Goal: Information Seeking & Learning: Learn about a topic

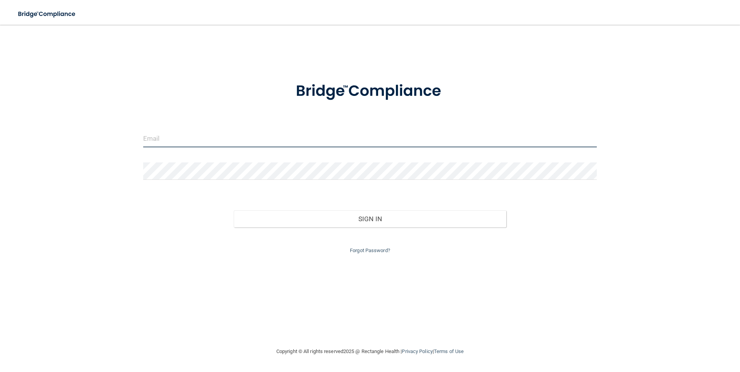
click at [172, 139] on input "email" at bounding box center [370, 138] width 454 height 17
type input "[EMAIL_ADDRESS][DOMAIN_NAME]"
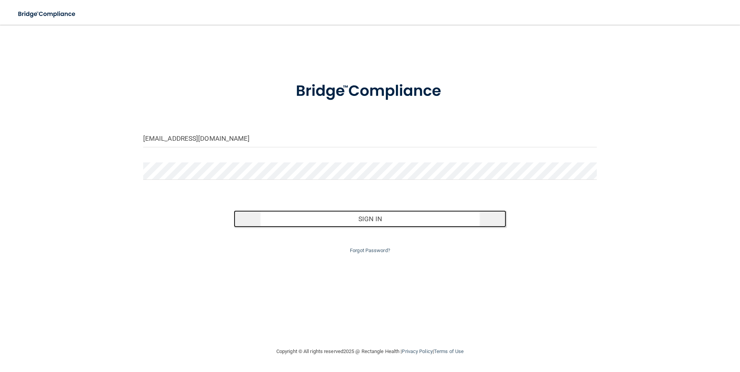
click at [379, 221] on button "Sign In" at bounding box center [370, 219] width 272 height 17
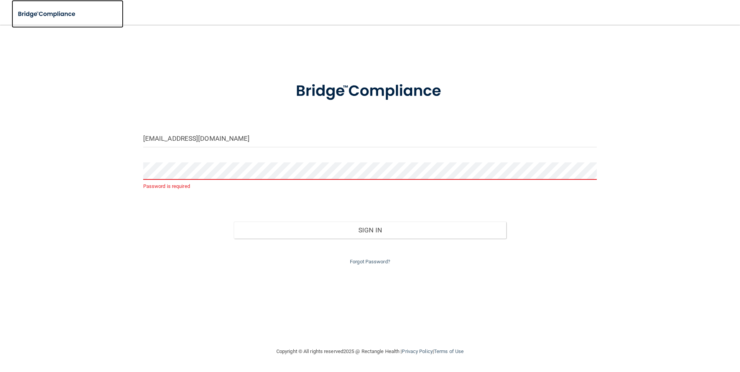
click at [43, 14] on img at bounding box center [47, 14] width 71 height 16
click at [509, 255] on div "Forgot Password?" at bounding box center [370, 253] width 466 height 28
click at [358, 260] on link "Forgot Password?" at bounding box center [370, 262] width 40 height 6
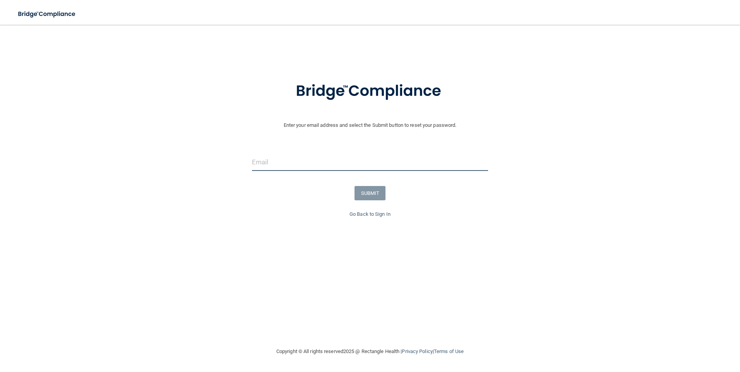
click at [280, 161] on input "email" at bounding box center [370, 162] width 236 height 17
type input "[EMAIL_ADDRESS][DOMAIN_NAME]"
click at [376, 194] on button "SUBMIT" at bounding box center [370, 193] width 31 height 14
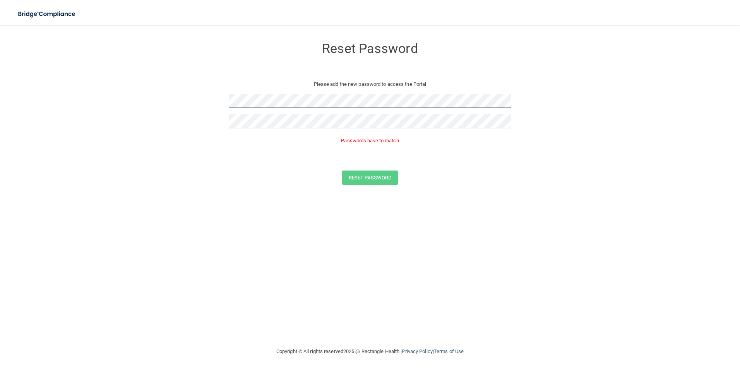
click at [216, 99] on form "Reset Password Please add the new password to access the Portal Passwords have …" at bounding box center [369, 114] width 709 height 162
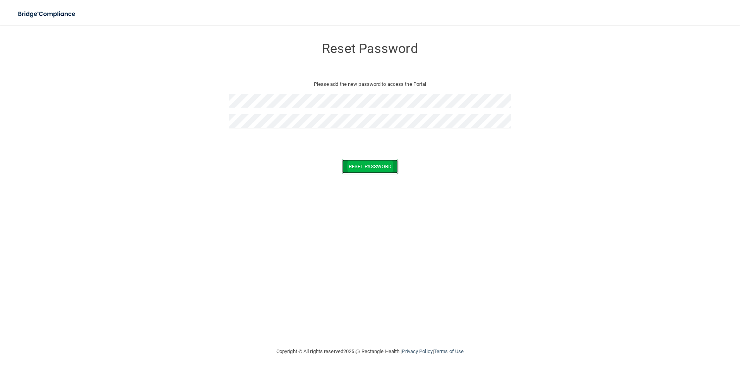
click at [382, 165] on button "Reset Password" at bounding box center [370, 166] width 56 height 14
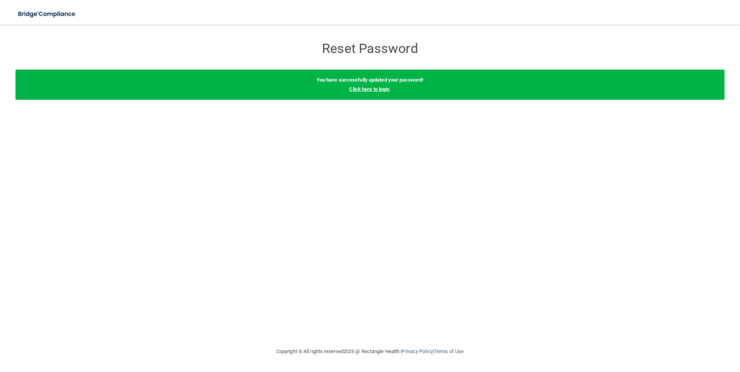
click at [380, 91] on link "Click here to login" at bounding box center [369, 89] width 40 height 6
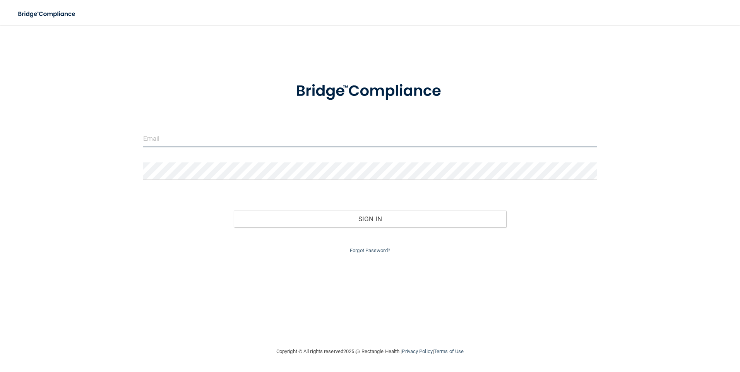
type input "[EMAIL_ADDRESS][DOMAIN_NAME]"
click at [323, 133] on input "[EMAIL_ADDRESS][DOMAIN_NAME]" at bounding box center [370, 138] width 454 height 17
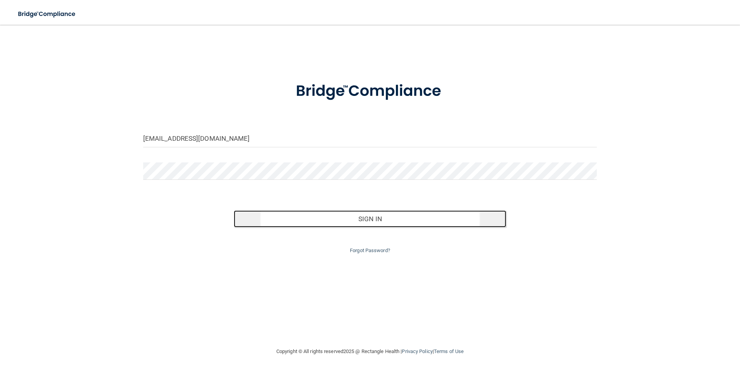
click at [367, 219] on button "Sign In" at bounding box center [370, 219] width 272 height 17
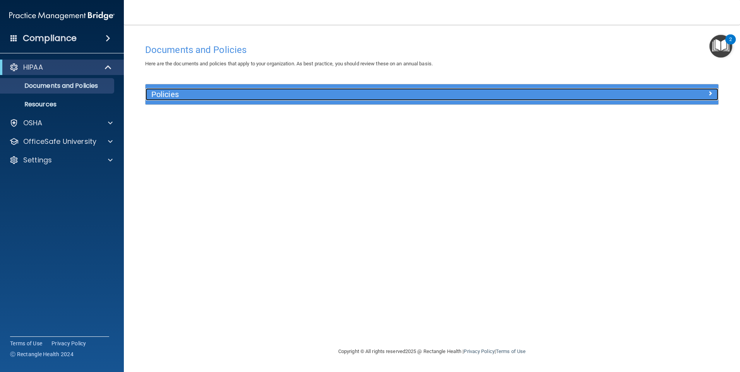
click at [169, 92] on h5 "Policies" at bounding box center [360, 94] width 418 height 9
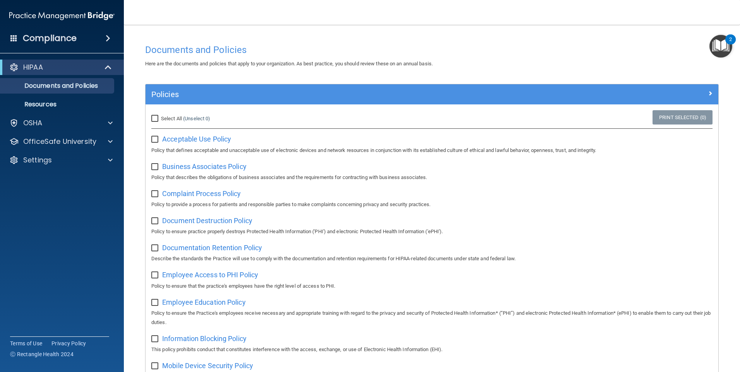
click at [154, 118] on input "Select All (Unselect 0) Unselect All" at bounding box center [155, 119] width 9 height 6
checkbox input "true"
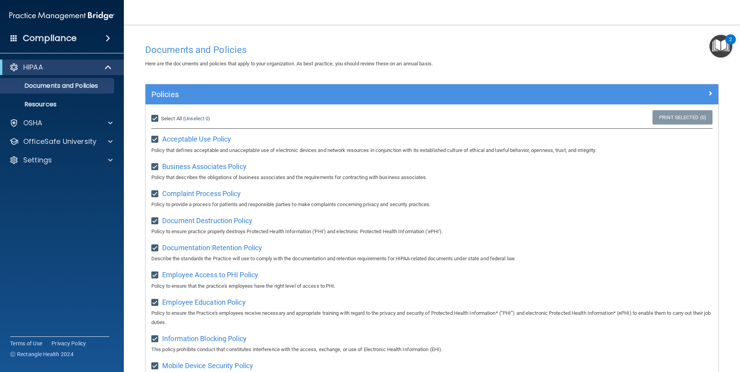
checkbox input "true"
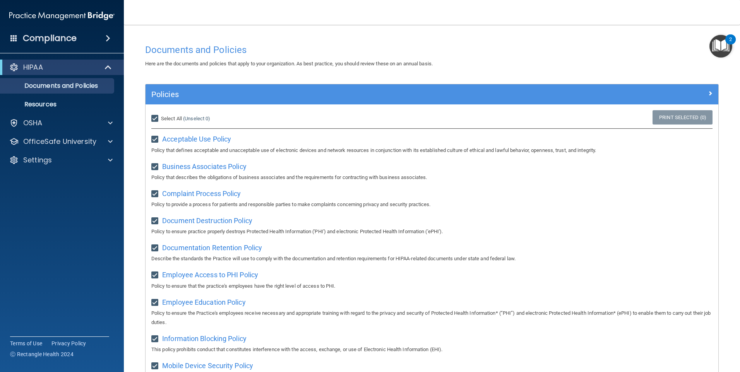
checkbox input "true"
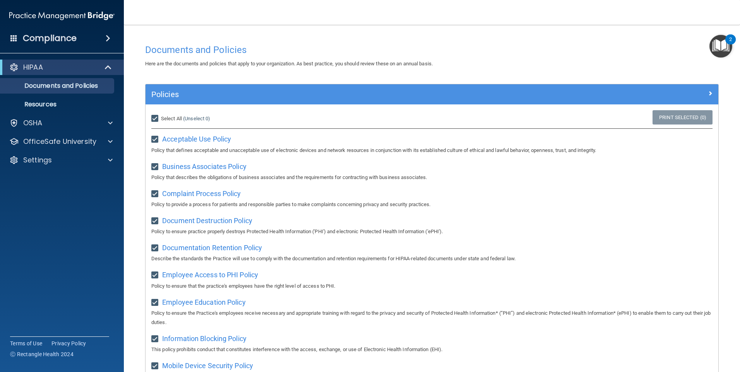
checkbox input "true"
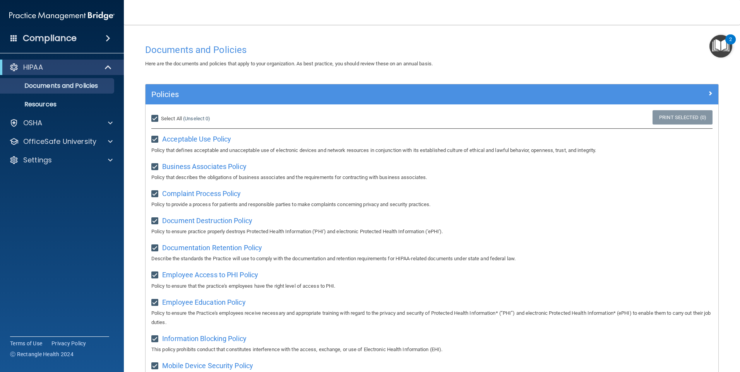
checkbox input "true"
click at [58, 68] on div "HIPAA" at bounding box center [51, 67] width 96 height 9
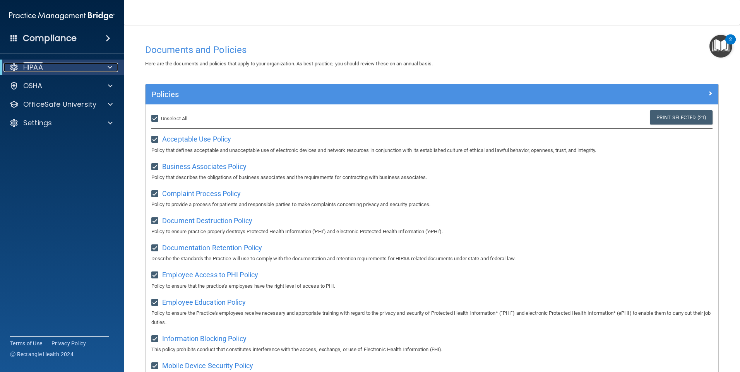
click at [75, 65] on div "HIPAA" at bounding box center [51, 67] width 96 height 9
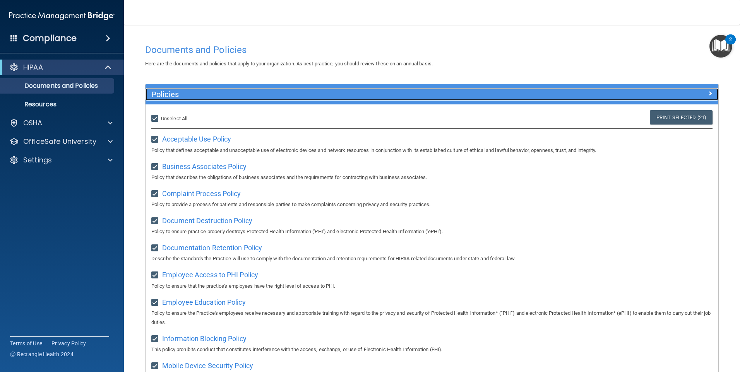
click at [708, 93] on span at bounding box center [710, 93] width 5 height 9
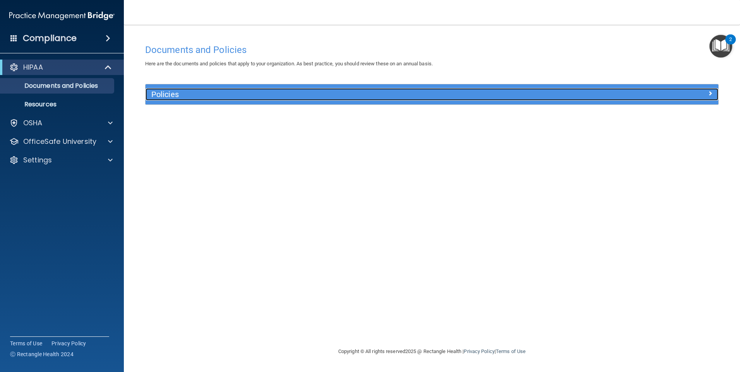
click at [711, 93] on span at bounding box center [710, 93] width 5 height 9
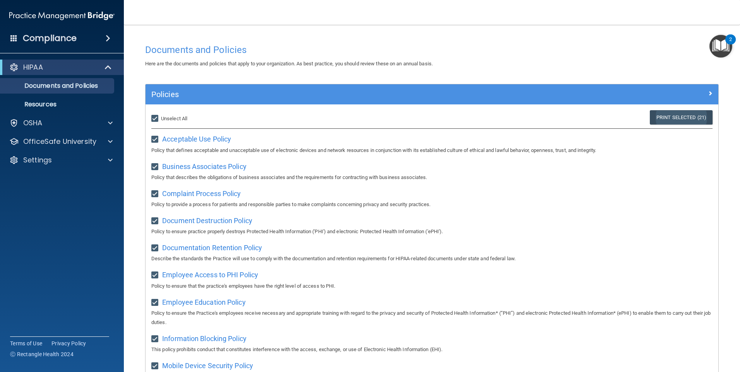
click at [686, 117] on link "Print Selected (21)" at bounding box center [681, 117] width 63 height 14
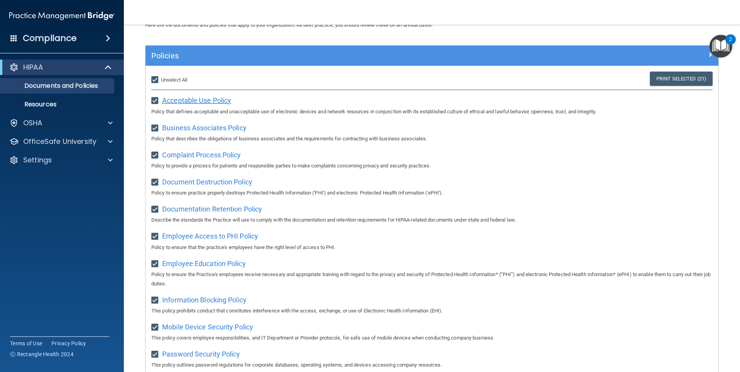
click at [219, 99] on span "Acceptable Use Policy" at bounding box center [196, 100] width 69 height 8
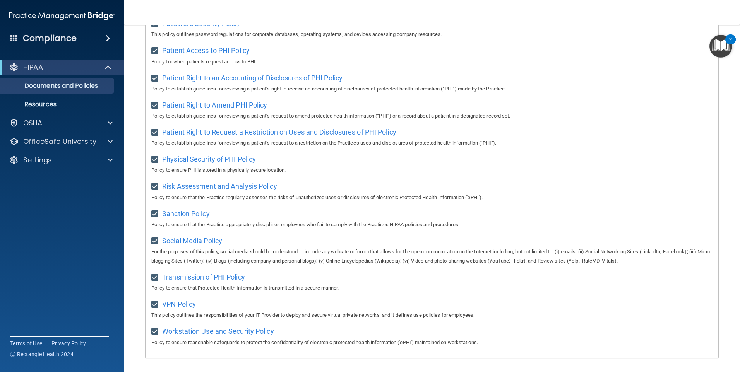
scroll to position [404, 0]
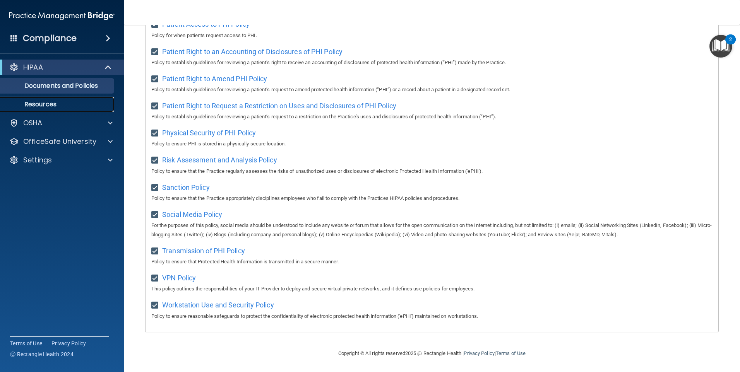
click at [58, 105] on p "Resources" at bounding box center [58, 105] width 106 height 8
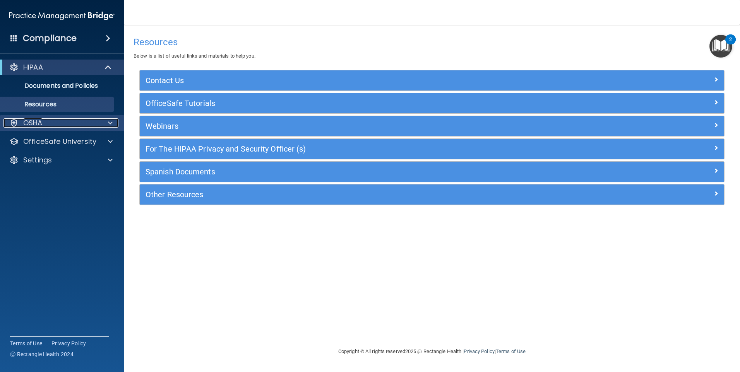
click at [75, 118] on div "OSHA" at bounding box center [51, 122] width 96 height 9
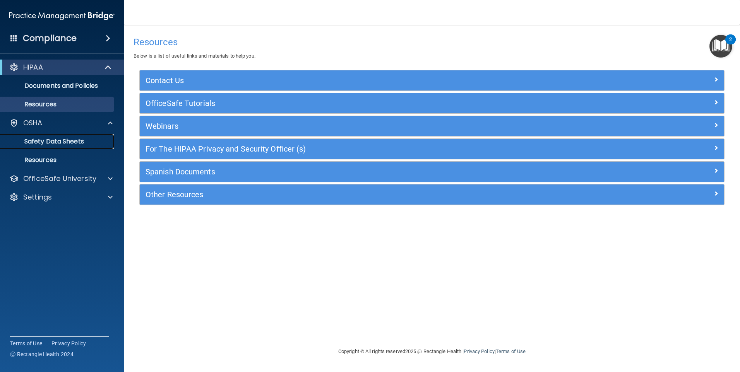
click at [79, 142] on p "Safety Data Sheets" at bounding box center [58, 142] width 106 height 8
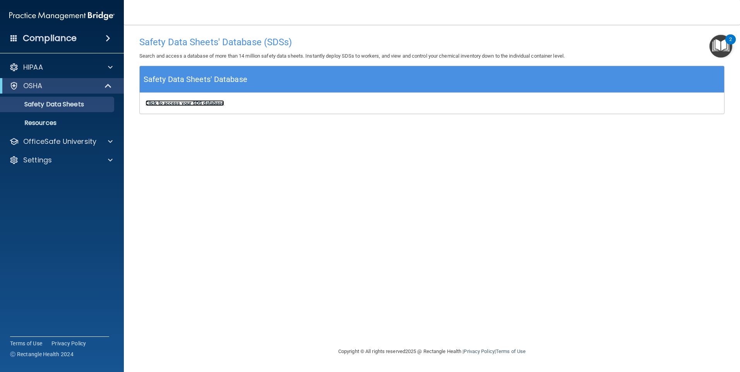
click at [212, 101] on b "Click to access your SDS database" at bounding box center [185, 103] width 79 height 6
click at [108, 39] on span at bounding box center [108, 38] width 5 height 9
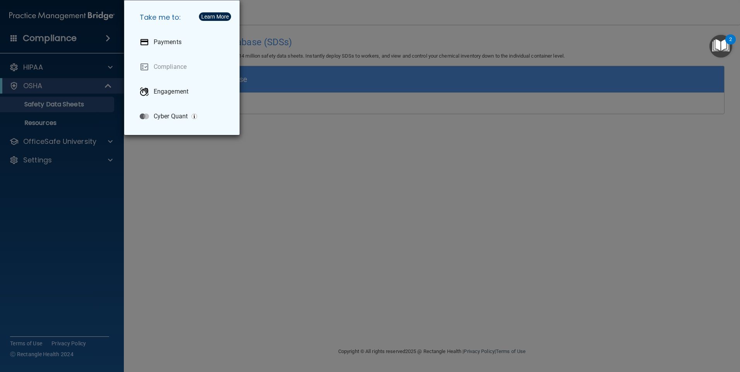
click at [73, 39] on div "Take me to: Payments Compliance Engagement Cyber Quant" at bounding box center [370, 186] width 740 height 372
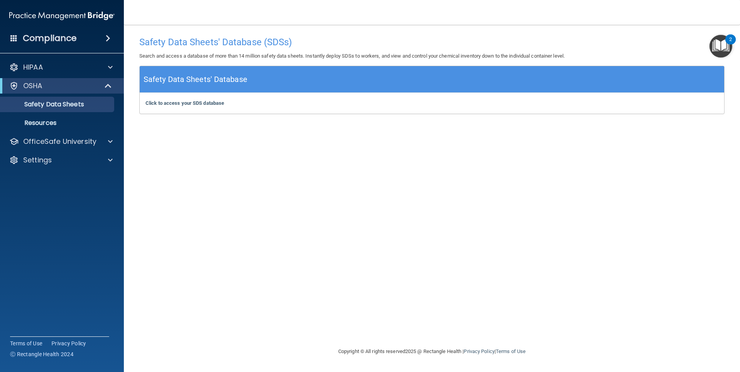
click at [15, 40] on span at bounding box center [13, 37] width 7 height 7
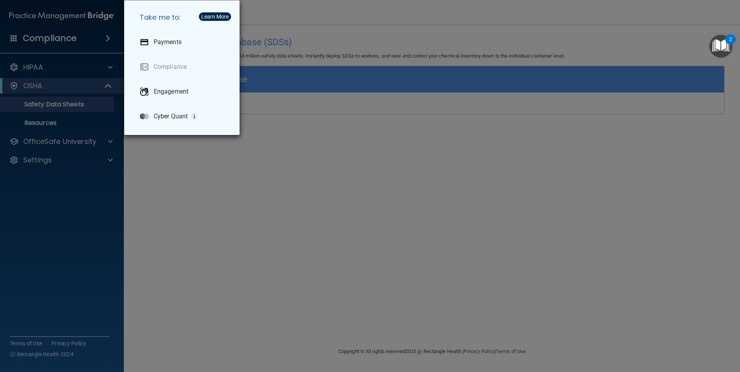
click at [33, 65] on div "Take me to: Payments Compliance Engagement Cyber Quant" at bounding box center [370, 186] width 740 height 372
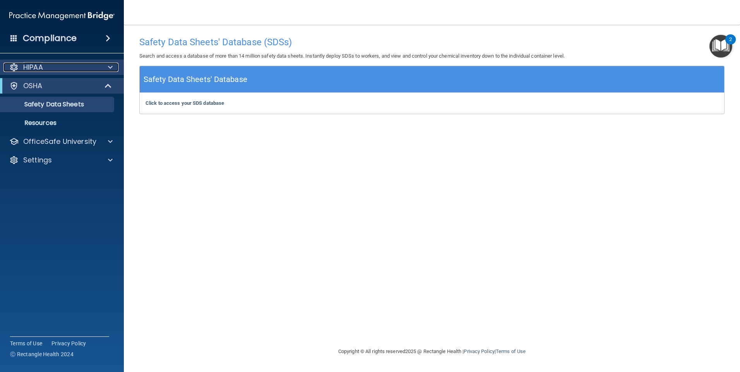
click at [28, 68] on p "HIPAA" at bounding box center [33, 67] width 20 height 9
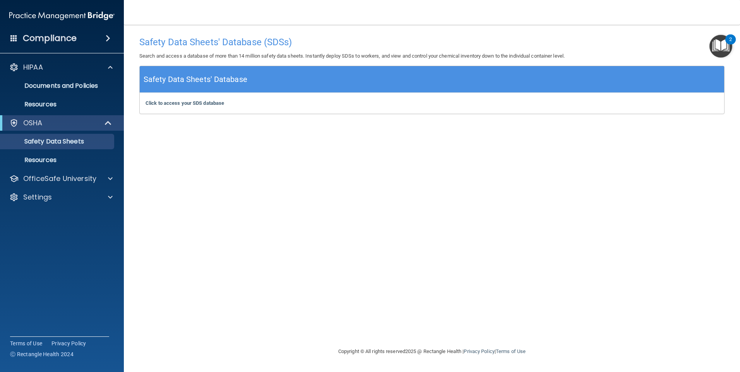
click at [721, 45] on img "Open Resource Center, 2 new notifications" at bounding box center [720, 46] width 23 height 23
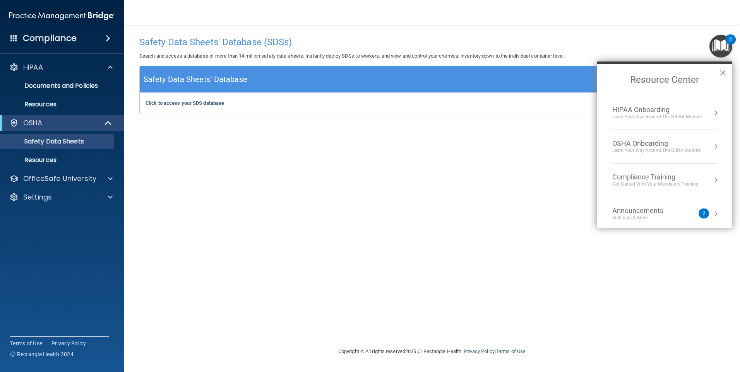
click at [658, 181] on div "Compliance Training" at bounding box center [655, 177] width 86 height 9
click at [649, 110] on div "HIPAA Training for Members" at bounding box center [646, 109] width 86 height 7
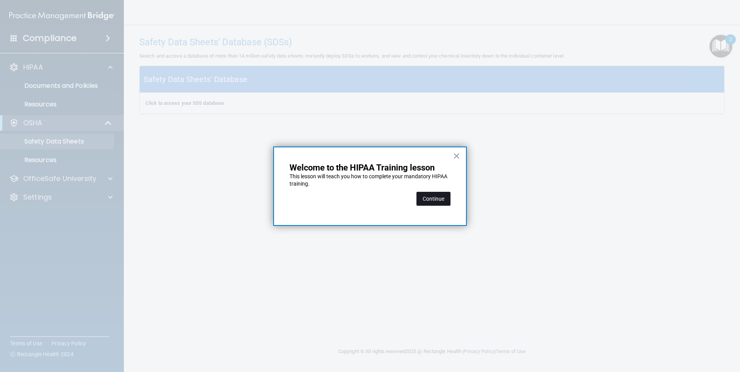
click at [434, 200] on button "Continue" at bounding box center [433, 199] width 34 height 14
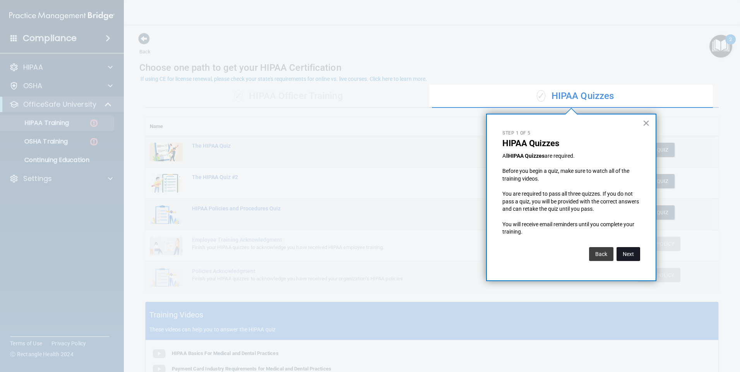
click at [634, 255] on button "Next" at bounding box center [629, 254] width 24 height 14
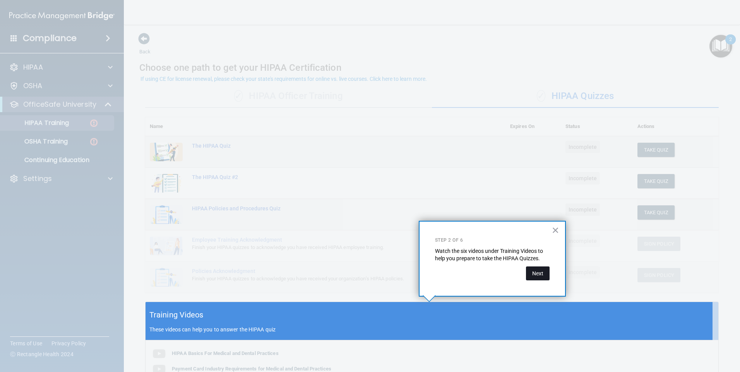
click at [542, 277] on button "Next" at bounding box center [538, 274] width 24 height 14
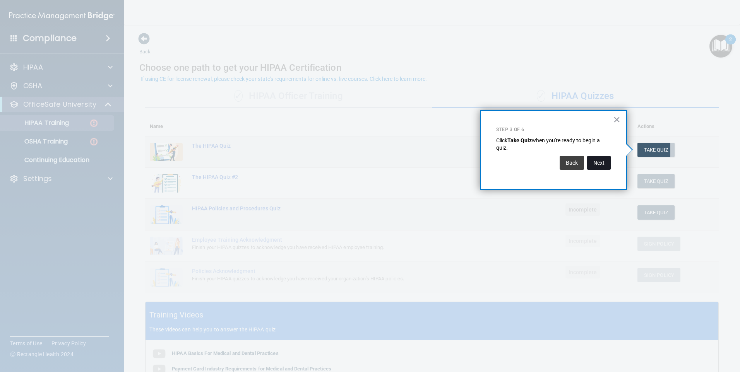
click at [604, 164] on button "Next" at bounding box center [599, 163] width 24 height 14
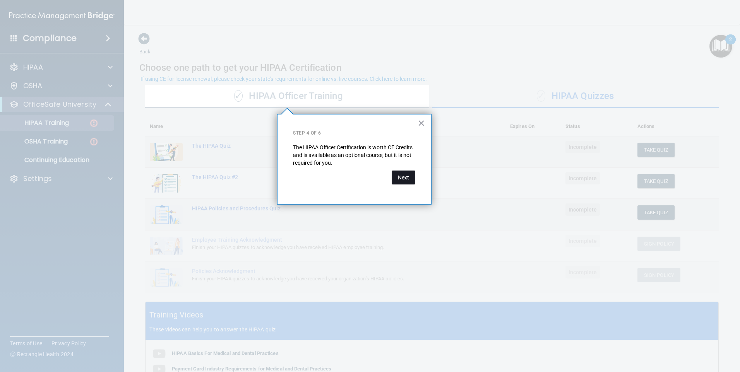
click at [410, 179] on button "Next" at bounding box center [404, 178] width 24 height 14
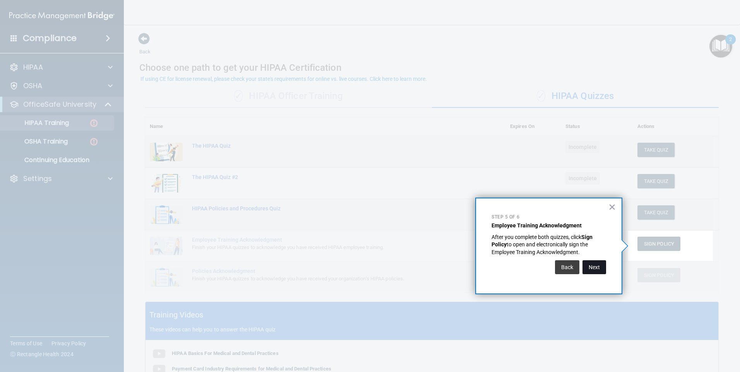
click at [596, 266] on button "Next" at bounding box center [595, 267] width 24 height 14
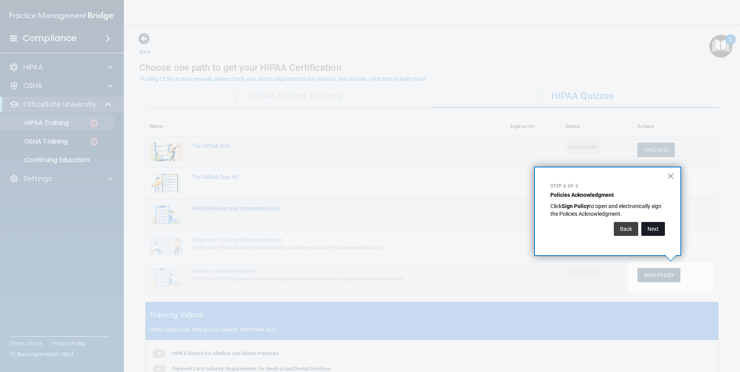
click at [658, 231] on button "Next" at bounding box center [653, 229] width 24 height 14
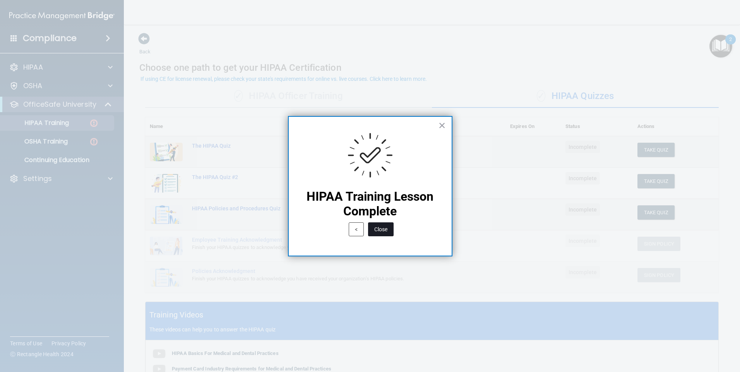
click at [385, 228] on button "Close" at bounding box center [381, 230] width 26 height 14
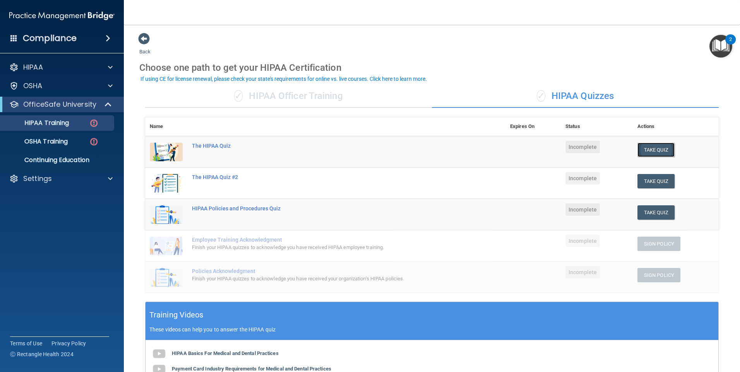
click at [660, 150] on button "Take Quiz" at bounding box center [655, 150] width 37 height 14
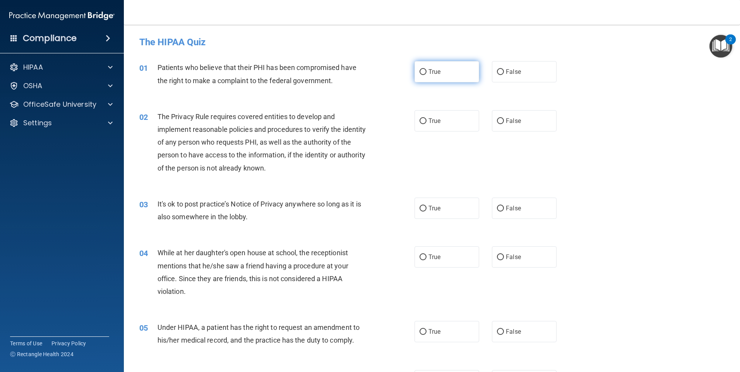
click at [428, 74] on span "True" at bounding box center [434, 71] width 12 height 7
click at [427, 74] on input "True" at bounding box center [423, 72] width 7 height 6
radio input "true"
click at [441, 122] on label "True" at bounding box center [447, 120] width 65 height 21
click at [427, 122] on input "True" at bounding box center [423, 121] width 7 height 6
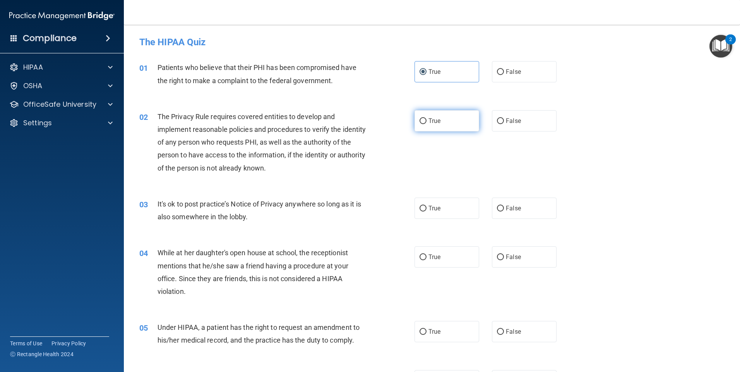
radio input "true"
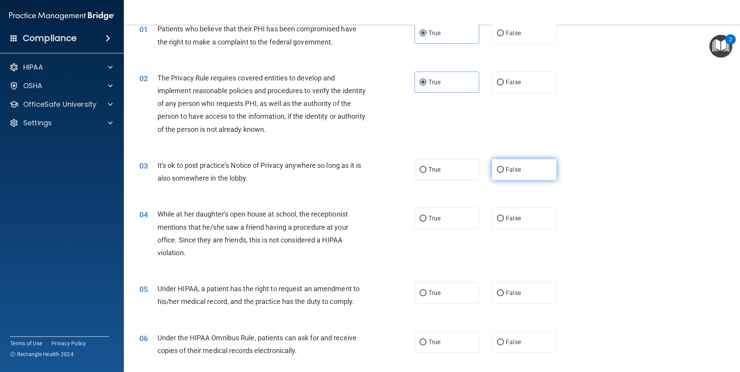
click at [519, 170] on label "False" at bounding box center [524, 169] width 65 height 21
click at [504, 170] on input "False" at bounding box center [500, 170] width 7 height 6
radio input "true"
click at [512, 226] on label "False" at bounding box center [524, 218] width 65 height 21
click at [504, 222] on input "False" at bounding box center [500, 219] width 7 height 6
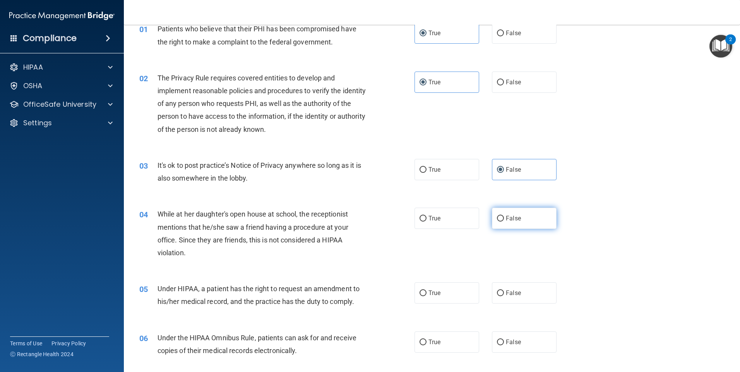
radio input "true"
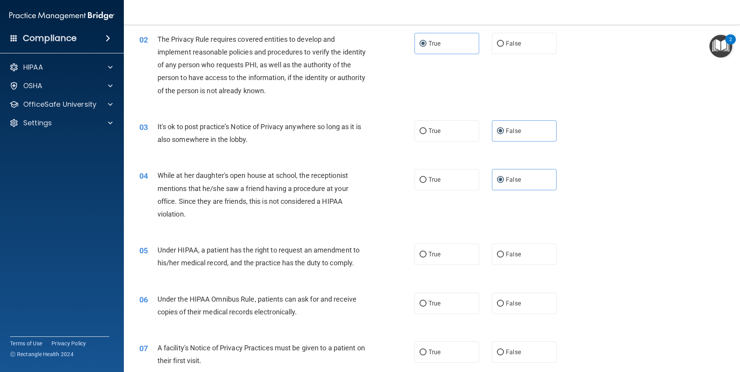
scroll to position [116, 0]
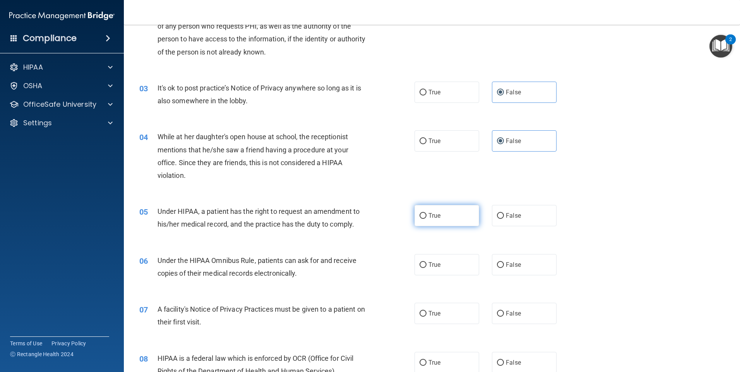
click at [446, 218] on label "True" at bounding box center [447, 215] width 65 height 21
click at [427, 218] on input "True" at bounding box center [423, 216] width 7 height 6
radio input "true"
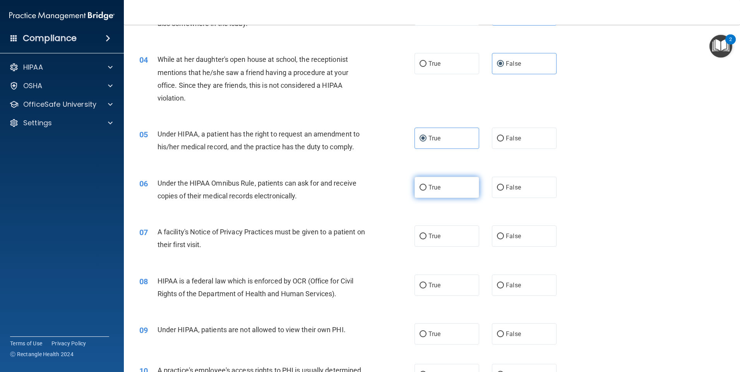
click at [437, 191] on label "True" at bounding box center [447, 187] width 65 height 21
click at [427, 191] on input "True" at bounding box center [423, 188] width 7 height 6
radio input "true"
click at [431, 235] on span "True" at bounding box center [434, 236] width 12 height 7
click at [427, 235] on input "True" at bounding box center [423, 237] width 7 height 6
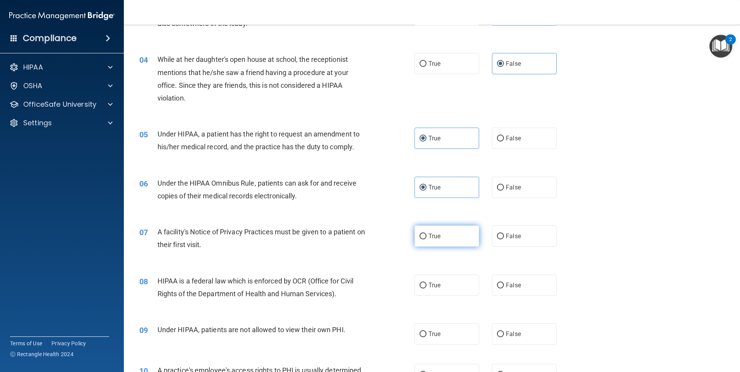
radio input "true"
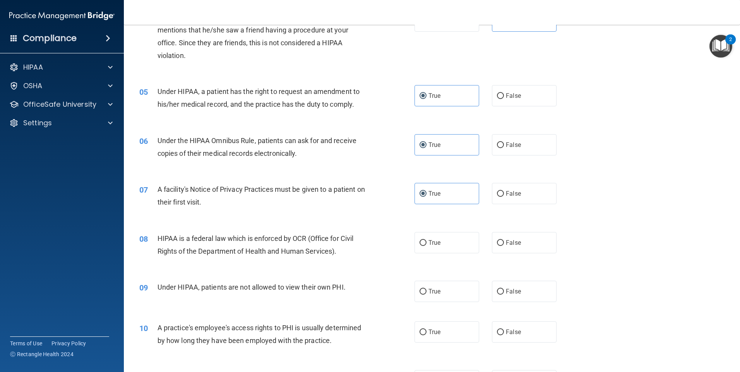
scroll to position [310, 0]
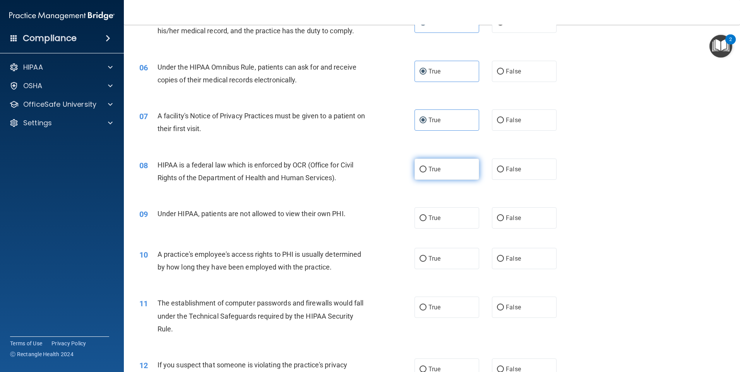
click at [435, 173] on label "True" at bounding box center [447, 169] width 65 height 21
click at [427, 173] on input "True" at bounding box center [423, 170] width 7 height 6
radio input "true"
click at [516, 226] on label "False" at bounding box center [524, 217] width 65 height 21
click at [504, 221] on input "False" at bounding box center [500, 219] width 7 height 6
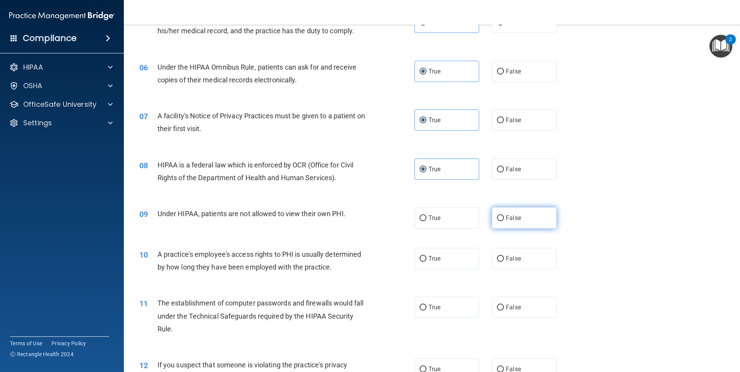
radio input "true"
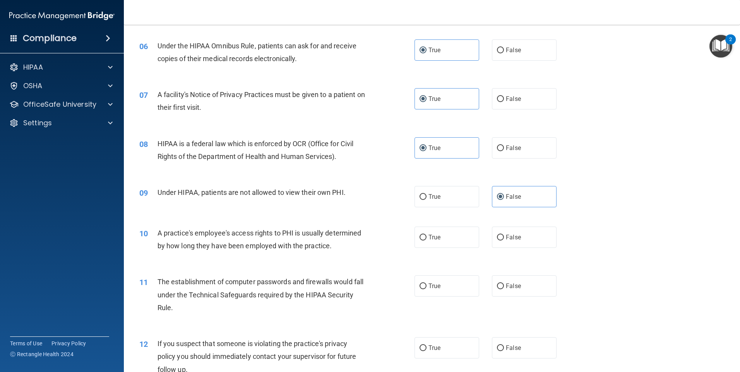
scroll to position [348, 0]
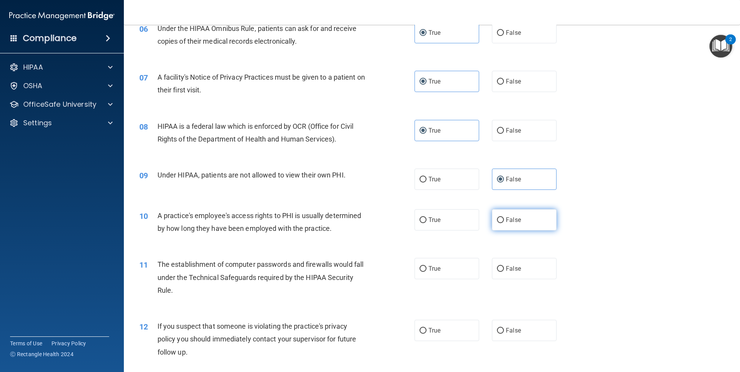
click at [534, 223] on label "False" at bounding box center [524, 219] width 65 height 21
click at [504, 223] on input "False" at bounding box center [500, 221] width 7 height 6
radio input "true"
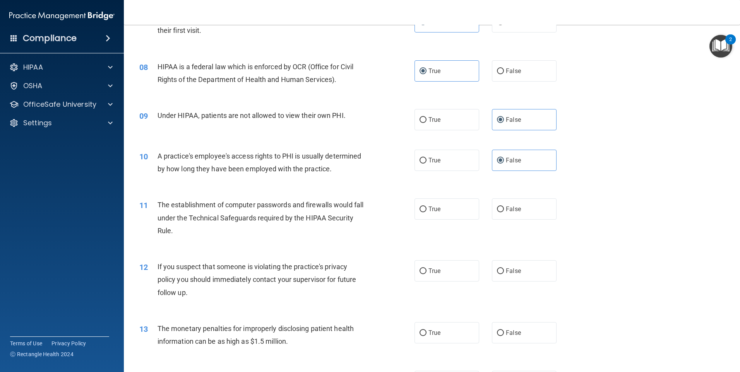
scroll to position [426, 0]
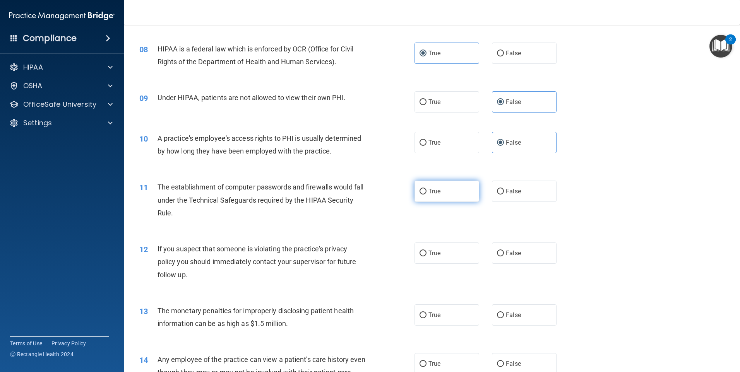
click at [434, 195] on label "True" at bounding box center [447, 191] width 65 height 21
click at [427, 195] on input "True" at bounding box center [423, 192] width 7 height 6
radio input "true"
click at [454, 255] on label "True" at bounding box center [447, 253] width 65 height 21
click at [427, 255] on input "True" at bounding box center [423, 254] width 7 height 6
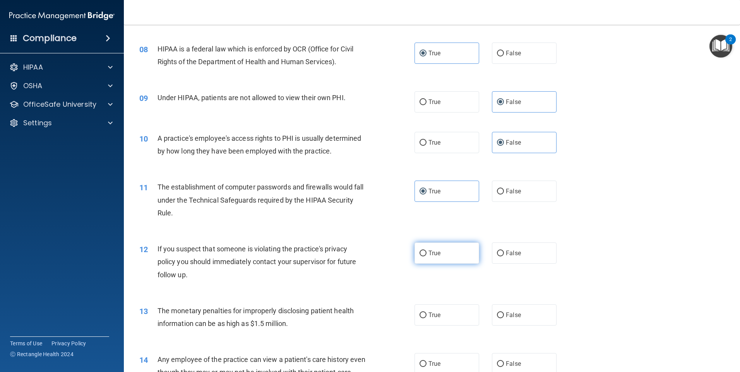
radio input "true"
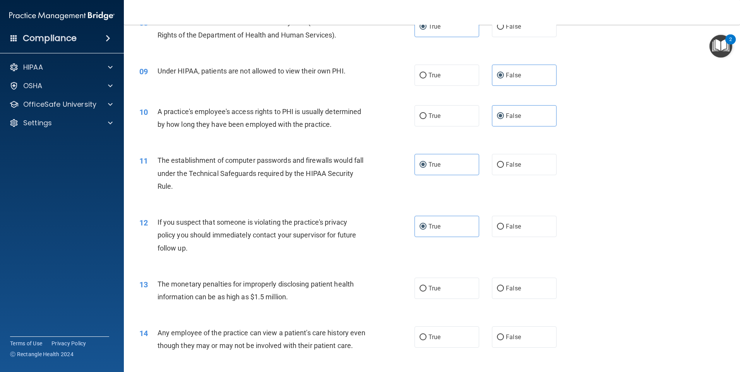
scroll to position [581, 0]
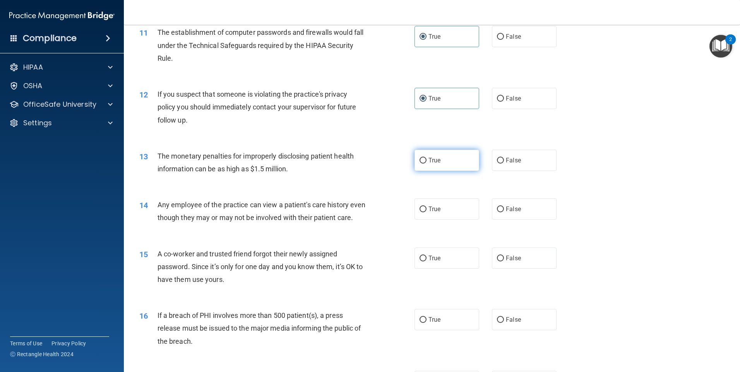
click at [428, 163] on span "True" at bounding box center [434, 160] width 12 height 7
click at [427, 163] on input "True" at bounding box center [423, 161] width 7 height 6
radio input "true"
click at [507, 214] on label "False" at bounding box center [524, 209] width 65 height 21
click at [504, 212] on input "False" at bounding box center [500, 210] width 7 height 6
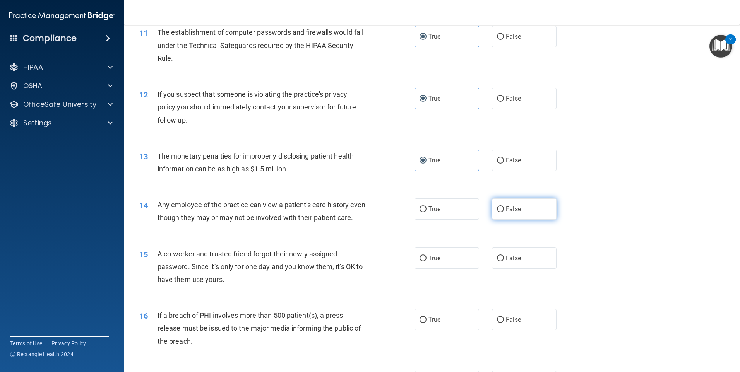
radio input "true"
click at [513, 262] on span "False" at bounding box center [513, 258] width 15 height 7
click at [504, 262] on input "False" at bounding box center [500, 259] width 7 height 6
radio input "true"
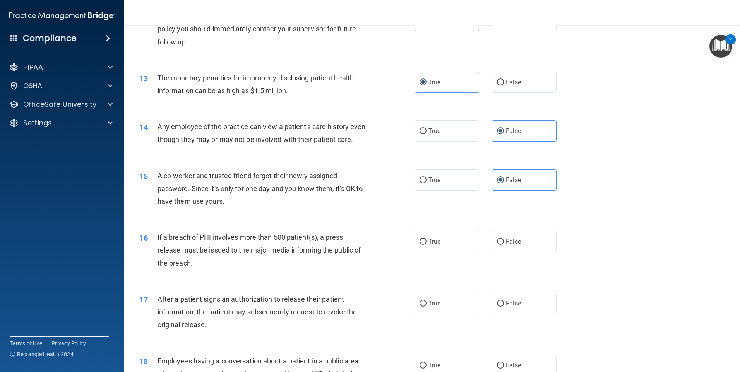
scroll to position [697, 0]
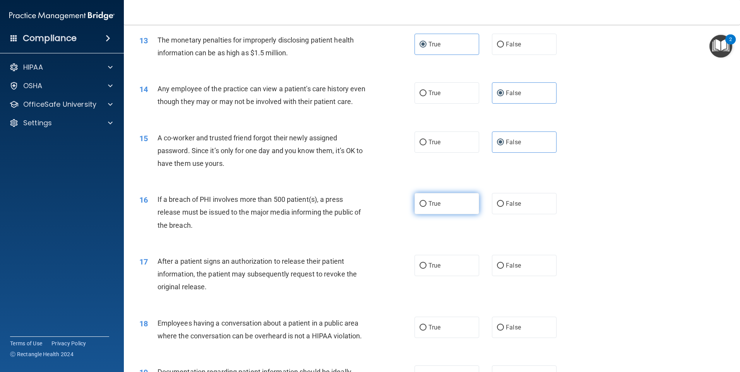
click at [447, 214] on label "True" at bounding box center [447, 203] width 65 height 21
click at [427, 207] on input "True" at bounding box center [423, 204] width 7 height 6
radio input "true"
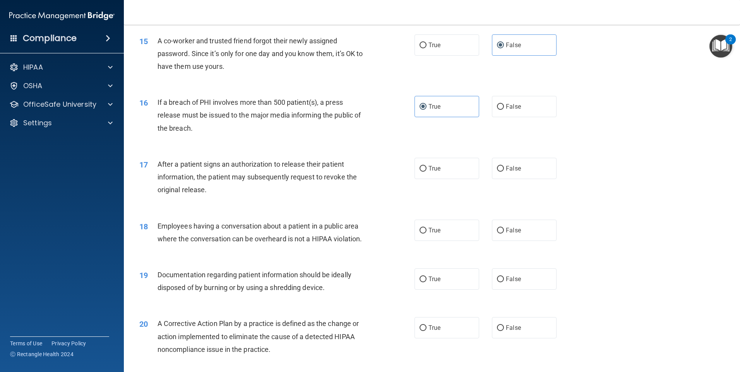
scroll to position [813, 0]
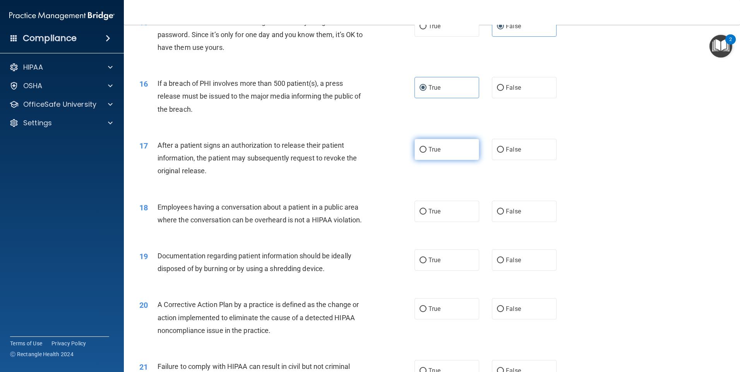
click at [447, 159] on label "True" at bounding box center [447, 149] width 65 height 21
click at [427, 153] on input "True" at bounding box center [423, 150] width 7 height 6
radio input "true"
click at [532, 222] on label "False" at bounding box center [524, 211] width 65 height 21
click at [504, 215] on input "False" at bounding box center [500, 212] width 7 height 6
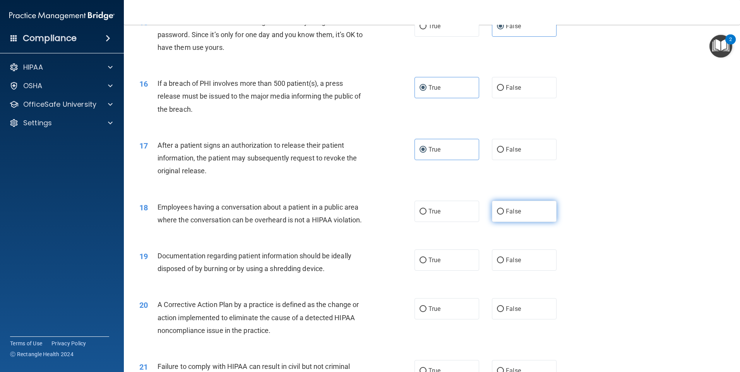
radio input "true"
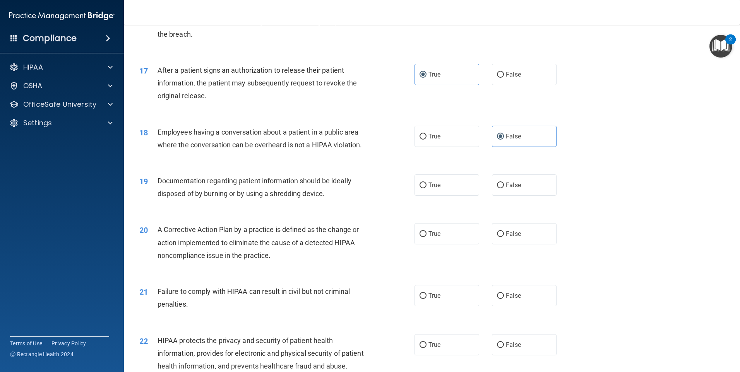
scroll to position [890, 0]
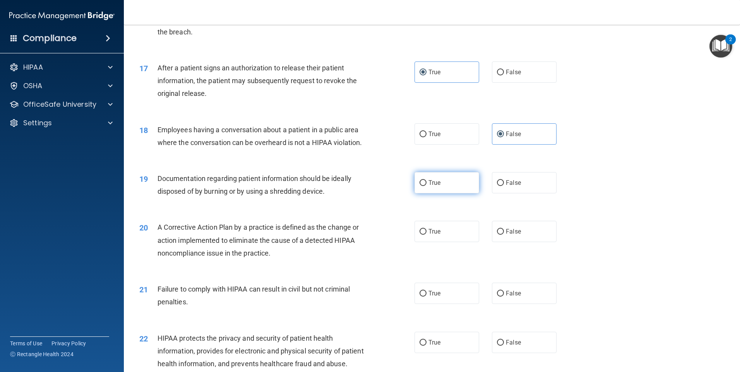
click at [444, 194] on label "True" at bounding box center [447, 182] width 65 height 21
click at [427, 186] on input "True" at bounding box center [423, 183] width 7 height 6
radio input "true"
click at [439, 242] on label "True" at bounding box center [447, 231] width 65 height 21
click at [427, 235] on input "True" at bounding box center [423, 232] width 7 height 6
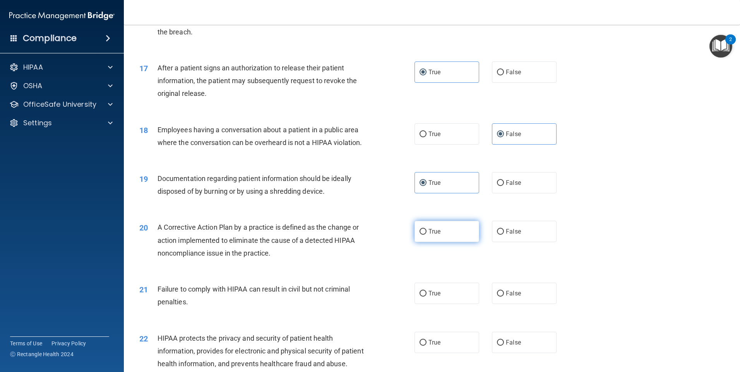
radio input "true"
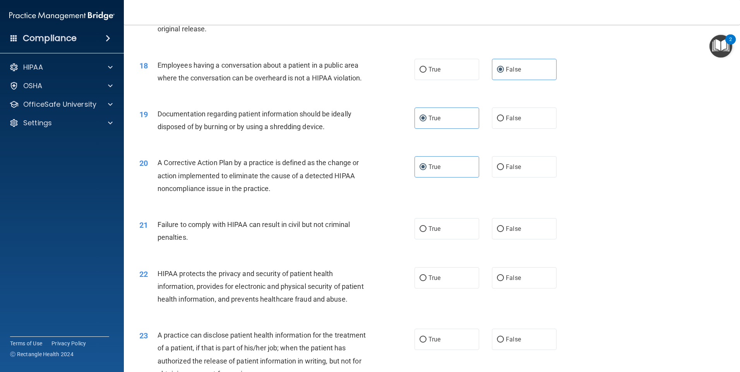
scroll to position [1006, 0]
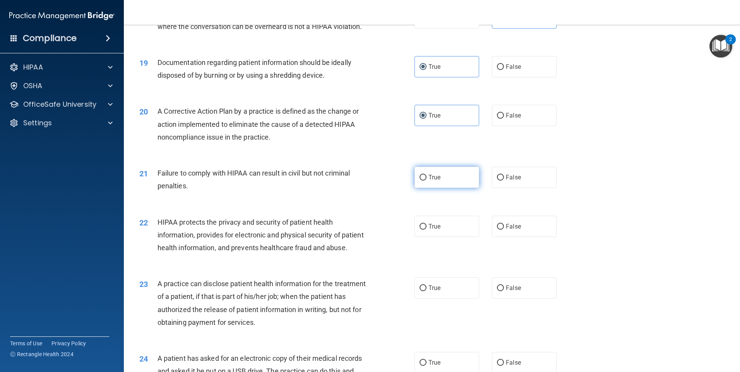
click at [459, 188] on label "True" at bounding box center [447, 177] width 65 height 21
click at [427, 181] on input "True" at bounding box center [423, 178] width 7 height 6
radio input "true"
click at [459, 237] on label "True" at bounding box center [447, 226] width 65 height 21
click at [427, 230] on input "True" at bounding box center [423, 227] width 7 height 6
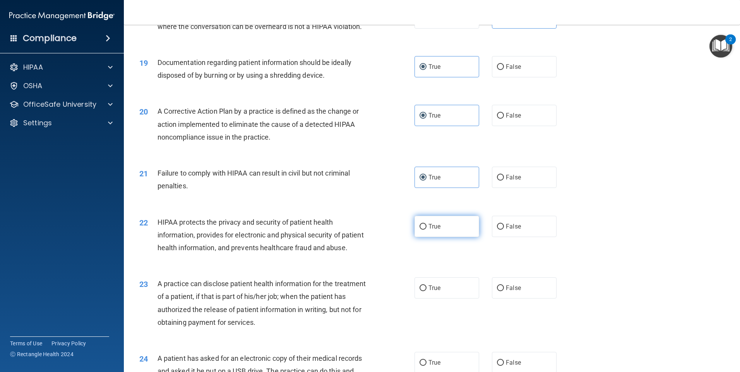
radio input "true"
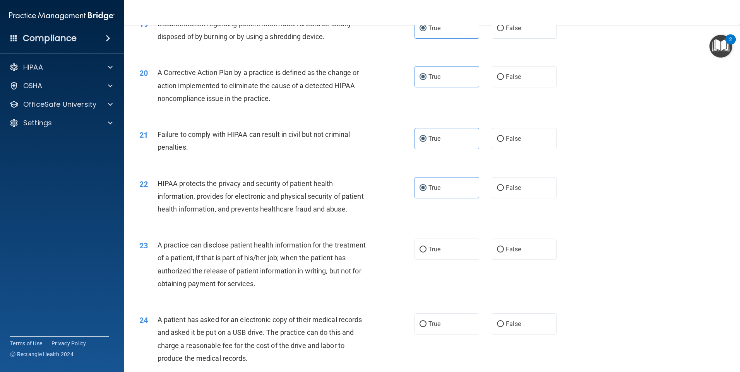
scroll to position [1084, 0]
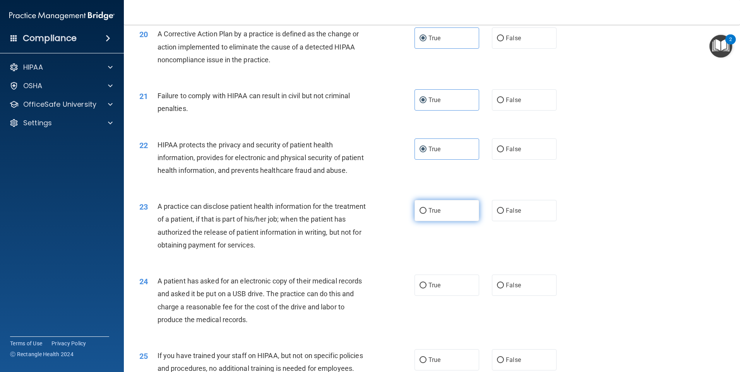
click at [436, 214] on span "True" at bounding box center [434, 210] width 12 height 7
click at [427, 214] on input "True" at bounding box center [423, 211] width 7 height 6
radio input "true"
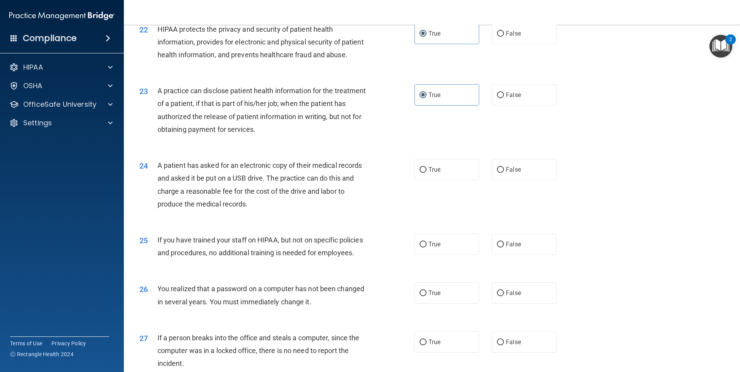
scroll to position [1200, 0]
click at [432, 173] on span "True" at bounding box center [434, 169] width 12 height 7
click at [427, 173] on input "True" at bounding box center [423, 170] width 7 height 6
radio input "true"
click at [506, 248] on span "False" at bounding box center [513, 243] width 15 height 7
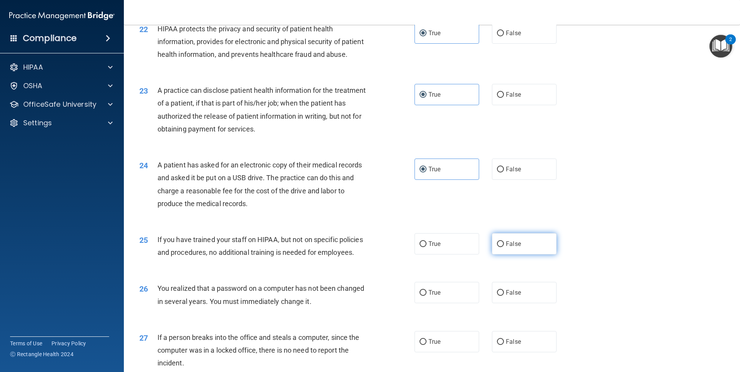
click at [504, 247] on input "False" at bounding box center [500, 245] width 7 height 6
radio input "true"
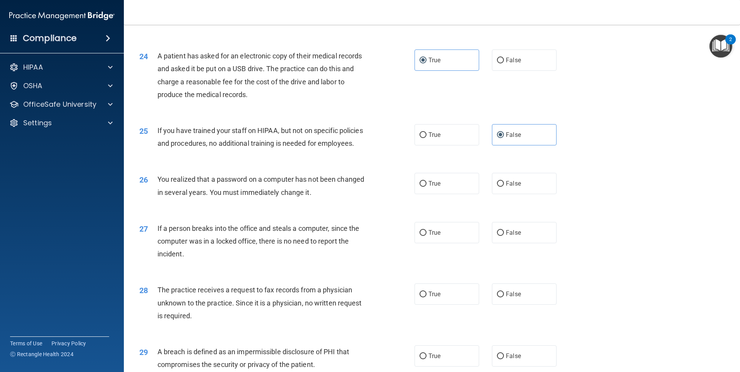
scroll to position [1316, 0]
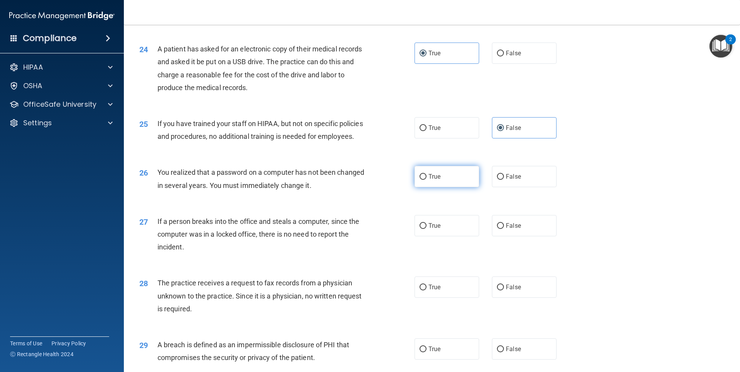
click at [437, 187] on label "True" at bounding box center [447, 176] width 65 height 21
click at [427, 180] on input "True" at bounding box center [423, 177] width 7 height 6
radio input "true"
click at [519, 236] on label "False" at bounding box center [524, 225] width 65 height 21
click at [504, 229] on input "False" at bounding box center [500, 226] width 7 height 6
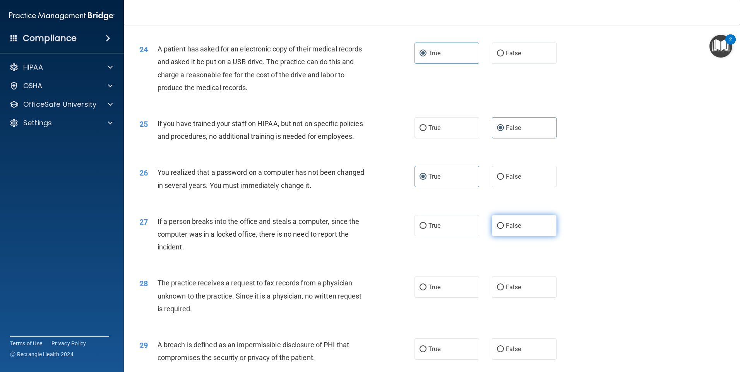
radio input "true"
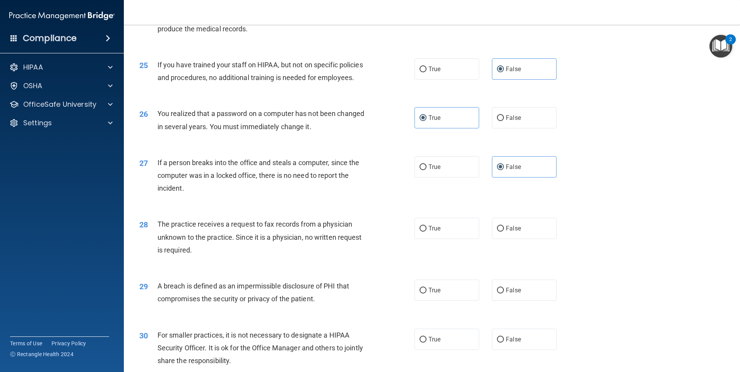
scroll to position [1432, 0]
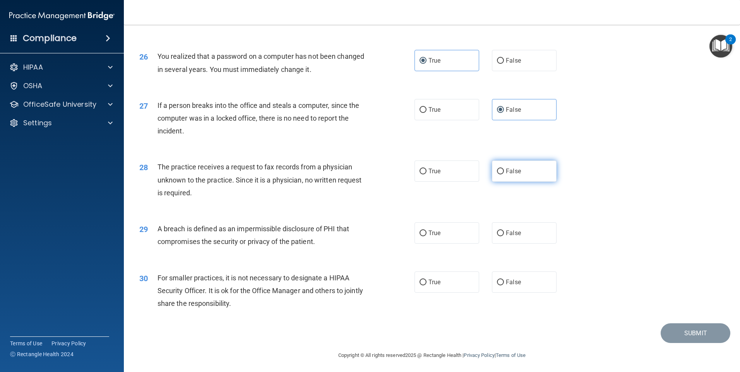
click at [517, 182] on label "False" at bounding box center [524, 171] width 65 height 21
click at [504, 175] on input "False" at bounding box center [500, 172] width 7 height 6
radio input "true"
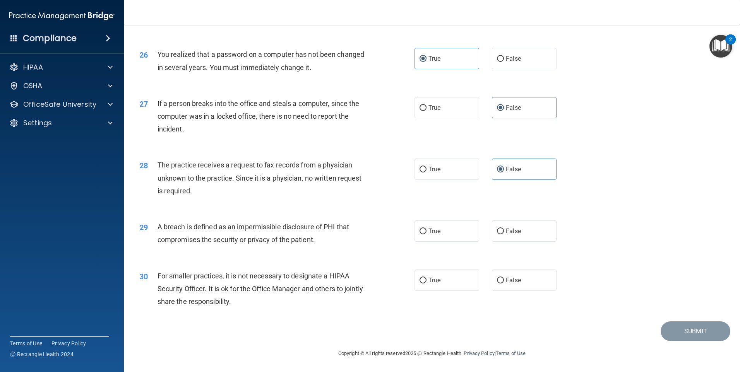
scroll to position [1472, 0]
click at [449, 232] on label "True" at bounding box center [447, 231] width 65 height 21
click at [427, 232] on input "True" at bounding box center [423, 232] width 7 height 6
radio input "true"
click at [510, 283] on span "False" at bounding box center [513, 280] width 15 height 7
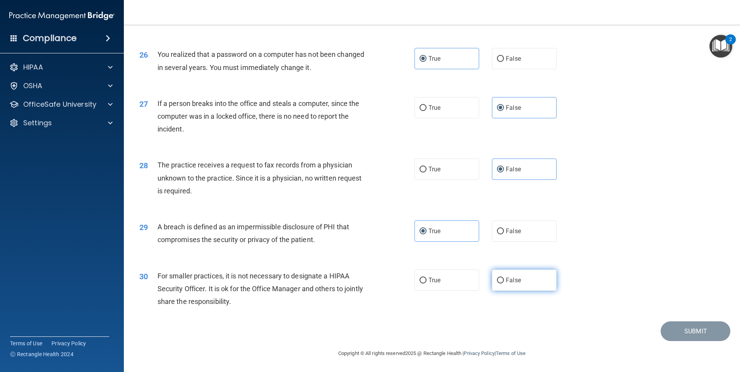
click at [504, 283] on input "False" at bounding box center [500, 281] width 7 height 6
radio input "true"
click at [701, 332] on button "Submit" at bounding box center [696, 332] width 70 height 20
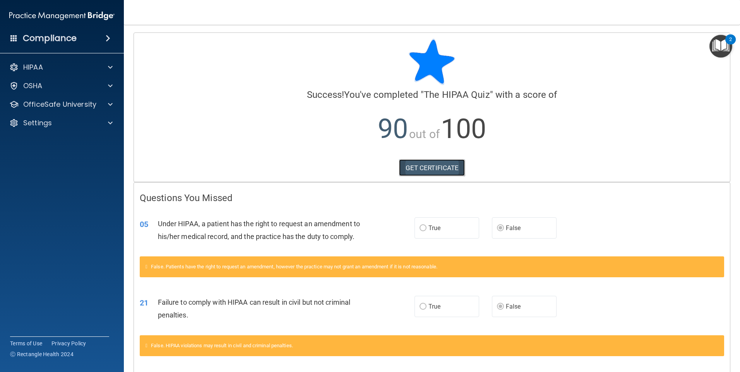
click at [432, 167] on link "GET CERTIFICATE" at bounding box center [432, 167] width 66 height 17
click at [72, 88] on div "OSHA" at bounding box center [51, 85] width 96 height 9
click at [726, 41] on div "2" at bounding box center [730, 39] width 10 height 10
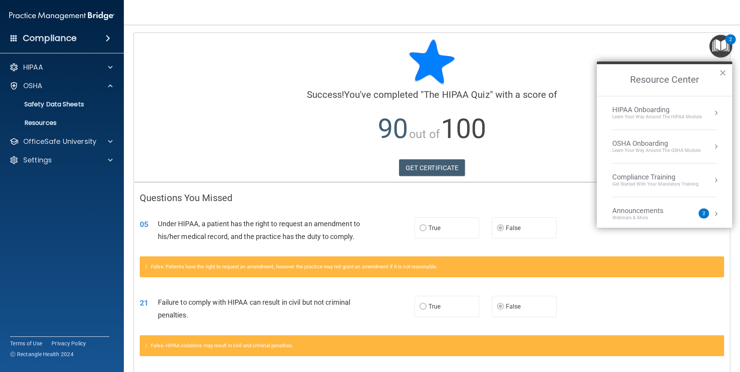
click at [712, 145] on button "Resource Center" at bounding box center [716, 147] width 8 height 8
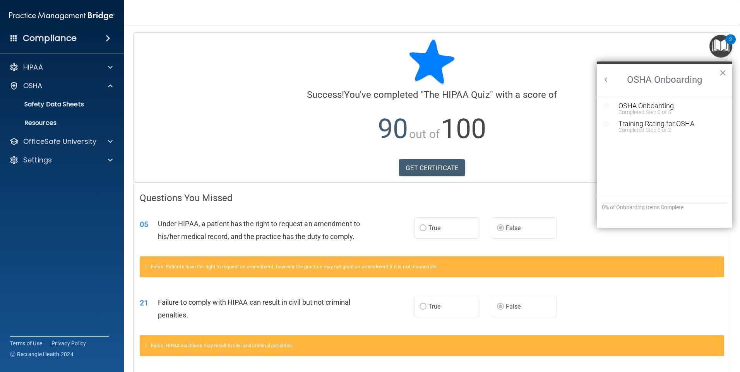
click at [607, 80] on button "Back to Resource Center Home" at bounding box center [606, 80] width 8 height 8
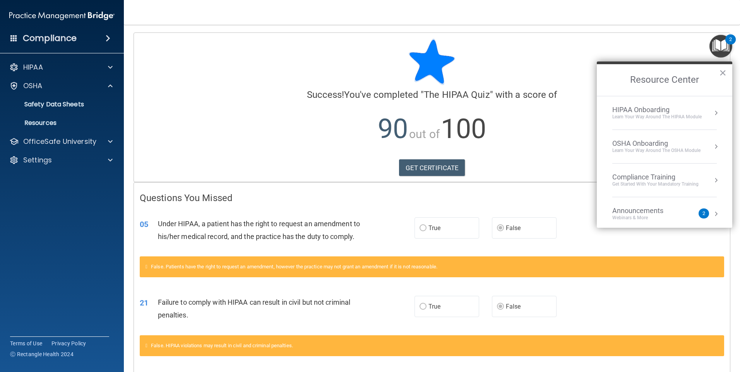
click at [706, 180] on div "Compliance Training Get Started with your mandatory training" at bounding box center [664, 180] width 105 height 15
click at [668, 111] on div "HIPAA Training for Members" at bounding box center [646, 109] width 86 height 7
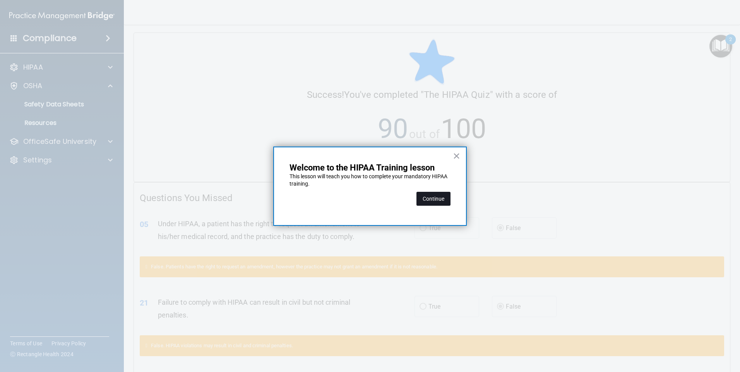
click at [433, 198] on button "Continue" at bounding box center [433, 199] width 34 height 14
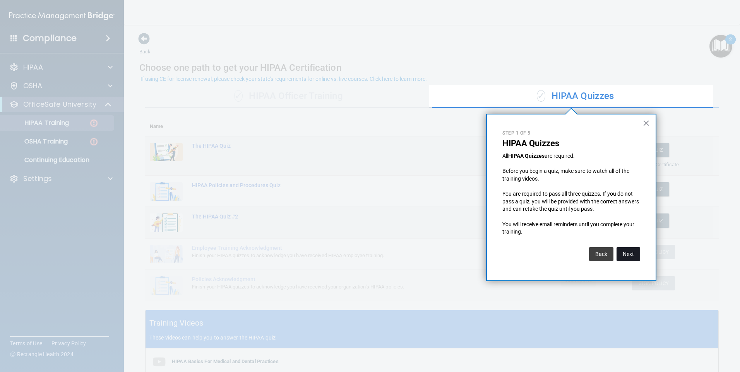
click at [625, 252] on button "Next" at bounding box center [629, 254] width 24 height 14
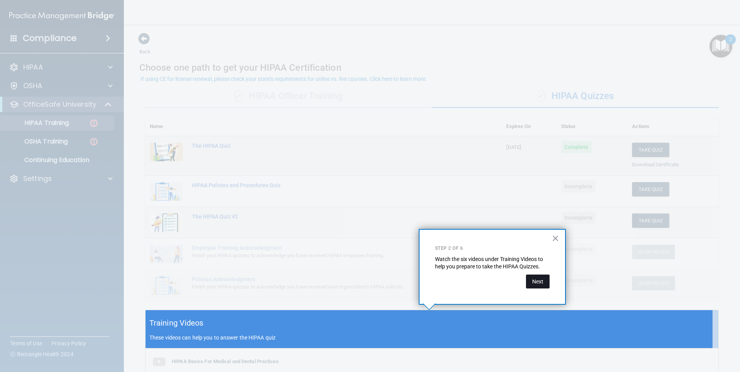
click at [540, 282] on button "Next" at bounding box center [538, 282] width 24 height 14
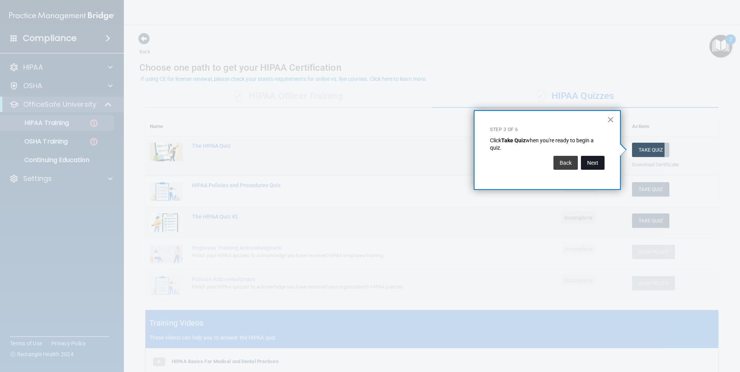
click at [598, 159] on button "Next" at bounding box center [593, 163] width 24 height 14
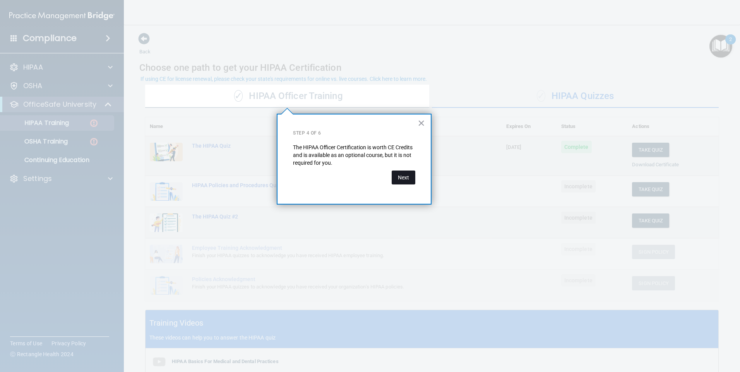
click at [404, 176] on button "Next" at bounding box center [404, 178] width 24 height 14
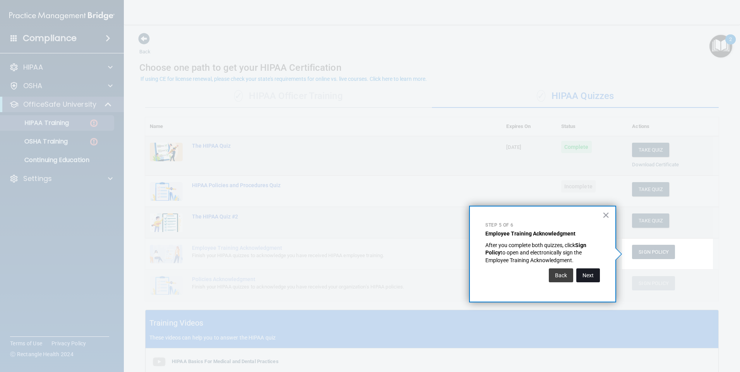
click at [596, 279] on button "Next" at bounding box center [588, 276] width 24 height 14
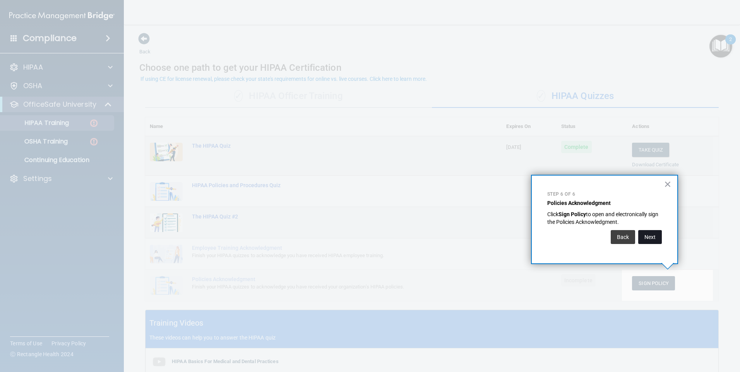
click at [649, 239] on button "Next" at bounding box center [650, 237] width 24 height 14
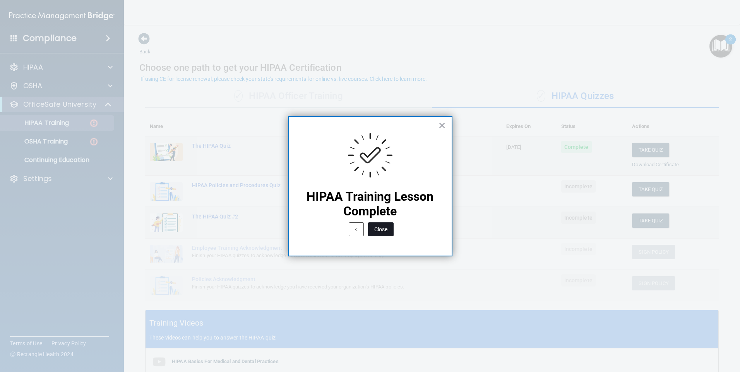
click at [379, 229] on button "Close" at bounding box center [381, 230] width 26 height 14
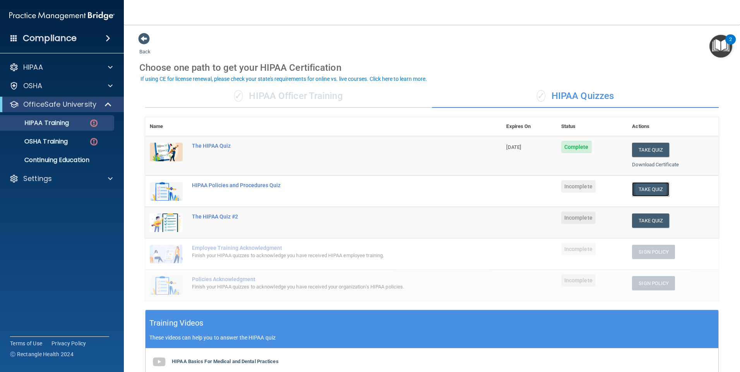
click at [640, 191] on button "Take Quiz" at bounding box center [650, 189] width 37 height 14
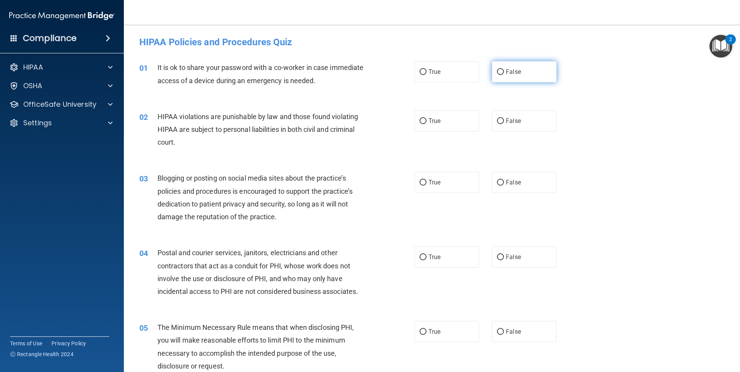
click at [509, 76] on label "False" at bounding box center [524, 71] width 65 height 21
click at [504, 75] on input "False" at bounding box center [500, 72] width 7 height 6
radio input "true"
click at [517, 125] on label "False" at bounding box center [524, 120] width 65 height 21
click at [504, 124] on input "False" at bounding box center [500, 121] width 7 height 6
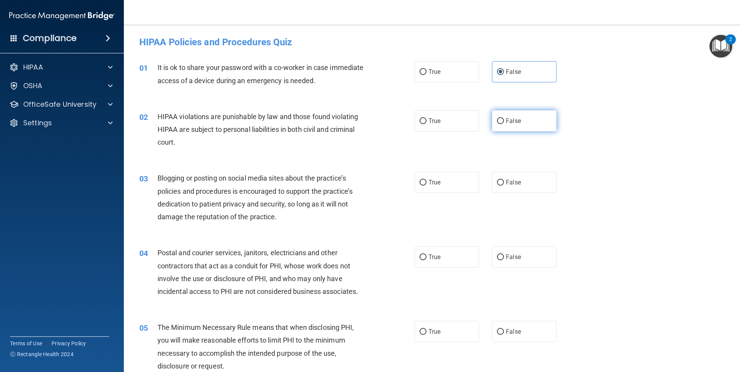
radio input "true"
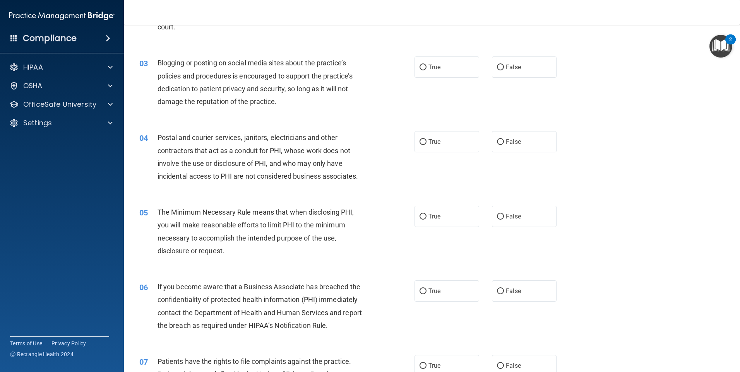
scroll to position [116, 0]
click at [457, 67] on label "True" at bounding box center [447, 66] width 65 height 21
click at [427, 67] on input "True" at bounding box center [423, 67] width 7 height 6
radio input "true"
click at [514, 139] on span "False" at bounding box center [513, 140] width 15 height 7
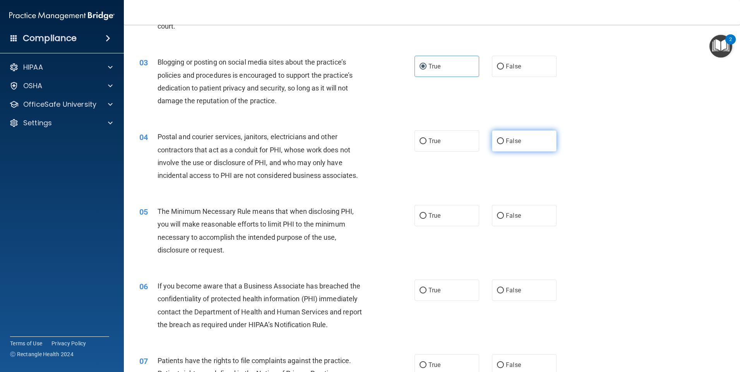
click at [504, 139] on input "False" at bounding box center [500, 142] width 7 height 6
radio input "true"
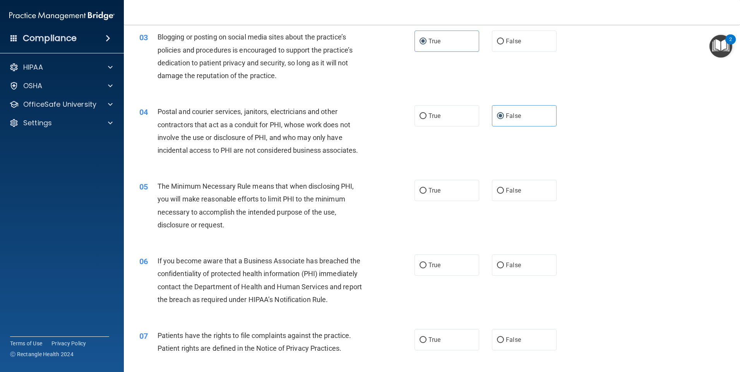
scroll to position [155, 0]
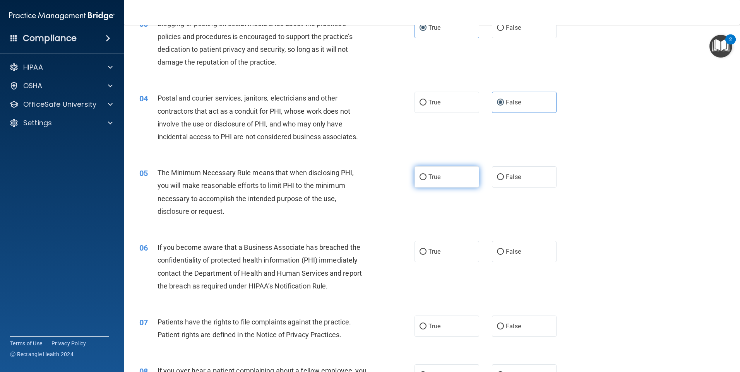
click at [461, 173] on label "True" at bounding box center [447, 176] width 65 height 21
click at [427, 175] on input "True" at bounding box center [423, 178] width 7 height 6
radio input "true"
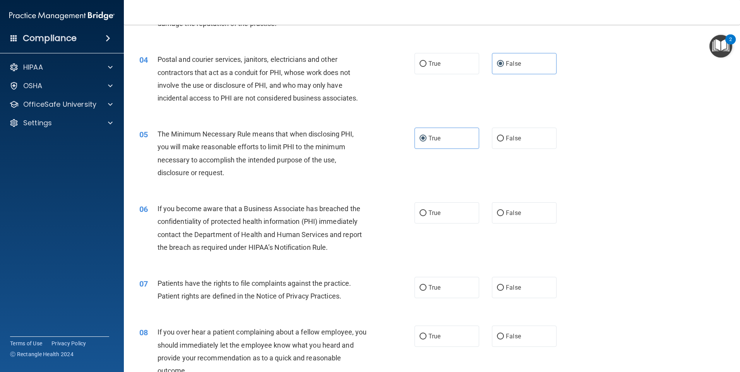
scroll to position [232, 0]
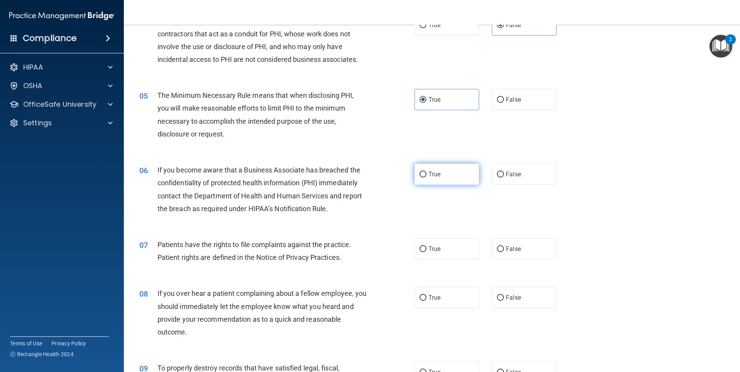
click at [435, 179] on label "True" at bounding box center [447, 174] width 65 height 21
click at [427, 178] on input "True" at bounding box center [423, 175] width 7 height 6
radio input "true"
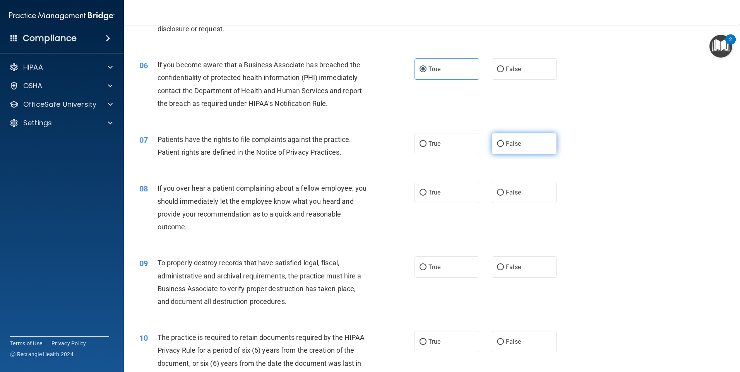
scroll to position [348, 0]
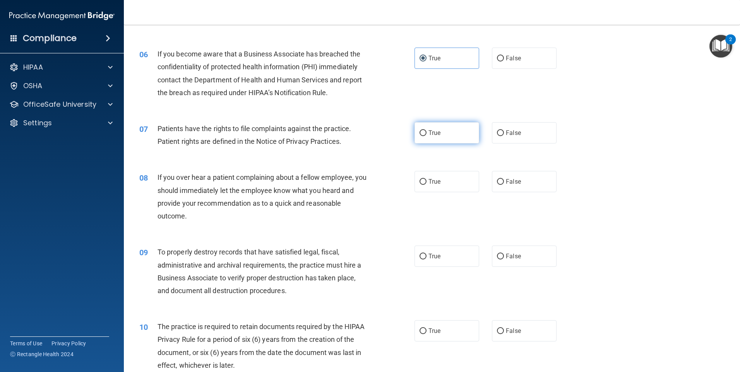
click at [431, 134] on span "True" at bounding box center [434, 132] width 12 height 7
click at [427, 134] on input "True" at bounding box center [423, 133] width 7 height 6
radio input "true"
click at [455, 185] on label "True" at bounding box center [447, 181] width 65 height 21
click at [427, 185] on input "True" at bounding box center [423, 182] width 7 height 6
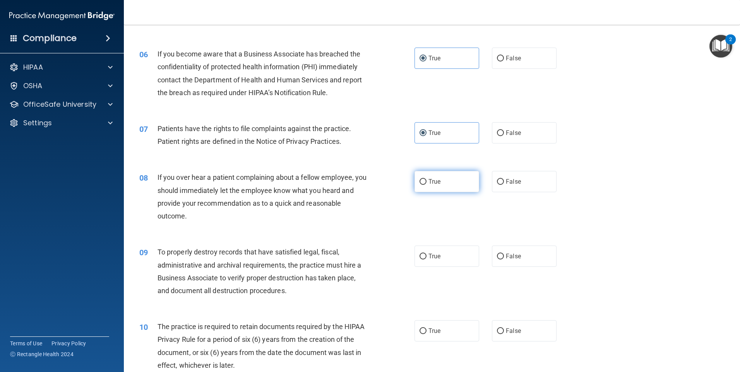
radio input "true"
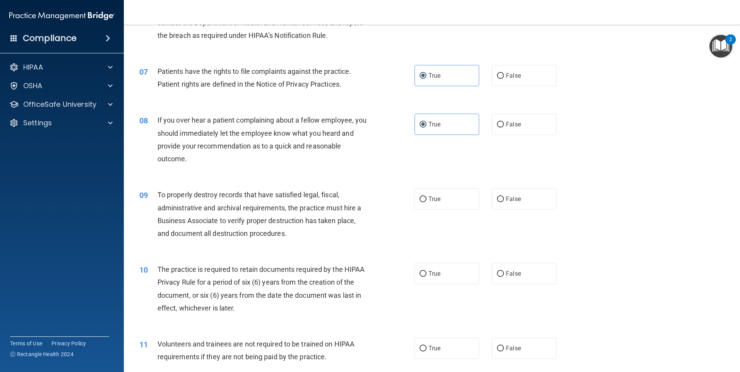
scroll to position [464, 0]
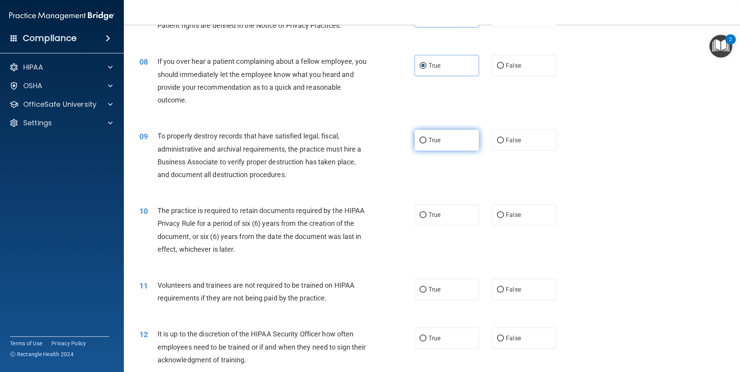
click at [428, 143] on span "True" at bounding box center [434, 140] width 12 height 7
click at [427, 143] on input "True" at bounding box center [423, 141] width 7 height 6
radio input "true"
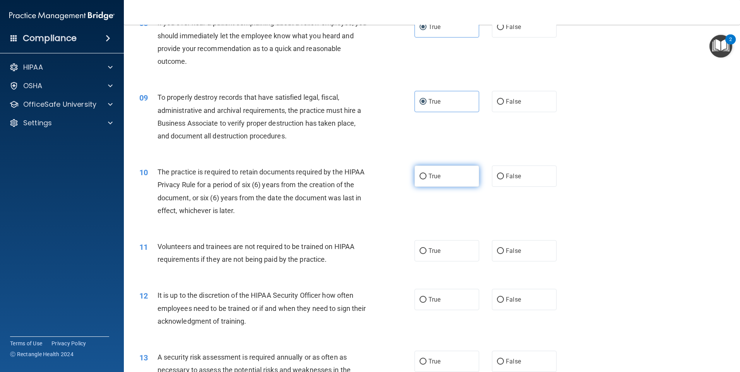
click at [448, 175] on label "True" at bounding box center [447, 176] width 65 height 21
click at [427, 175] on input "True" at bounding box center [423, 177] width 7 height 6
radio input "true"
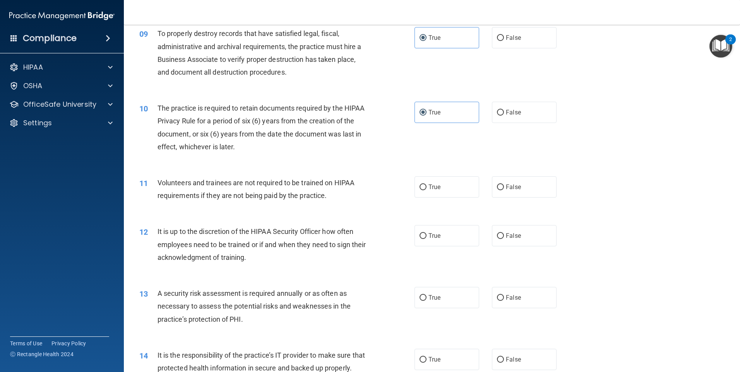
scroll to position [581, 0]
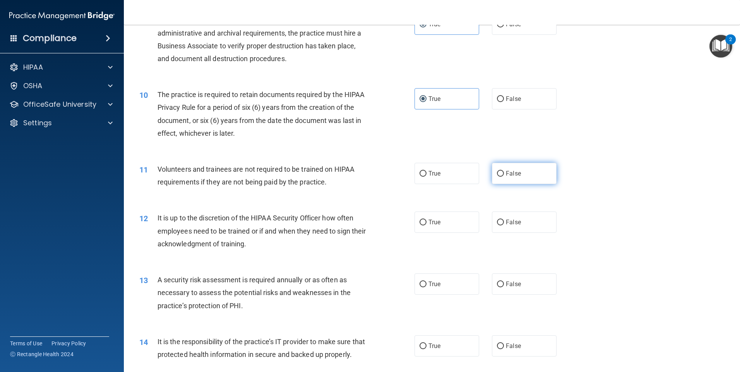
click at [512, 174] on span "False" at bounding box center [513, 173] width 15 height 7
click at [504, 174] on input "False" at bounding box center [500, 174] width 7 height 6
radio input "true"
click at [525, 224] on label "False" at bounding box center [524, 222] width 65 height 21
click at [504, 224] on input "False" at bounding box center [500, 223] width 7 height 6
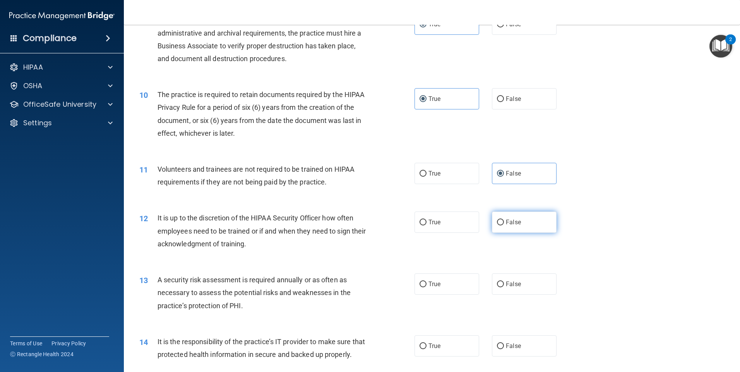
radio input "true"
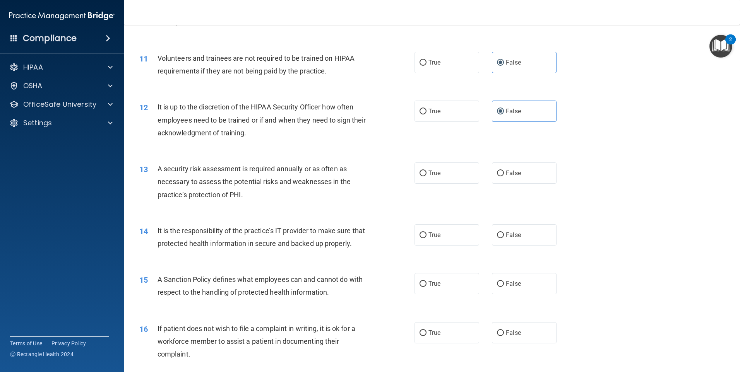
scroll to position [735, 0]
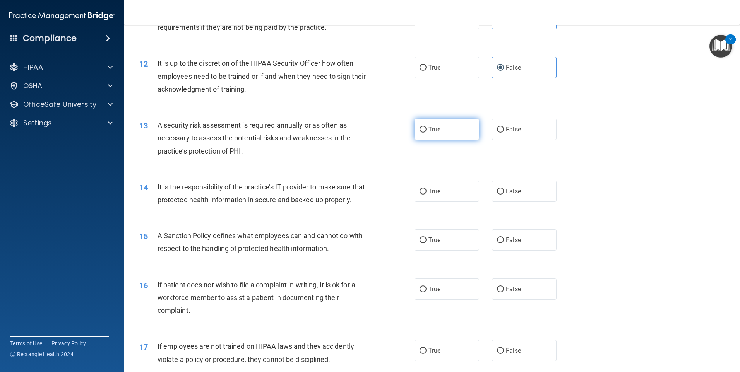
click at [440, 131] on label "True" at bounding box center [447, 129] width 65 height 21
click at [427, 131] on input "True" at bounding box center [423, 130] width 7 height 6
radio input "true"
click at [443, 195] on label "True" at bounding box center [447, 191] width 65 height 21
click at [427, 195] on input "True" at bounding box center [423, 192] width 7 height 6
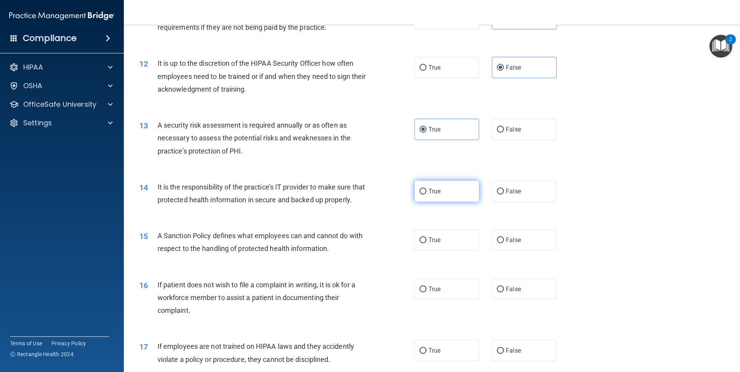
radio input "true"
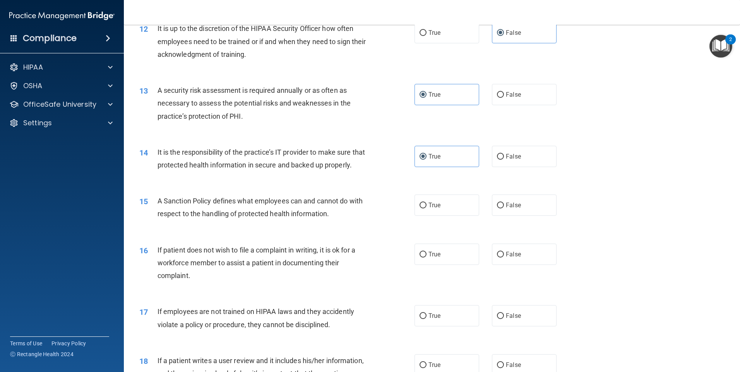
scroll to position [813, 0]
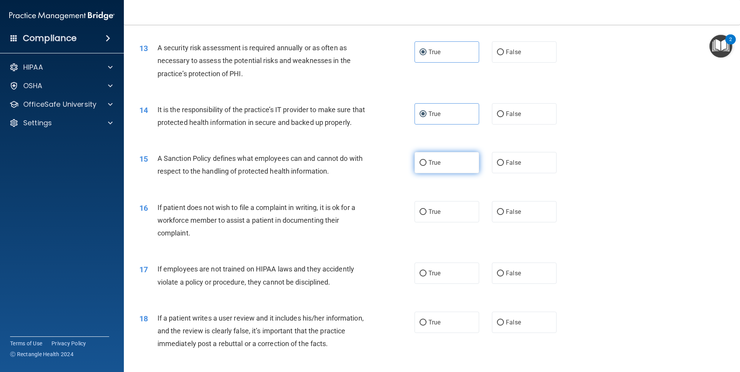
click at [448, 173] on label "True" at bounding box center [447, 162] width 65 height 21
click at [427, 166] on input "True" at bounding box center [423, 163] width 7 height 6
radio input "true"
click at [444, 223] on label "True" at bounding box center [447, 211] width 65 height 21
click at [427, 215] on input "True" at bounding box center [423, 212] width 7 height 6
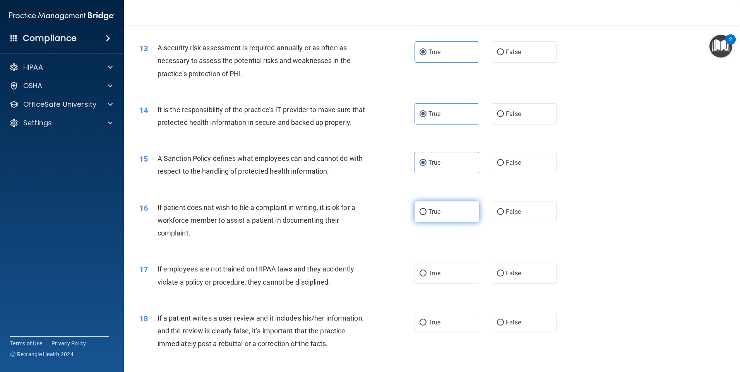
radio input "true"
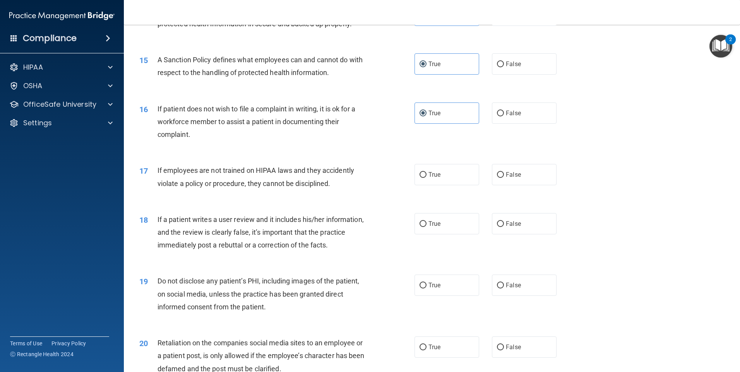
scroll to position [929, 0]
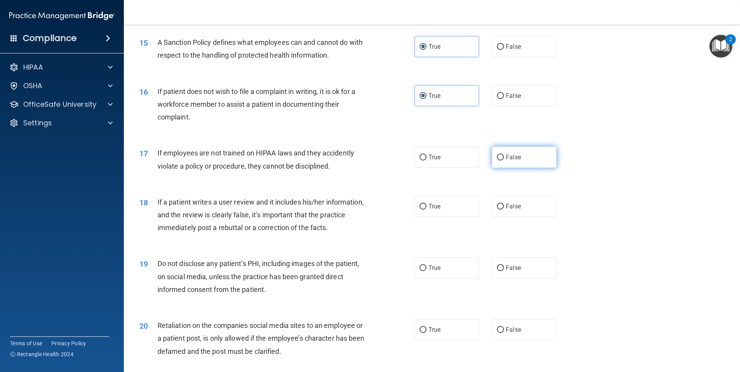
click at [516, 161] on span "False" at bounding box center [513, 157] width 15 height 7
click at [504, 161] on input "False" at bounding box center [500, 158] width 7 height 6
radio input "true"
click at [508, 210] on span "False" at bounding box center [513, 206] width 15 height 7
click at [504, 210] on input "False" at bounding box center [500, 207] width 7 height 6
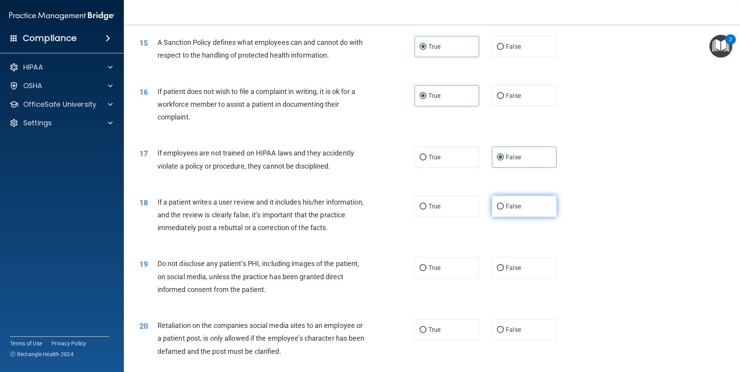
radio input "true"
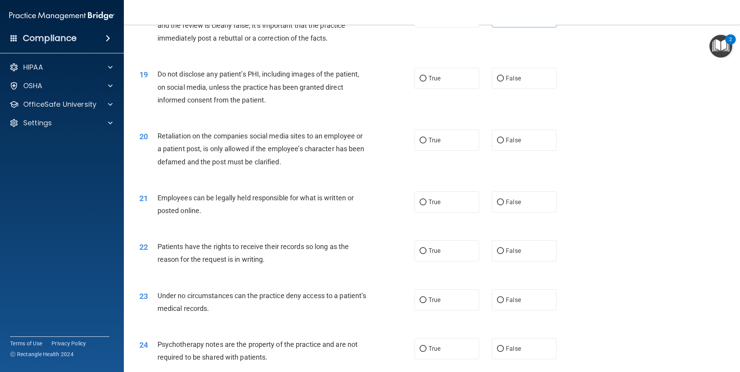
scroll to position [1122, 0]
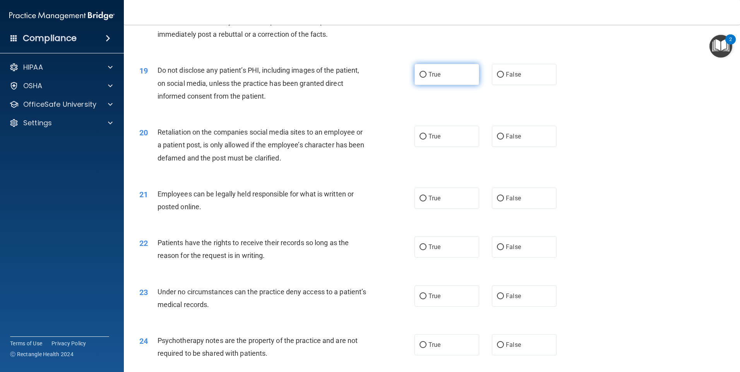
click at [440, 85] on label "True" at bounding box center [447, 74] width 65 height 21
click at [427, 78] on input "True" at bounding box center [423, 75] width 7 height 6
radio input "true"
click at [516, 140] on span "False" at bounding box center [513, 136] width 15 height 7
click at [504, 140] on input "False" at bounding box center [500, 137] width 7 height 6
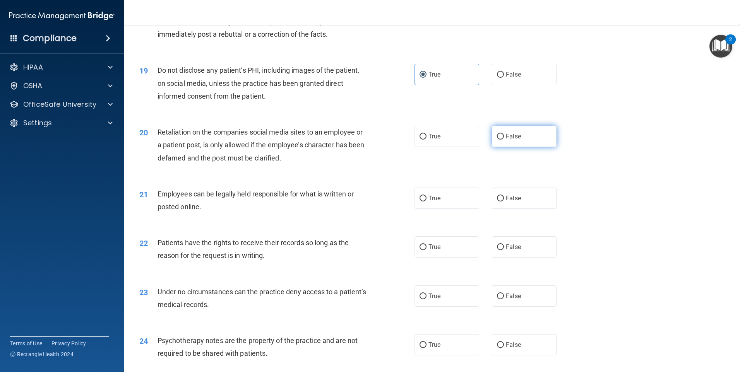
radio input "true"
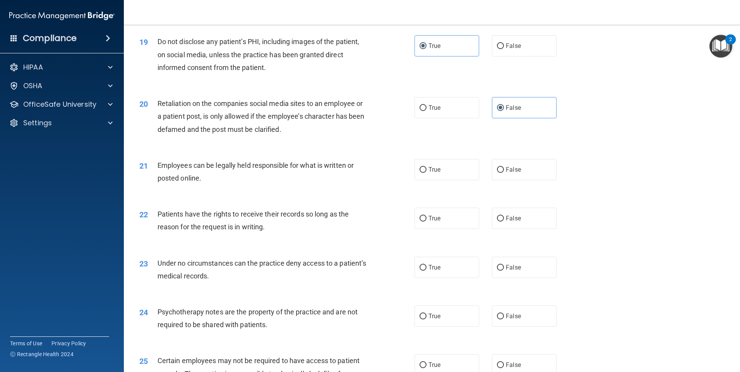
scroll to position [1200, 0]
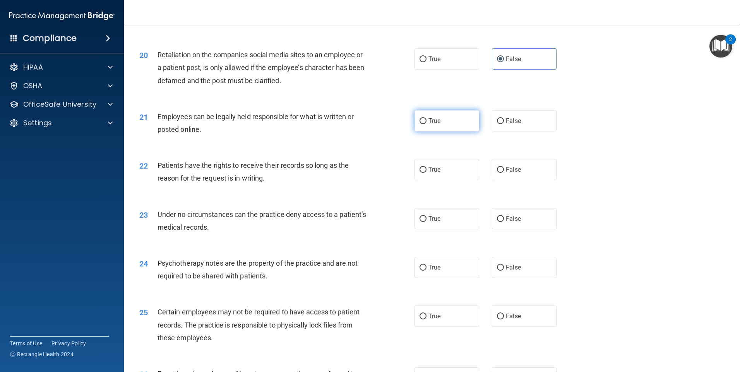
click at [452, 132] on label "True" at bounding box center [447, 120] width 65 height 21
click at [427, 124] on input "True" at bounding box center [423, 121] width 7 height 6
radio input "true"
click at [450, 180] on label "True" at bounding box center [447, 169] width 65 height 21
click at [427, 173] on input "True" at bounding box center [423, 170] width 7 height 6
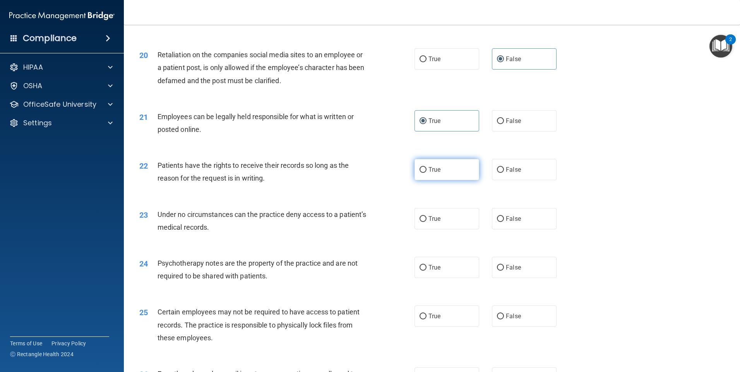
radio input "true"
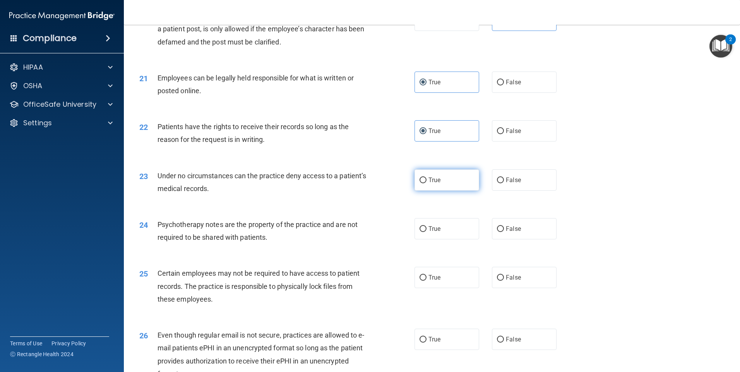
click at [439, 191] on label "True" at bounding box center [447, 180] width 65 height 21
click at [427, 183] on input "True" at bounding box center [423, 181] width 7 height 6
radio input "true"
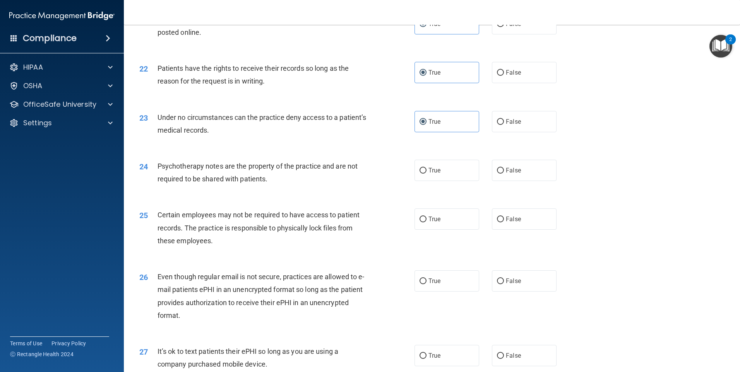
scroll to position [1316, 0]
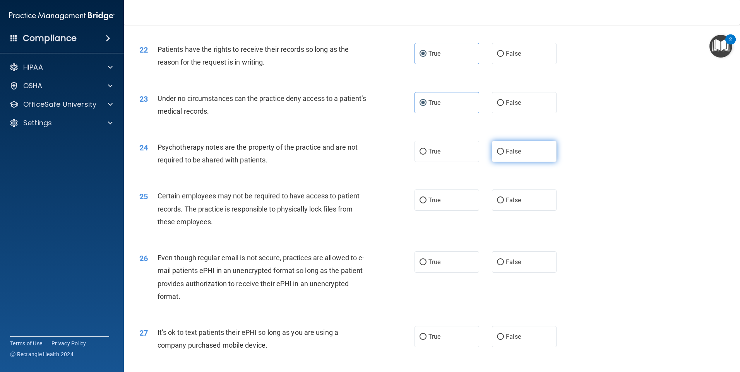
click at [511, 155] on span "False" at bounding box center [513, 151] width 15 height 7
click at [504, 155] on input "False" at bounding box center [500, 152] width 7 height 6
radio input "true"
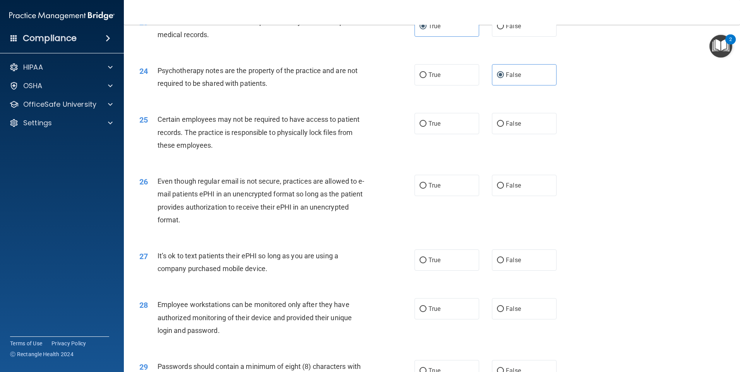
scroll to position [1393, 0]
click at [432, 127] on span "True" at bounding box center [434, 122] width 12 height 7
click at [427, 126] on input "True" at bounding box center [423, 123] width 7 height 6
radio input "true"
click at [420, 188] on input "True" at bounding box center [423, 185] width 7 height 6
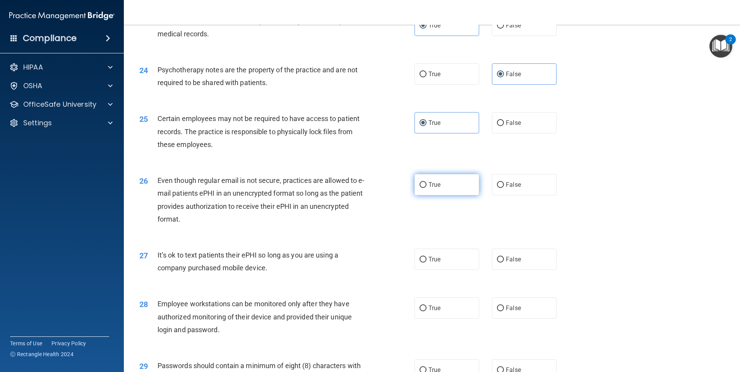
radio input "true"
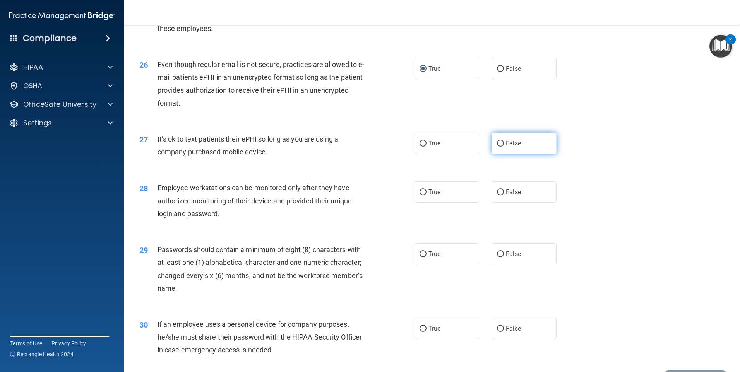
click at [506, 147] on span "False" at bounding box center [513, 143] width 15 height 7
click at [504, 147] on input "False" at bounding box center [500, 144] width 7 height 6
radio input "true"
click at [453, 203] on label "True" at bounding box center [447, 192] width 65 height 21
click at [427, 195] on input "True" at bounding box center [423, 193] width 7 height 6
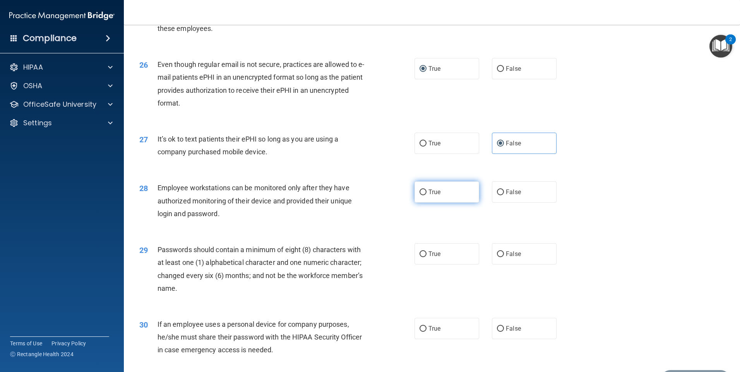
radio input "true"
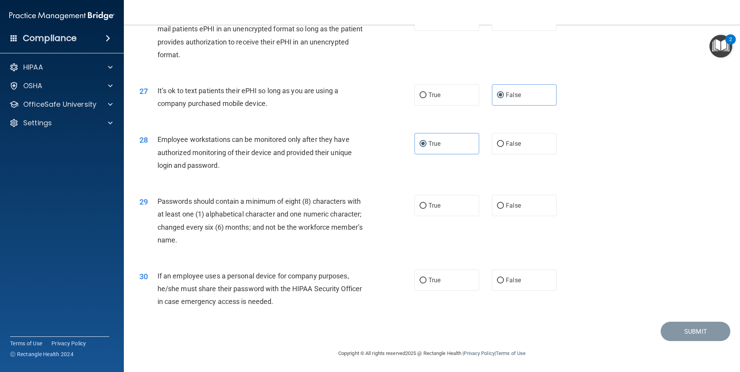
scroll to position [1571, 0]
click at [448, 206] on label "True" at bounding box center [447, 205] width 65 height 21
click at [427, 206] on input "True" at bounding box center [423, 206] width 7 height 6
radio input "true"
click at [443, 283] on label "True" at bounding box center [447, 280] width 65 height 21
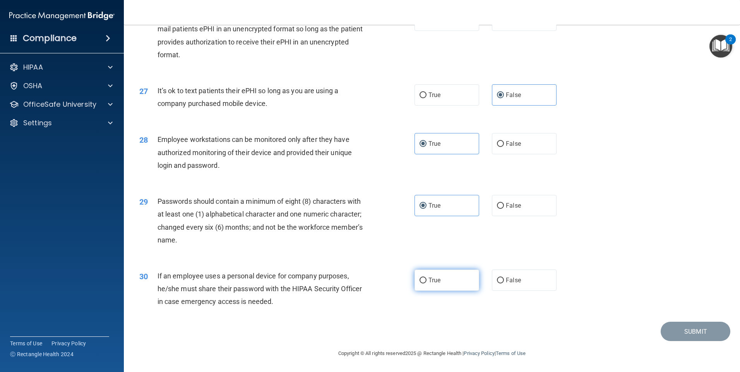
click at [427, 283] on input "True" at bounding box center [423, 281] width 7 height 6
radio input "true"
click at [707, 332] on button "Submit" at bounding box center [696, 332] width 70 height 20
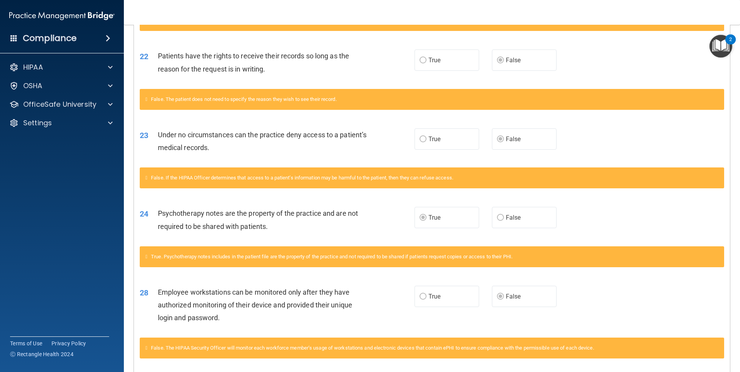
scroll to position [921, 0]
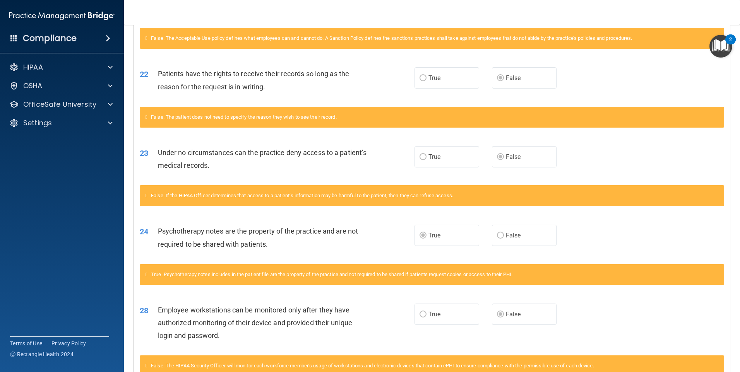
click at [720, 46] on img "Open Resource Center, 2 new notifications" at bounding box center [720, 46] width 23 height 23
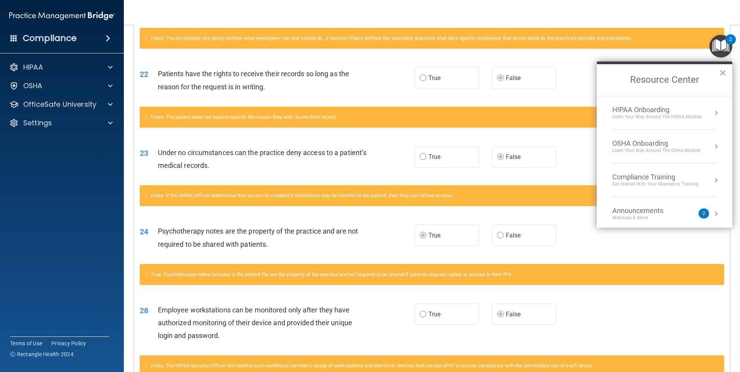
click at [666, 178] on div "Compliance Training" at bounding box center [655, 177] width 86 height 9
click at [607, 80] on button "Back to Resource Center Home" at bounding box center [606, 80] width 8 height 8
click at [646, 110] on div "HIPAA Onboarding" at bounding box center [656, 110] width 89 height 9
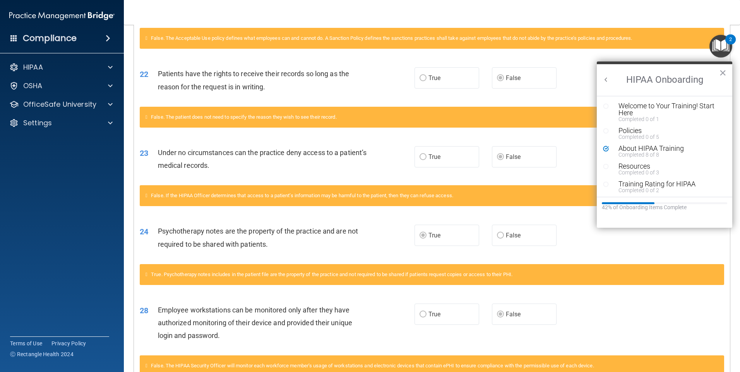
click at [606, 80] on button "Back to Resource Center Home" at bounding box center [606, 80] width 8 height 8
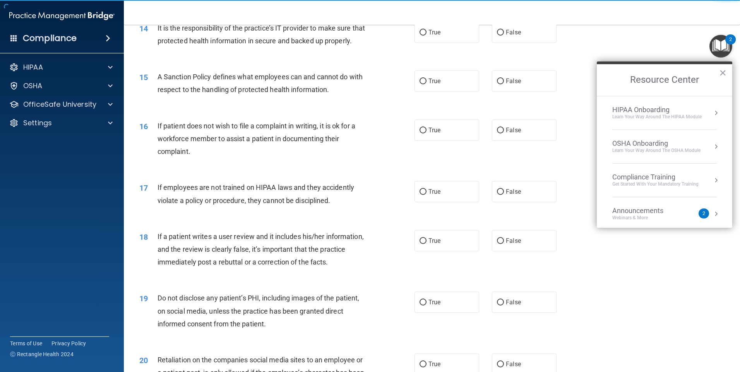
scroll to position [844, 0]
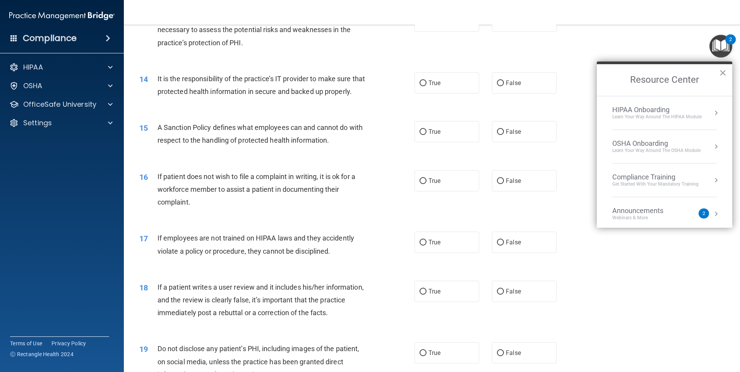
click at [724, 73] on button "×" at bounding box center [722, 73] width 7 height 12
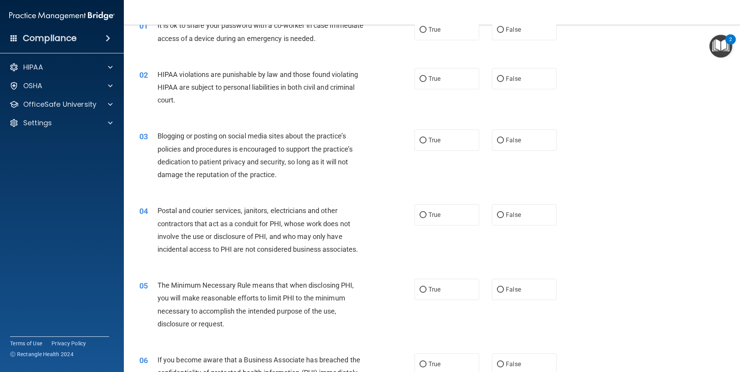
scroll to position [0, 0]
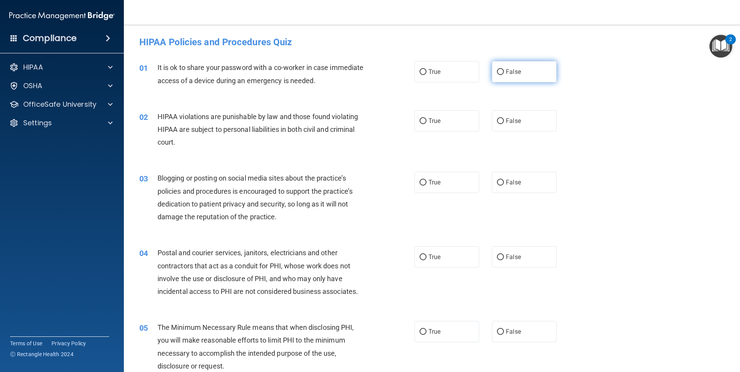
click at [517, 78] on label "False" at bounding box center [524, 71] width 65 height 21
click at [504, 75] on input "False" at bounding box center [500, 72] width 7 height 6
radio input "true"
click at [423, 122] on input "True" at bounding box center [423, 121] width 7 height 6
radio input "true"
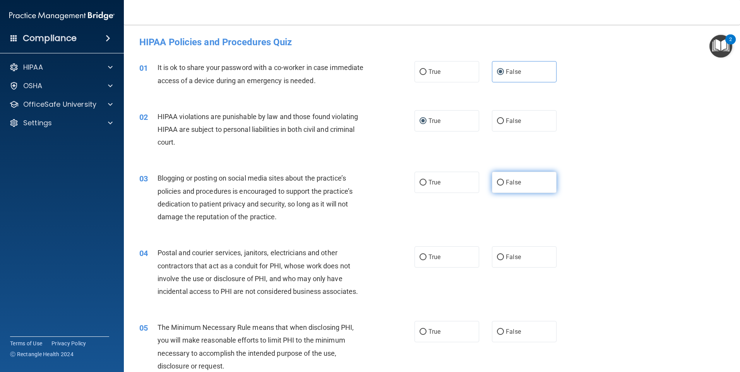
click at [528, 184] on label "False" at bounding box center [524, 182] width 65 height 21
click at [504, 184] on input "False" at bounding box center [500, 183] width 7 height 6
radio input "true"
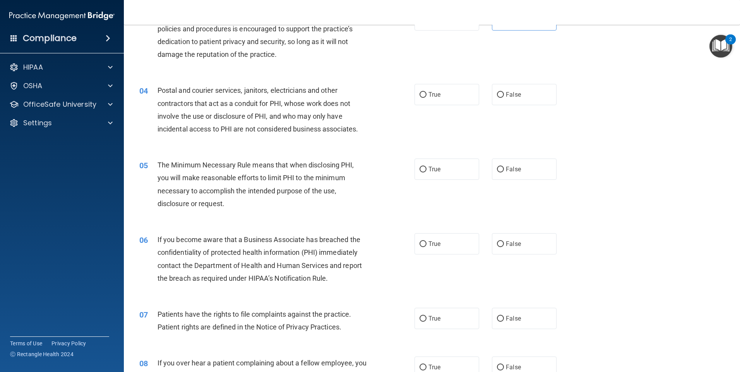
scroll to position [39, 0]
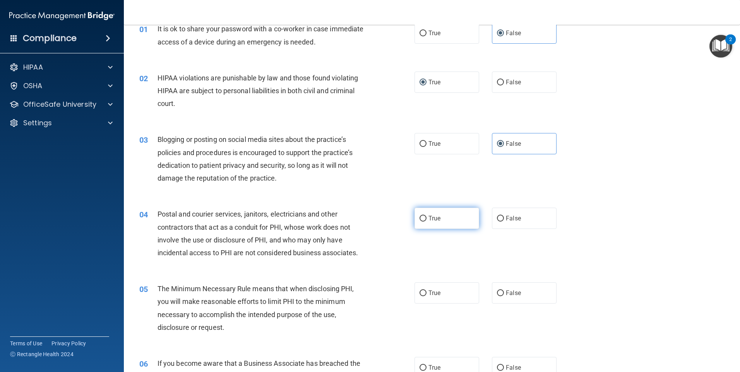
click at [432, 223] on label "True" at bounding box center [447, 218] width 65 height 21
click at [427, 222] on input "True" at bounding box center [423, 219] width 7 height 6
radio input "true"
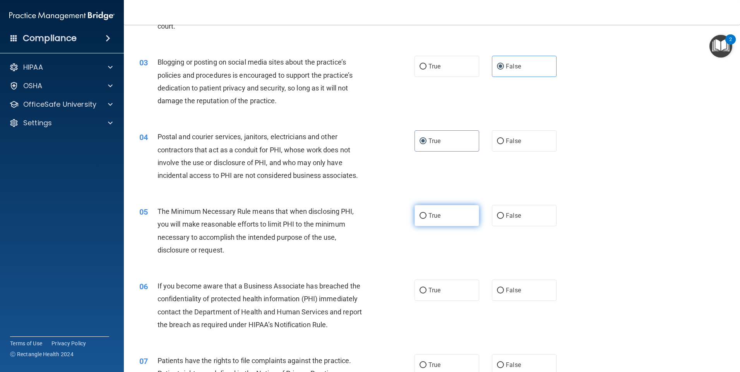
click at [437, 222] on label "True" at bounding box center [447, 215] width 65 height 21
click at [427, 219] on input "True" at bounding box center [423, 216] width 7 height 6
radio input "true"
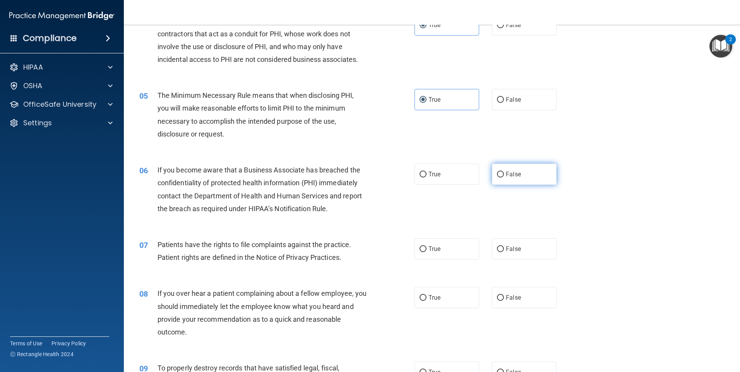
click at [506, 176] on span "False" at bounding box center [513, 174] width 15 height 7
click at [504, 176] on input "False" at bounding box center [500, 175] width 7 height 6
radio input "true"
click at [449, 255] on label "True" at bounding box center [447, 248] width 65 height 21
click at [427, 252] on input "True" at bounding box center [423, 250] width 7 height 6
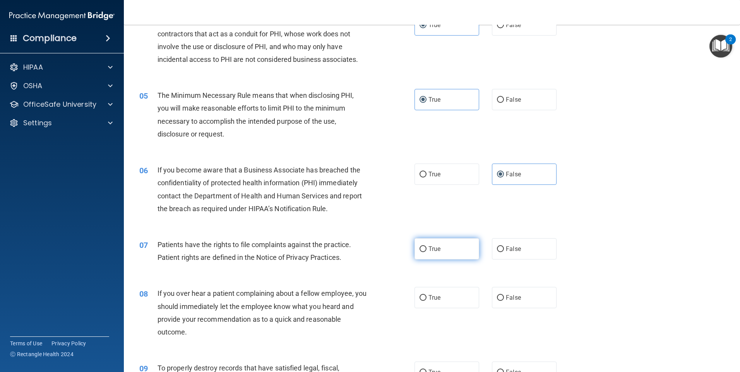
radio input "true"
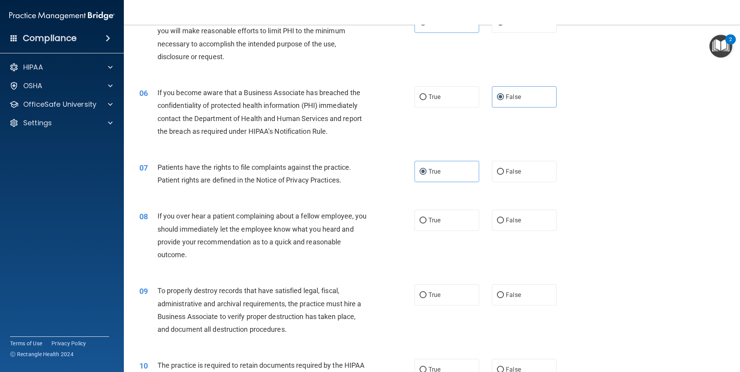
scroll to position [348, 0]
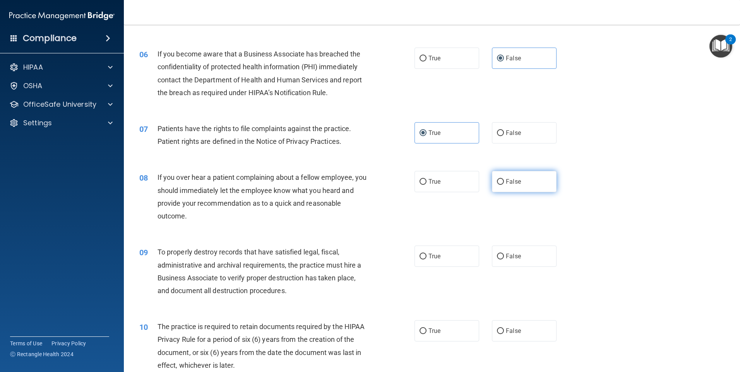
click at [506, 185] on span "False" at bounding box center [513, 181] width 15 height 7
click at [502, 185] on input "False" at bounding box center [500, 182] width 7 height 6
radio input "true"
click at [533, 260] on label "False" at bounding box center [524, 256] width 65 height 21
click at [504, 260] on input "False" at bounding box center [500, 257] width 7 height 6
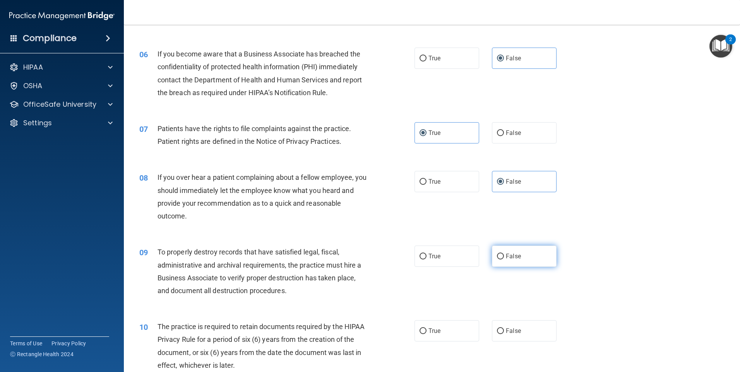
radio input "true"
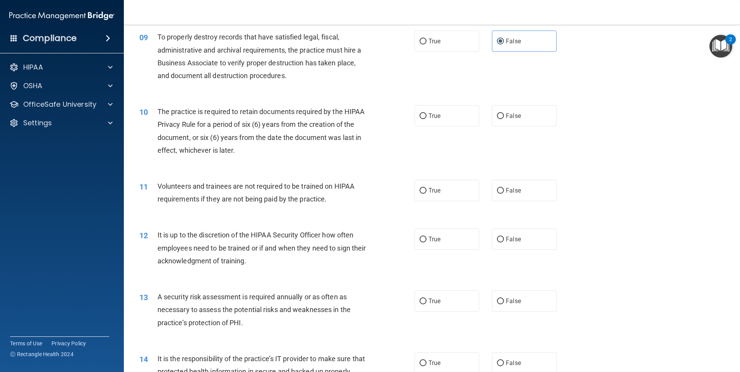
scroll to position [581, 0]
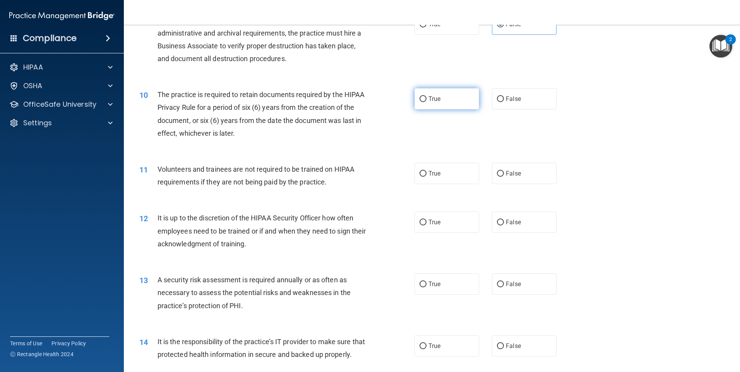
click at [435, 99] on span "True" at bounding box center [434, 98] width 12 height 7
click at [427, 99] on input "True" at bounding box center [423, 99] width 7 height 6
radio input "true"
click at [521, 176] on label "False" at bounding box center [524, 173] width 65 height 21
click at [504, 176] on input "False" at bounding box center [500, 174] width 7 height 6
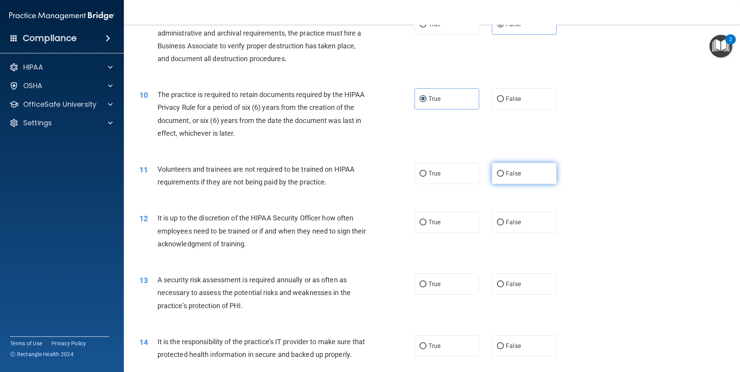
radio input "true"
click at [444, 224] on label "True" at bounding box center [447, 222] width 65 height 21
click at [427, 224] on input "True" at bounding box center [423, 223] width 7 height 6
radio input "true"
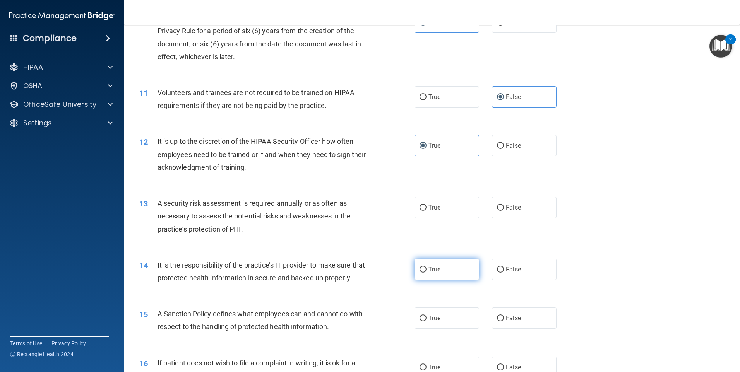
scroll to position [658, 0]
click at [455, 209] on label "True" at bounding box center [447, 206] width 65 height 21
click at [427, 209] on input "True" at bounding box center [423, 207] width 7 height 6
radio input "true"
click at [513, 271] on span "False" at bounding box center [513, 268] width 15 height 7
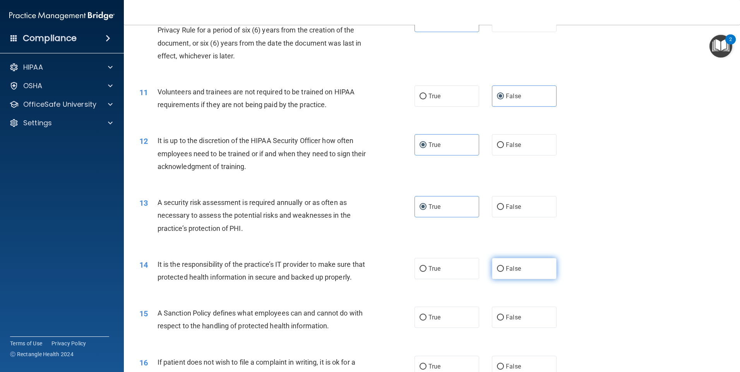
click at [504, 271] on input "False" at bounding box center [500, 269] width 7 height 6
radio input "true"
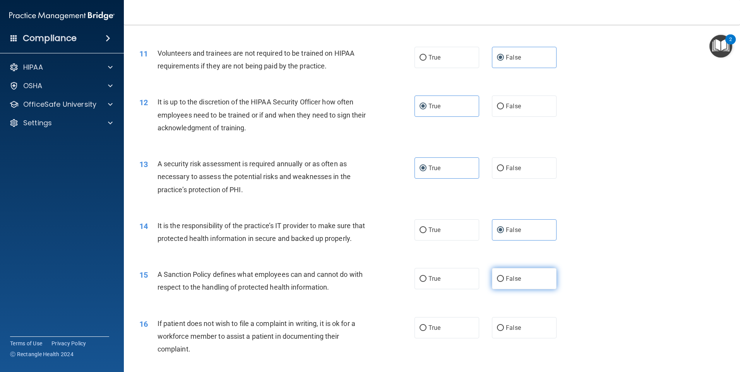
click at [524, 290] on label "False" at bounding box center [524, 278] width 65 height 21
click at [504, 282] on input "False" at bounding box center [500, 279] width 7 height 6
radio input "true"
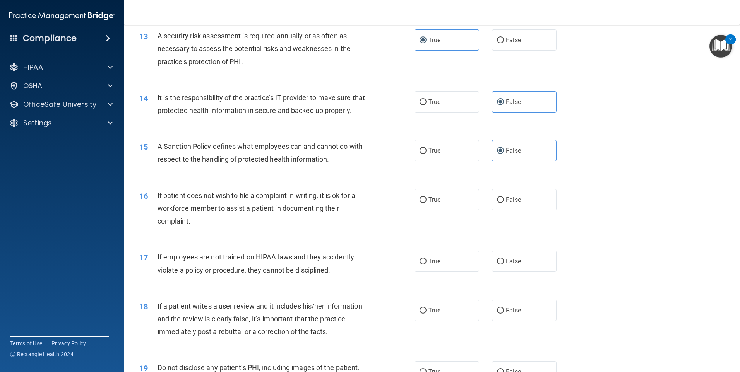
scroll to position [890, 0]
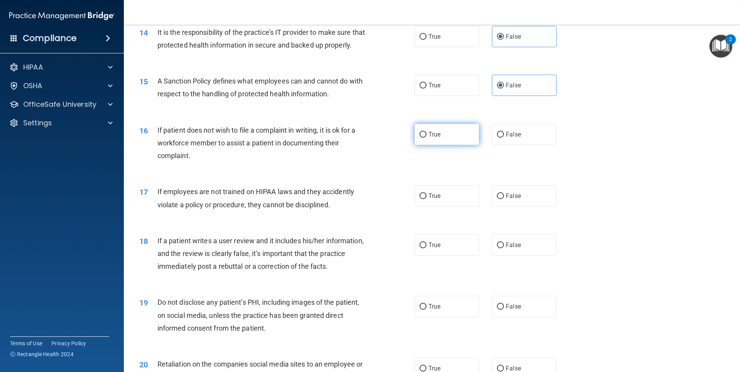
click at [438, 145] on label "True" at bounding box center [447, 134] width 65 height 21
click at [427, 138] on input "True" at bounding box center [423, 135] width 7 height 6
radio input "true"
click at [541, 207] on label "False" at bounding box center [524, 195] width 65 height 21
click at [504, 199] on input "False" at bounding box center [500, 197] width 7 height 6
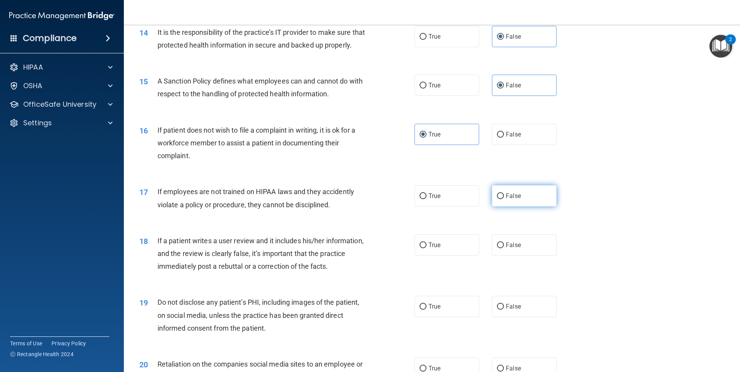
radio input "true"
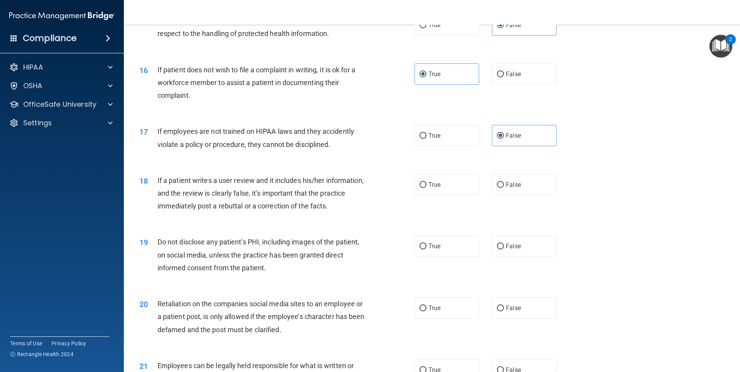
scroll to position [968, 0]
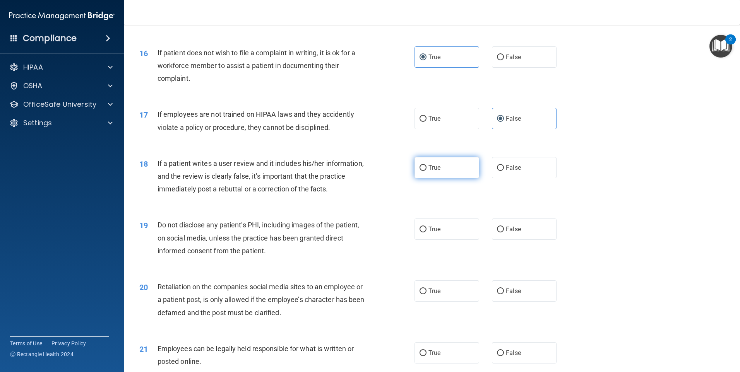
click at [449, 178] on label "True" at bounding box center [447, 167] width 65 height 21
click at [427, 171] on input "True" at bounding box center [423, 168] width 7 height 6
radio input "true"
click at [447, 178] on label "True" at bounding box center [447, 167] width 65 height 21
click at [427, 171] on input "True" at bounding box center [423, 168] width 7 height 6
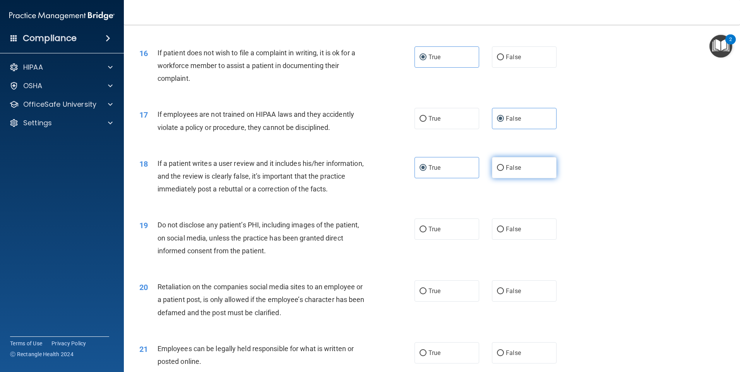
click at [512, 178] on label "False" at bounding box center [524, 167] width 65 height 21
click at [504, 171] on input "False" at bounding box center [500, 168] width 7 height 6
radio input "true"
radio input "false"
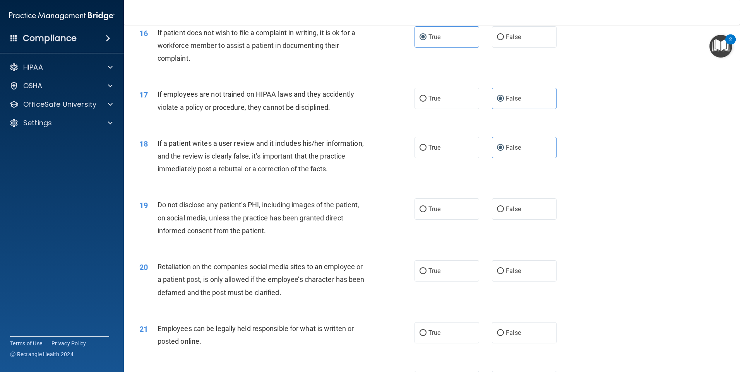
scroll to position [1006, 0]
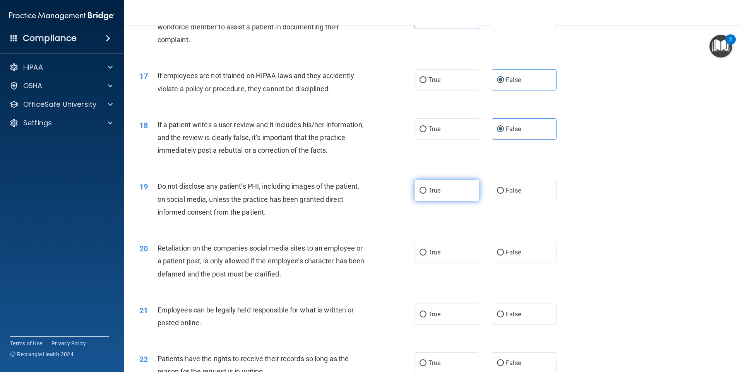
click at [444, 201] on label "True" at bounding box center [447, 190] width 65 height 21
click at [427, 194] on input "True" at bounding box center [423, 191] width 7 height 6
radio input "true"
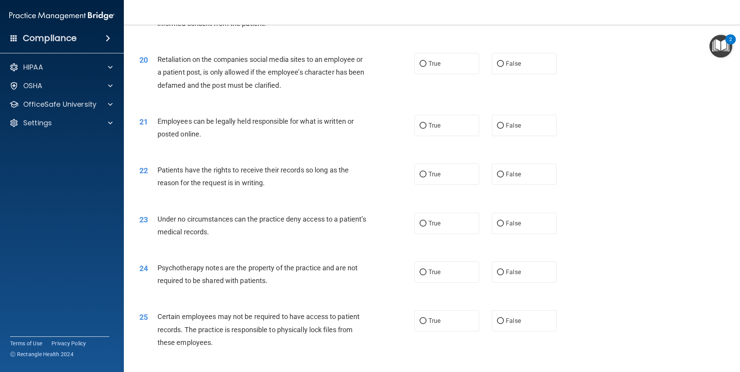
scroll to position [1161, 0]
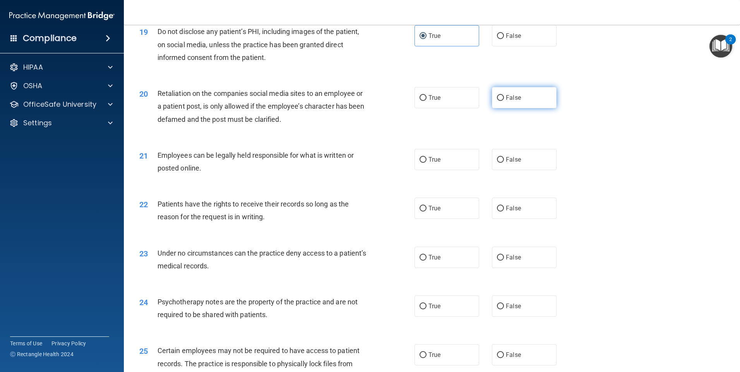
click at [511, 108] on label "False" at bounding box center [524, 97] width 65 height 21
click at [504, 101] on input "False" at bounding box center [500, 98] width 7 height 6
radio input "true"
click at [450, 170] on label "True" at bounding box center [447, 159] width 65 height 21
click at [427, 163] on input "True" at bounding box center [423, 160] width 7 height 6
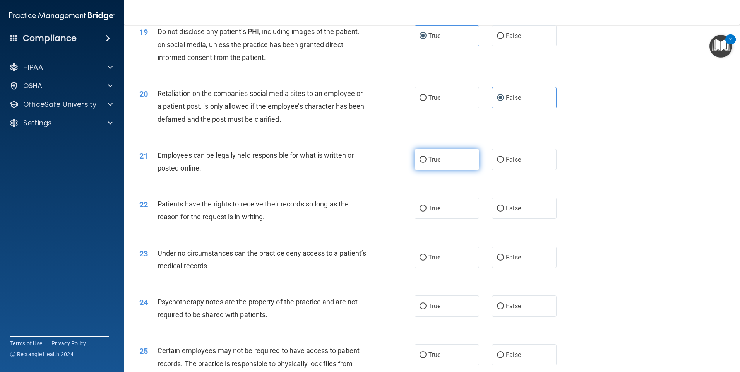
radio input "true"
click at [533, 219] on label "False" at bounding box center [524, 208] width 65 height 21
click at [504, 212] on input "False" at bounding box center [500, 209] width 7 height 6
radio input "true"
click at [524, 266] on label "False" at bounding box center [524, 257] width 65 height 21
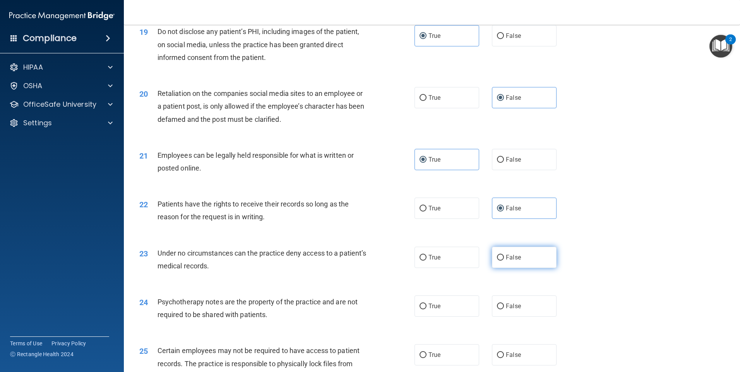
click at [504, 261] on input "False" at bounding box center [500, 258] width 7 height 6
radio input "true"
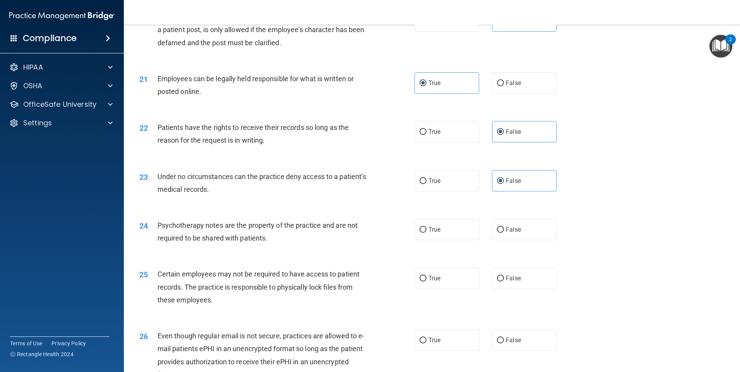
scroll to position [1239, 0]
click at [450, 240] on label "True" at bounding box center [447, 228] width 65 height 21
click at [427, 232] on input "True" at bounding box center [423, 229] width 7 height 6
radio input "true"
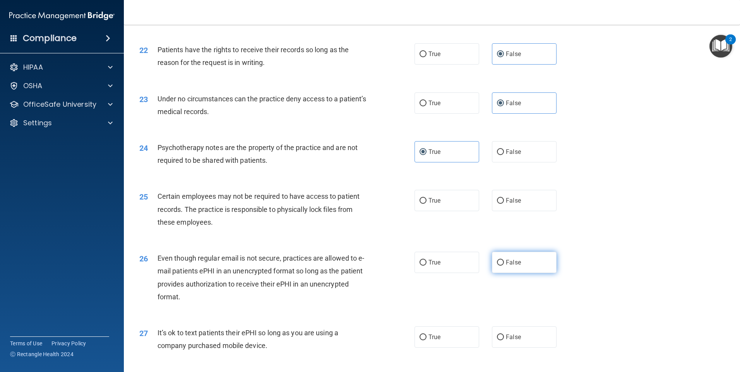
scroll to position [1316, 0]
click at [451, 211] on label "True" at bounding box center [447, 200] width 65 height 21
click at [427, 204] on input "True" at bounding box center [423, 201] width 7 height 6
radio input "true"
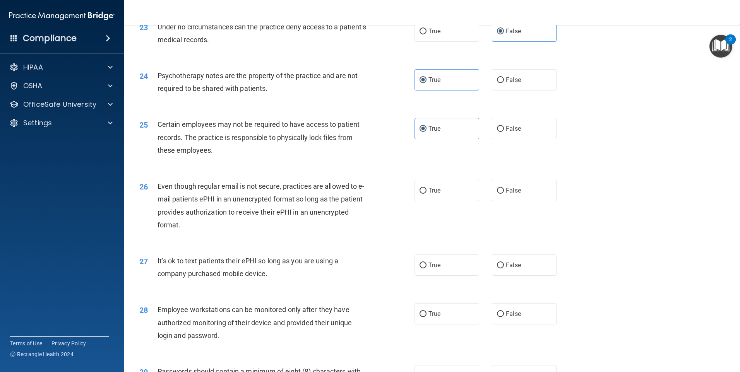
scroll to position [1432, 0]
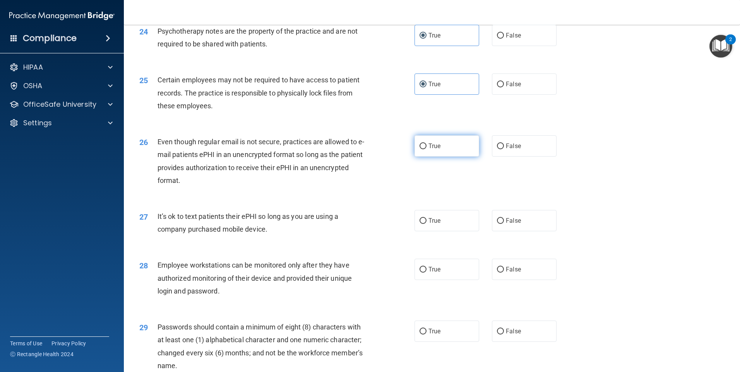
click at [450, 157] on label "True" at bounding box center [447, 145] width 65 height 21
click at [427, 149] on input "True" at bounding box center [423, 147] width 7 height 6
radio input "true"
click at [532, 231] on label "False" at bounding box center [524, 220] width 65 height 21
click at [504, 224] on input "False" at bounding box center [500, 221] width 7 height 6
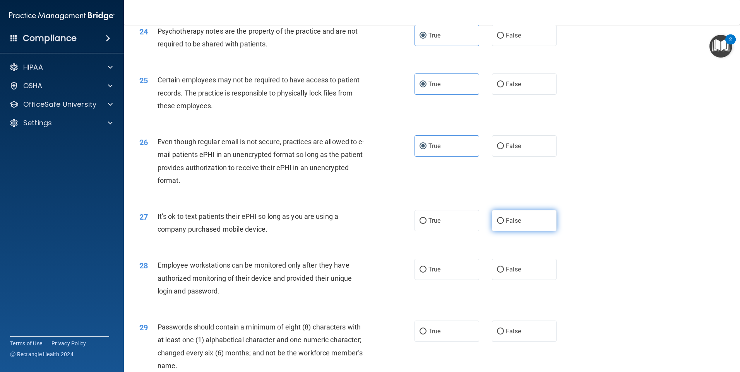
radio input "true"
click at [515, 273] on span "False" at bounding box center [513, 269] width 15 height 7
click at [504, 273] on input "False" at bounding box center [500, 270] width 7 height 6
radio input "true"
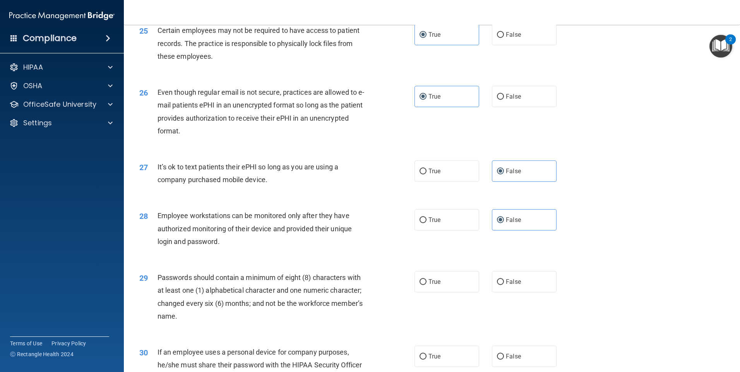
scroll to position [1571, 0]
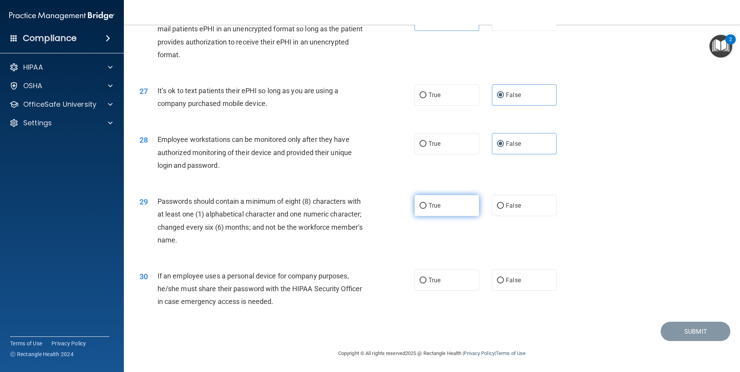
click at [442, 212] on label "True" at bounding box center [447, 205] width 65 height 21
click at [427, 209] on input "True" at bounding box center [423, 206] width 7 height 6
radio input "true"
click at [538, 281] on label "False" at bounding box center [524, 280] width 65 height 21
click at [504, 281] on input "False" at bounding box center [500, 281] width 7 height 6
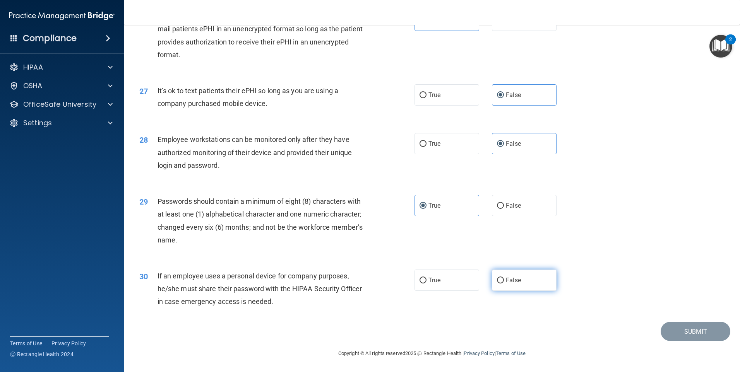
radio input "true"
click at [684, 331] on button "Submit" at bounding box center [696, 332] width 70 height 20
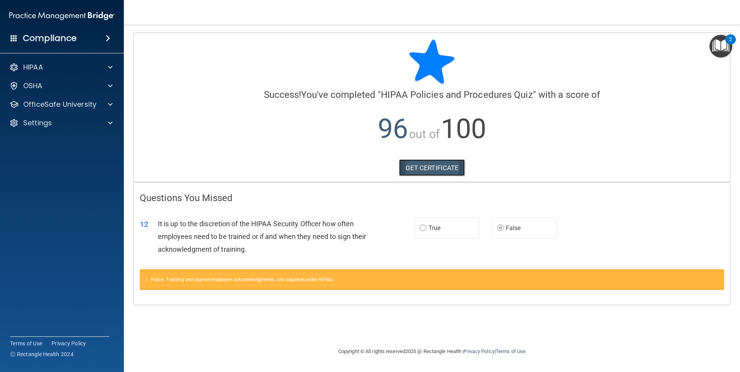
click at [435, 168] on link "GET CERTIFICATE" at bounding box center [432, 167] width 66 height 17
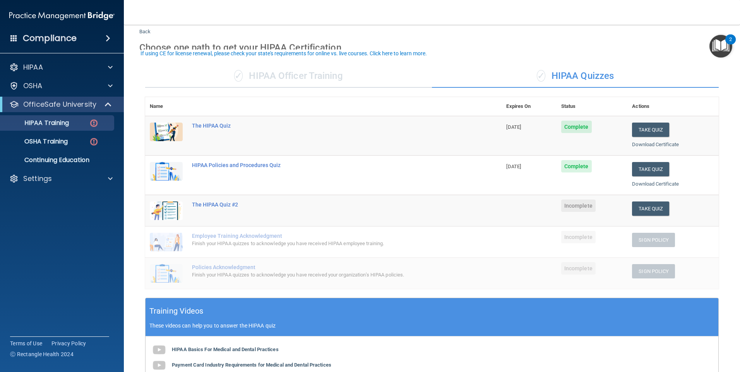
scroll to position [39, 0]
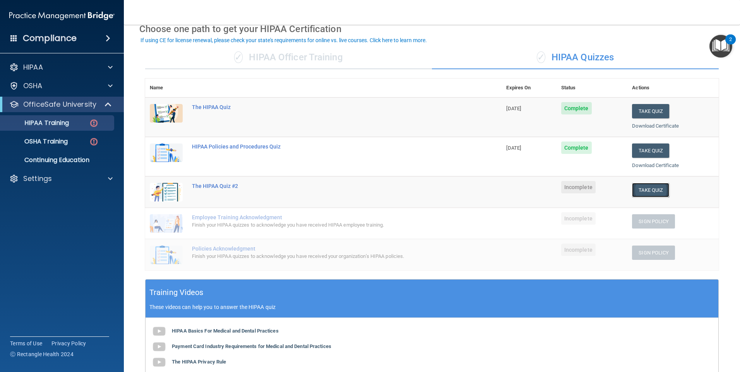
click at [656, 192] on button "Take Quiz" at bounding box center [650, 190] width 37 height 14
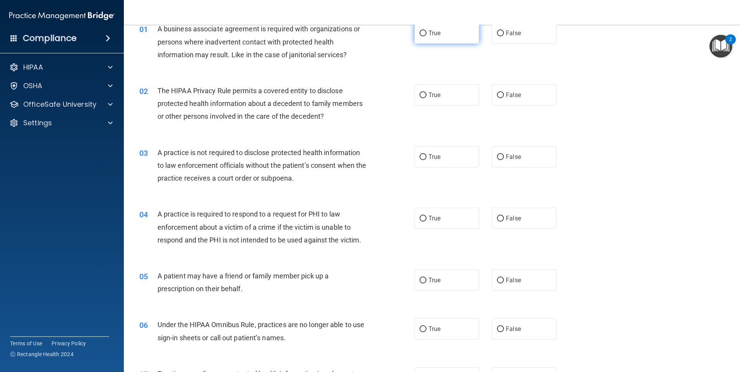
click at [425, 35] on label "True" at bounding box center [447, 32] width 65 height 21
click at [425, 35] on input "True" at bounding box center [423, 34] width 7 height 6
radio input "true"
click at [436, 103] on label "True" at bounding box center [447, 94] width 65 height 21
click at [427, 98] on input "True" at bounding box center [423, 96] width 7 height 6
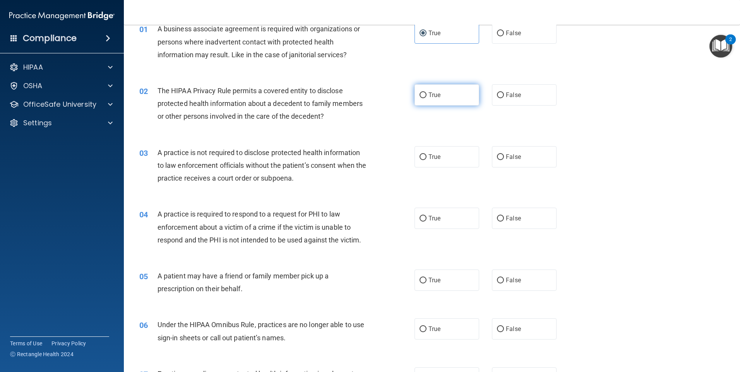
radio input "true"
click at [452, 150] on label "True" at bounding box center [447, 156] width 65 height 21
click at [427, 154] on input "True" at bounding box center [423, 157] width 7 height 6
radio input "true"
click at [439, 214] on label "True" at bounding box center [447, 218] width 65 height 21
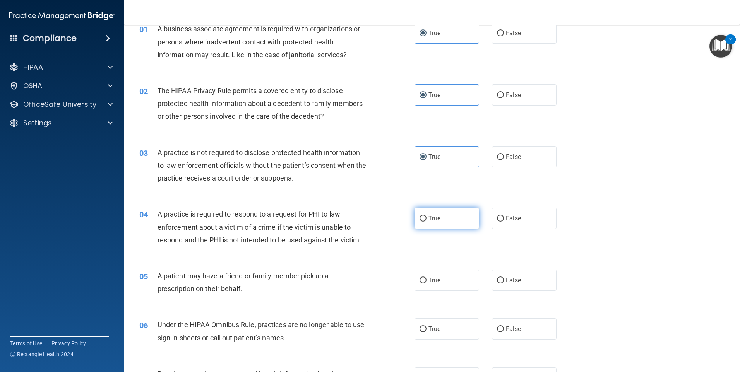
click at [427, 216] on input "True" at bounding box center [423, 219] width 7 height 6
radio input "true"
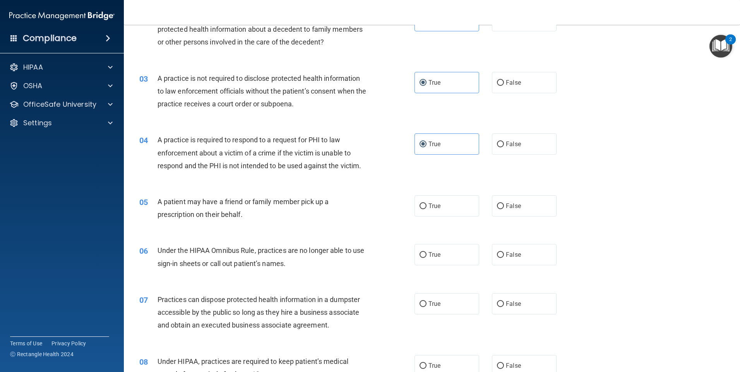
scroll to position [116, 0]
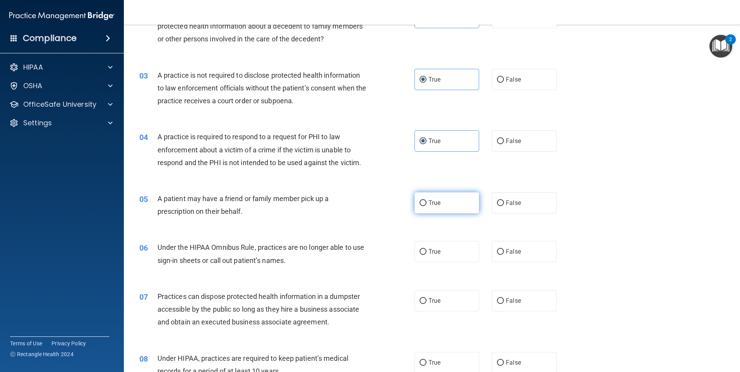
click at [446, 204] on label "True" at bounding box center [447, 202] width 65 height 21
click at [427, 204] on input "True" at bounding box center [423, 203] width 7 height 6
radio input "true"
click at [451, 251] on label "True" at bounding box center [447, 251] width 65 height 21
click at [427, 251] on input "True" at bounding box center [423, 252] width 7 height 6
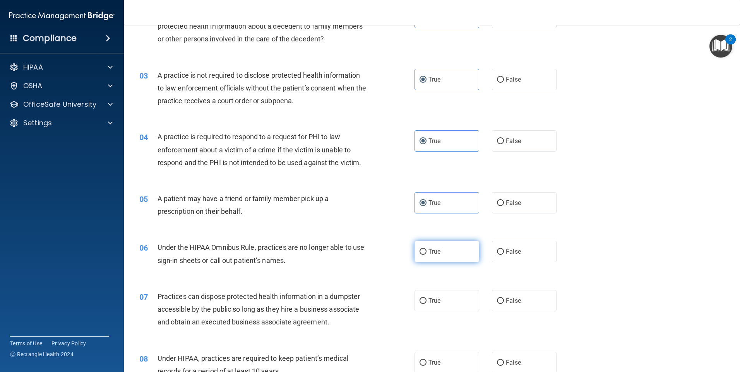
radio input "true"
click at [450, 304] on label "True" at bounding box center [447, 300] width 65 height 21
click at [427, 304] on input "True" at bounding box center [423, 301] width 7 height 6
radio input "true"
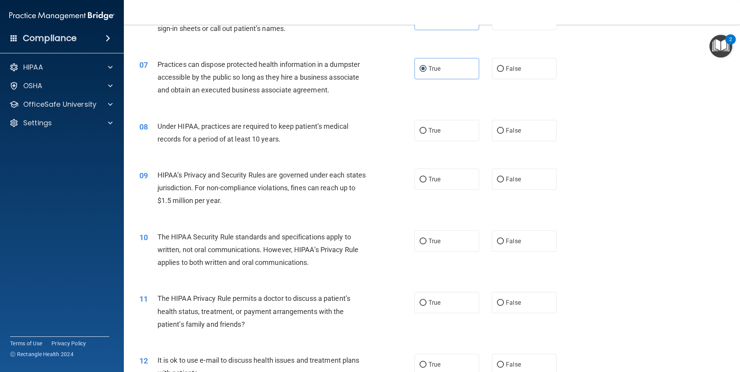
scroll to position [387, 0]
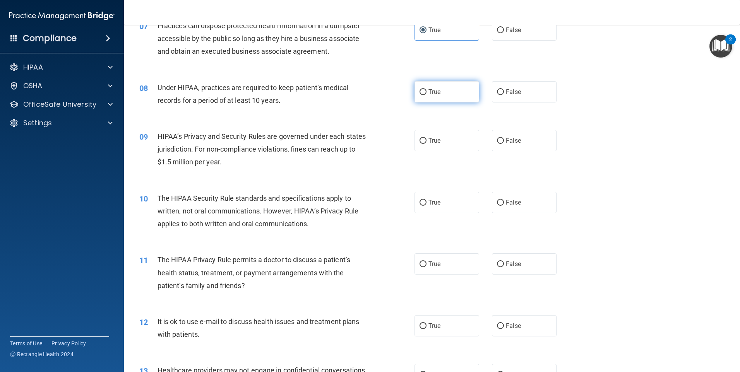
click at [423, 99] on label "True" at bounding box center [447, 91] width 65 height 21
click at [423, 95] on input "True" at bounding box center [423, 92] width 7 height 6
radio input "true"
click at [435, 140] on span "True" at bounding box center [434, 140] width 12 height 7
click at [427, 140] on input "True" at bounding box center [423, 141] width 7 height 6
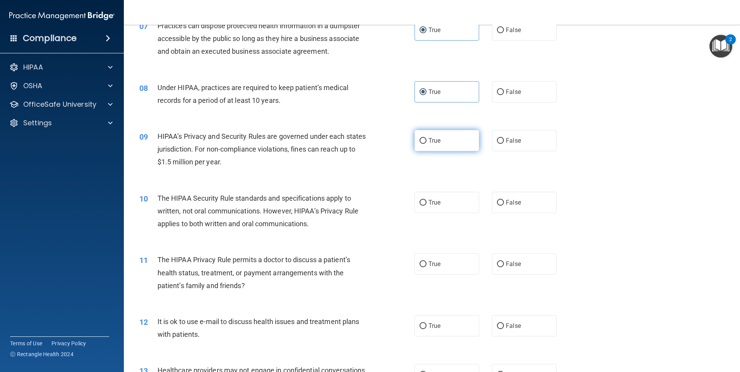
radio input "true"
click at [437, 202] on span "True" at bounding box center [434, 202] width 12 height 7
click at [427, 202] on input "True" at bounding box center [423, 203] width 7 height 6
radio input "true"
click at [434, 264] on label "True" at bounding box center [447, 264] width 65 height 21
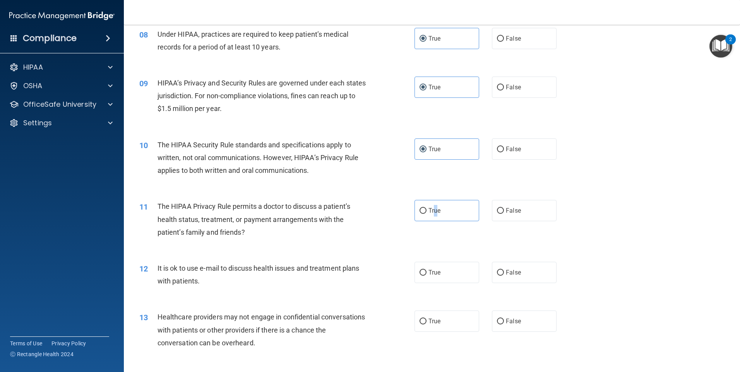
scroll to position [464, 0]
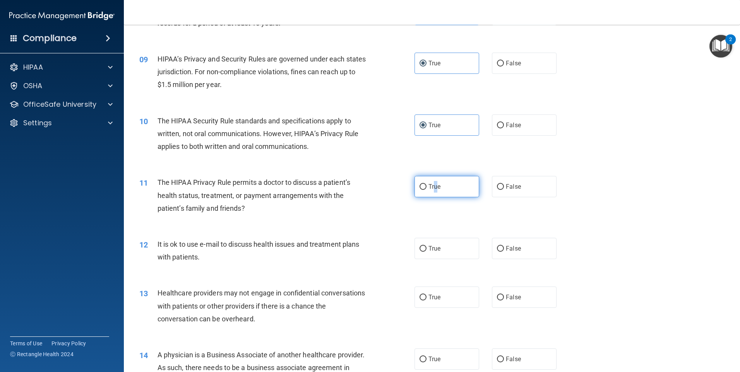
click at [423, 190] on input "True" at bounding box center [423, 187] width 7 height 6
radio input "true"
click at [451, 250] on label "True" at bounding box center [447, 248] width 65 height 21
click at [427, 250] on input "True" at bounding box center [423, 249] width 7 height 6
radio input "true"
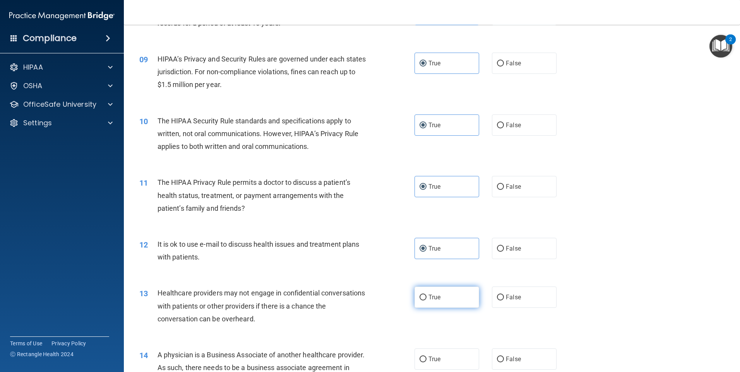
click at [449, 300] on label "True" at bounding box center [447, 297] width 65 height 21
click at [427, 300] on input "True" at bounding box center [423, 298] width 7 height 6
radio input "true"
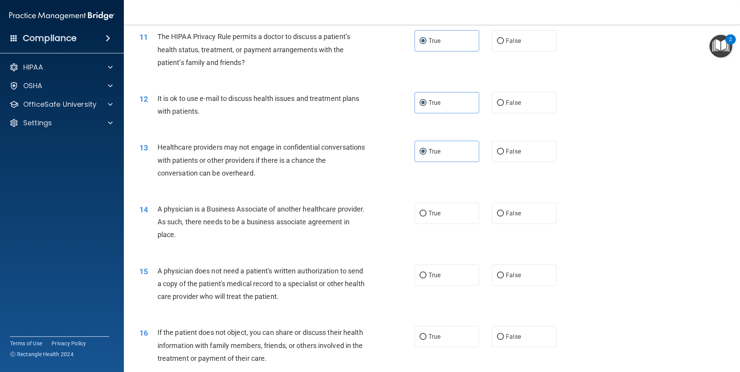
scroll to position [697, 0]
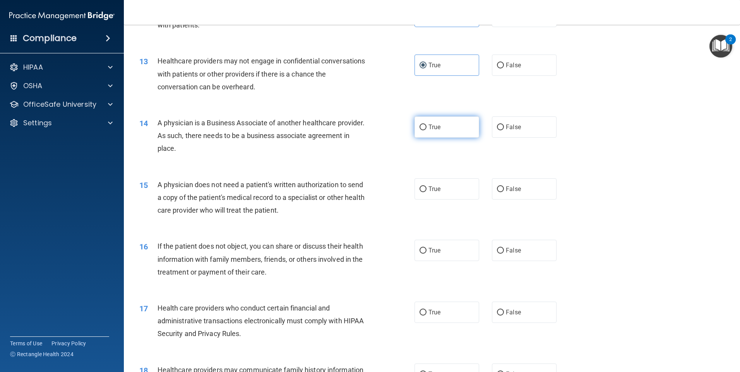
click at [443, 127] on label "True" at bounding box center [447, 127] width 65 height 21
click at [427, 127] on input "True" at bounding box center [423, 128] width 7 height 6
radio input "true"
click at [443, 188] on label "True" at bounding box center [447, 188] width 65 height 21
click at [427, 188] on input "True" at bounding box center [423, 190] width 7 height 6
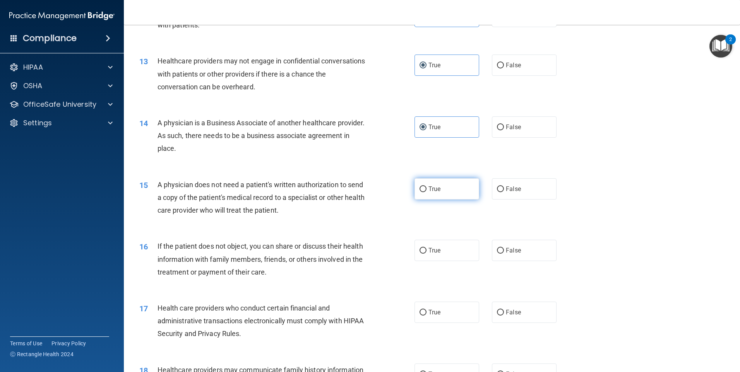
radio input "true"
click at [444, 254] on label "True" at bounding box center [447, 250] width 65 height 21
click at [427, 254] on input "True" at bounding box center [423, 251] width 7 height 6
radio input "true"
click at [428, 315] on span "True" at bounding box center [434, 312] width 12 height 7
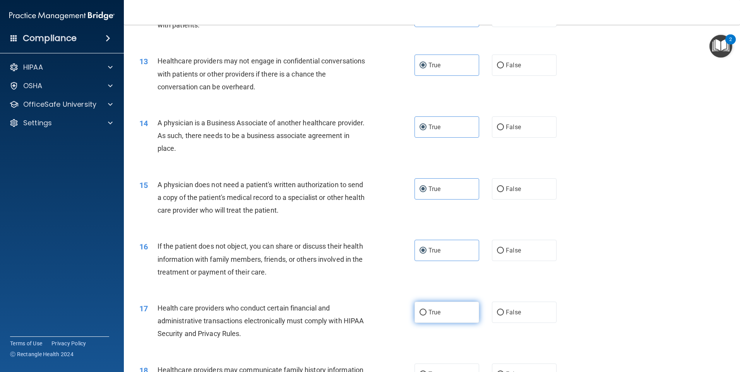
click at [427, 315] on input "True" at bounding box center [423, 313] width 7 height 6
radio input "true"
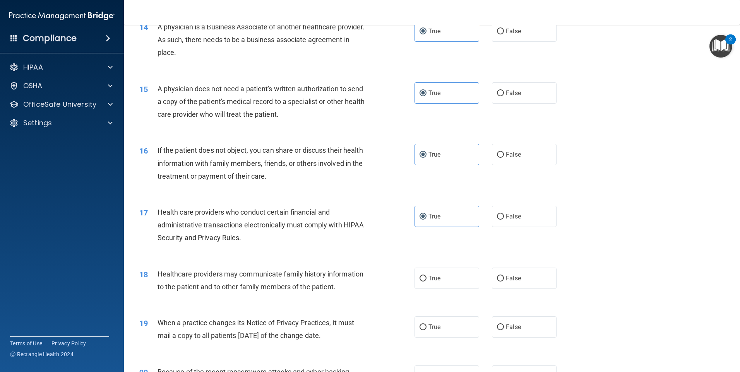
scroll to position [813, 0]
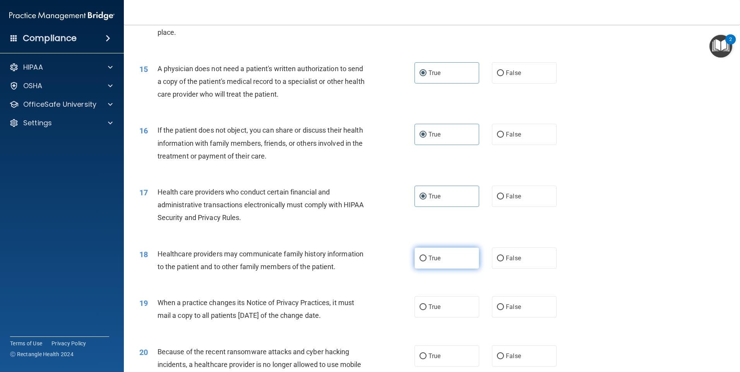
drag, startPoint x: 422, startPoint y: 257, endPoint x: 429, endPoint y: 268, distance: 12.6
click at [422, 257] on input "True" at bounding box center [423, 259] width 7 height 6
radio input "true"
click at [438, 307] on label "True" at bounding box center [447, 306] width 65 height 21
click at [427, 307] on input "True" at bounding box center [423, 308] width 7 height 6
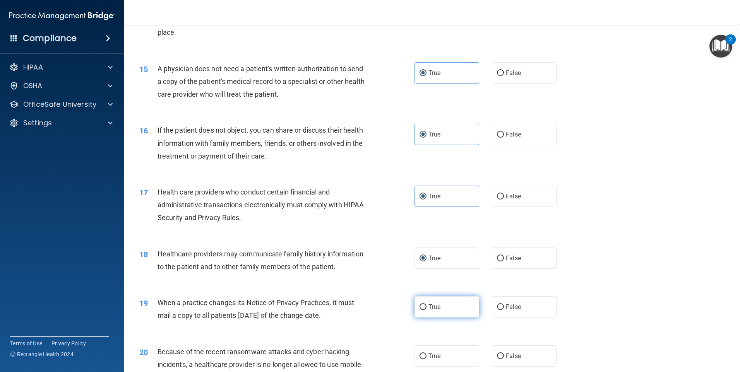
radio input "true"
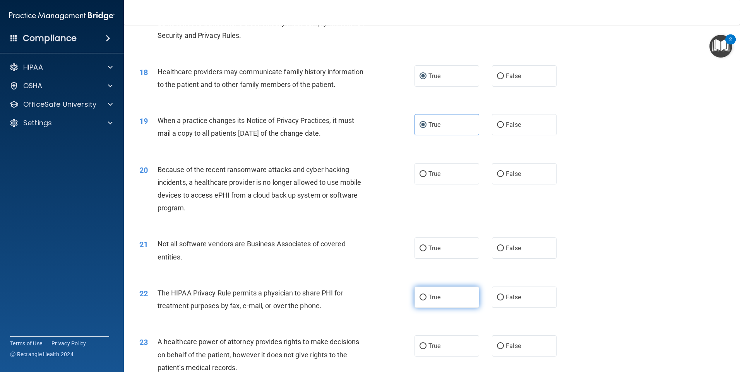
scroll to position [1006, 0]
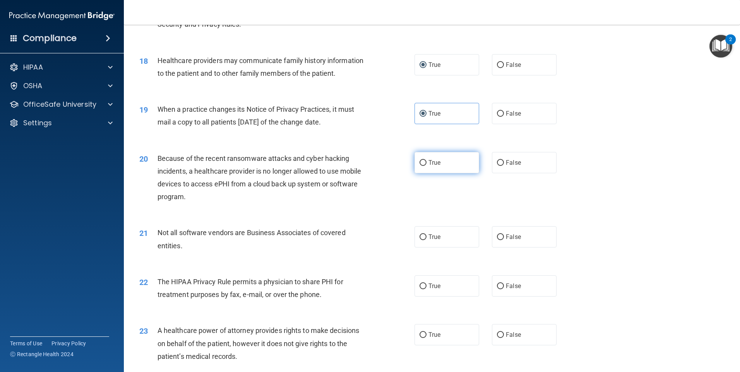
click at [429, 160] on span "True" at bounding box center [434, 162] width 12 height 7
click at [427, 160] on input "True" at bounding box center [423, 163] width 7 height 6
radio input "true"
click at [441, 236] on label "True" at bounding box center [447, 236] width 65 height 21
click at [427, 236] on input "True" at bounding box center [423, 238] width 7 height 6
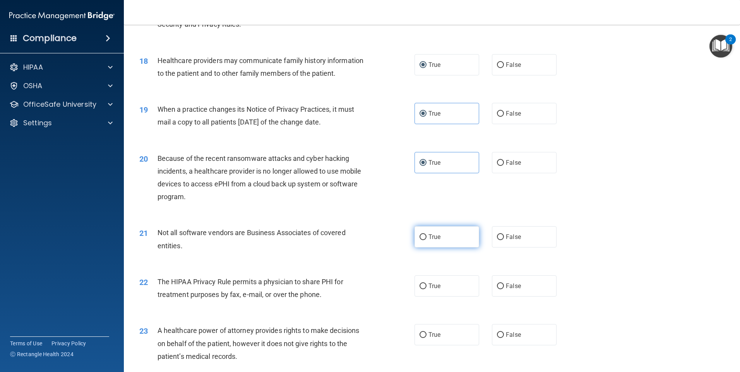
radio input "true"
click at [442, 285] on label "True" at bounding box center [447, 286] width 65 height 21
click at [427, 285] on input "True" at bounding box center [423, 287] width 7 height 6
radio input "true"
drag, startPoint x: 433, startPoint y: 335, endPoint x: 406, endPoint y: 303, distance: 41.8
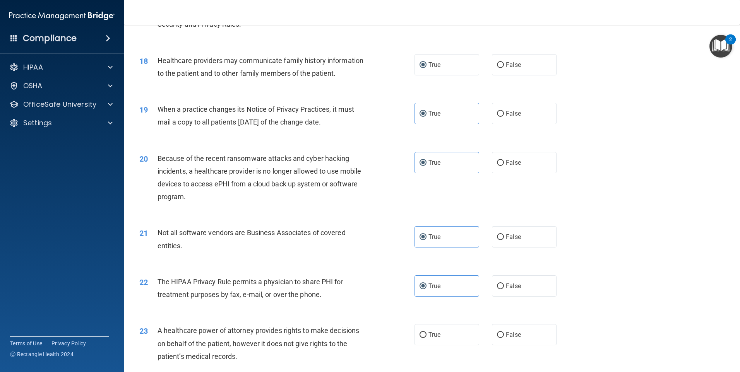
click at [434, 335] on span "True" at bounding box center [434, 334] width 12 height 7
click at [427, 335] on input "True" at bounding box center [423, 335] width 7 height 6
radio input "true"
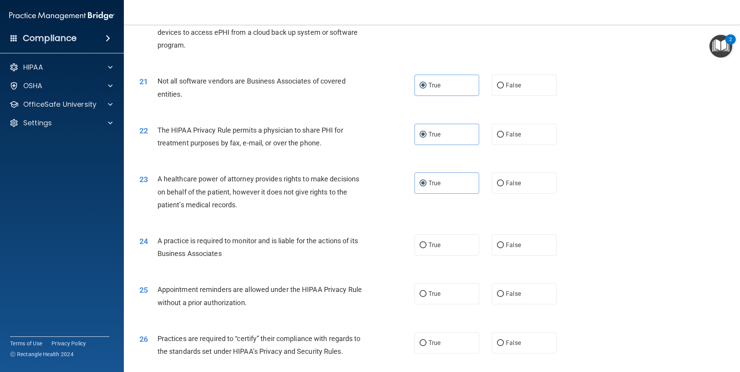
scroll to position [1161, 0]
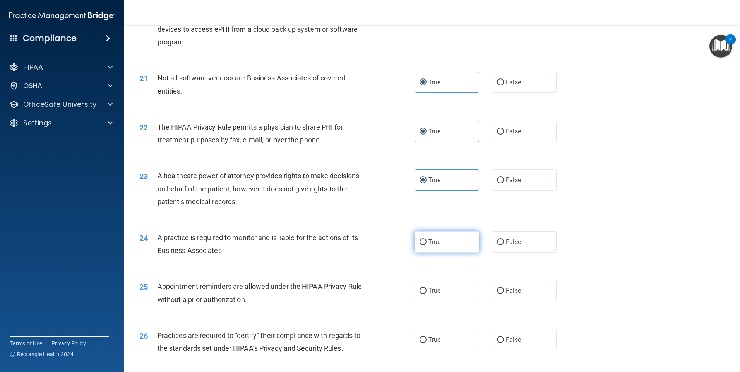
click at [439, 236] on label "True" at bounding box center [447, 241] width 65 height 21
click at [427, 240] on input "True" at bounding box center [423, 243] width 7 height 6
radio input "true"
click at [449, 295] on label "True" at bounding box center [447, 290] width 65 height 21
click at [427, 294] on input "True" at bounding box center [423, 291] width 7 height 6
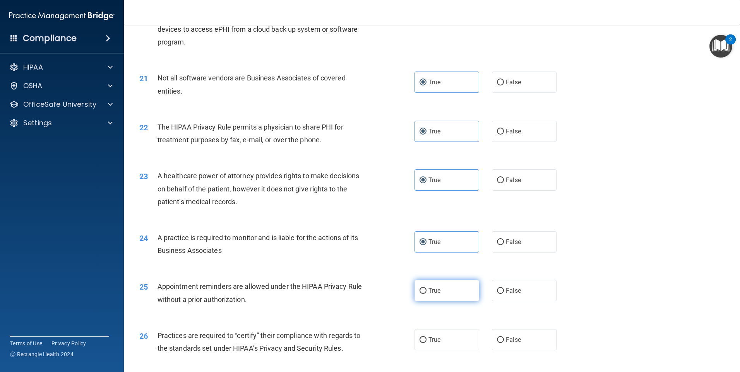
radio input "true"
click at [459, 341] on label "True" at bounding box center [447, 339] width 65 height 21
click at [427, 341] on input "True" at bounding box center [423, 341] width 7 height 6
radio input "true"
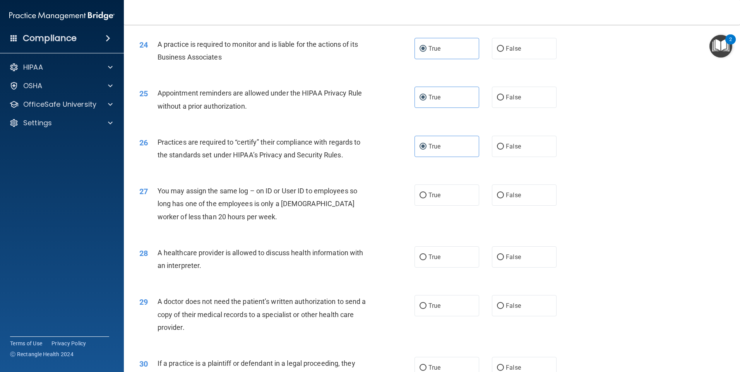
scroll to position [1429, 0]
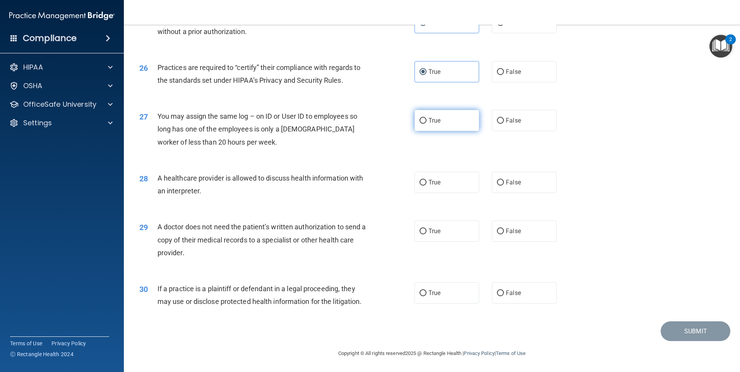
click at [447, 122] on label "True" at bounding box center [447, 120] width 65 height 21
click at [427, 122] on input "True" at bounding box center [423, 121] width 7 height 6
radio input "true"
click at [445, 180] on label "True" at bounding box center [447, 182] width 65 height 21
click at [427, 180] on input "True" at bounding box center [423, 183] width 7 height 6
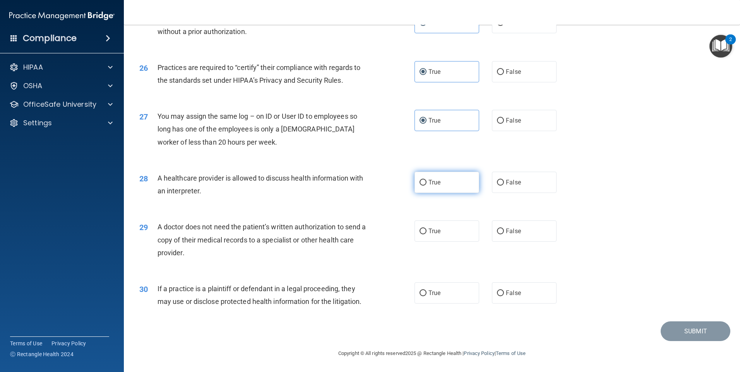
radio input "true"
click at [443, 233] on label "True" at bounding box center [447, 231] width 65 height 21
click at [427, 233] on input "True" at bounding box center [423, 232] width 7 height 6
radio input "true"
click at [449, 295] on label "True" at bounding box center [447, 293] width 65 height 21
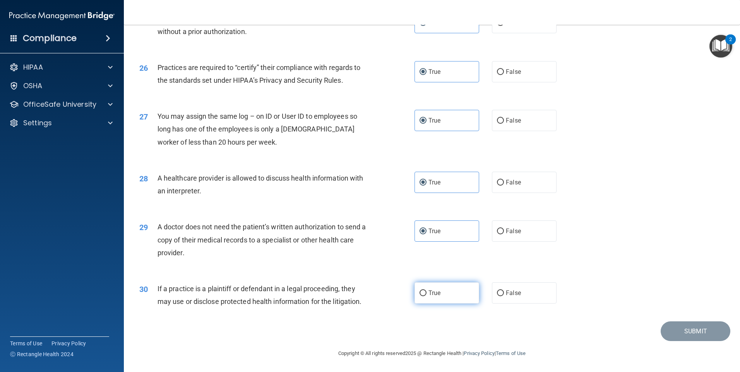
click at [427, 295] on input "True" at bounding box center [423, 294] width 7 height 6
radio input "true"
click at [671, 334] on button "Submit" at bounding box center [696, 332] width 70 height 20
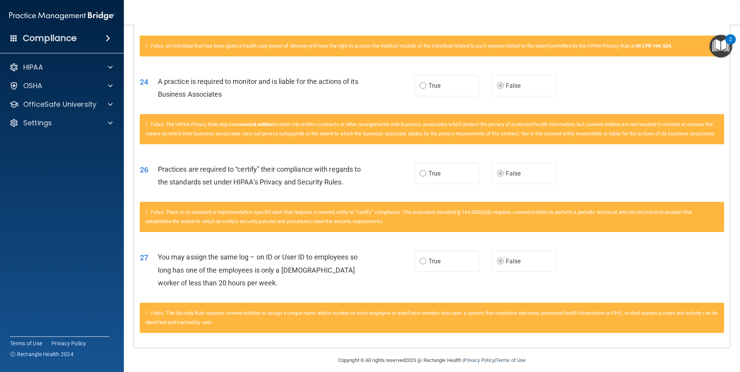
scroll to position [1306, 0]
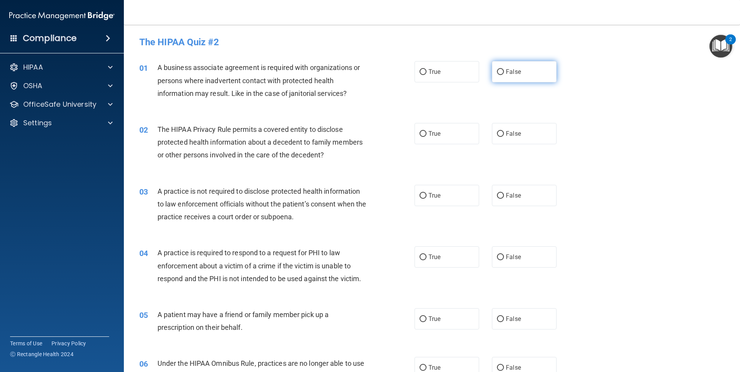
click at [519, 75] on label "False" at bounding box center [524, 71] width 65 height 21
click at [504, 75] on input "False" at bounding box center [500, 72] width 7 height 6
radio input "true"
click at [446, 137] on label "True" at bounding box center [447, 133] width 65 height 21
click at [427, 137] on input "True" at bounding box center [423, 134] width 7 height 6
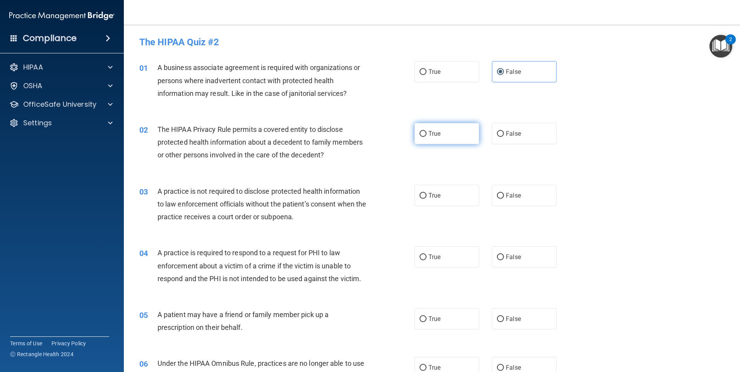
radio input "true"
click at [517, 141] on label "False" at bounding box center [524, 133] width 65 height 21
click at [504, 137] on input "False" at bounding box center [500, 134] width 7 height 6
radio input "true"
radio input "false"
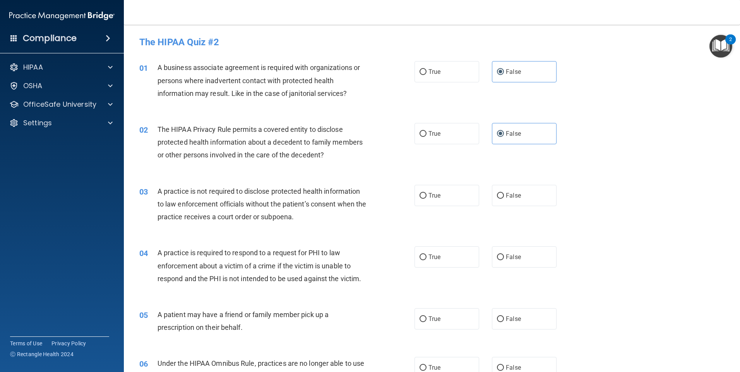
drag, startPoint x: 453, startPoint y: 192, endPoint x: 450, endPoint y: 208, distance: 15.7
click at [453, 193] on label "True" at bounding box center [447, 195] width 65 height 21
click at [427, 193] on input "True" at bounding box center [423, 196] width 7 height 6
radio input "true"
click at [445, 262] on label "True" at bounding box center [447, 257] width 65 height 21
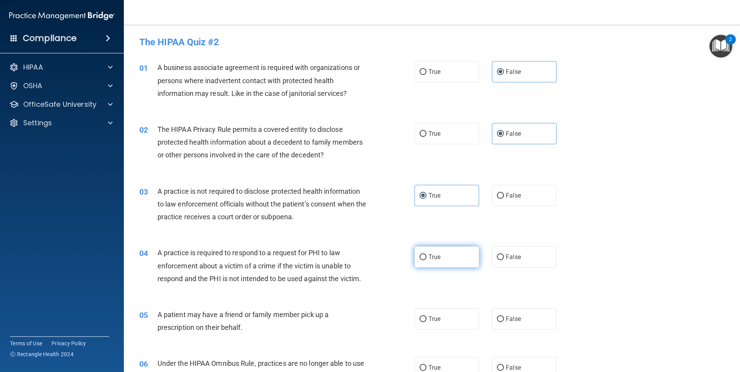
click at [427, 260] on input "True" at bounding box center [423, 258] width 7 height 6
radio input "true"
click at [465, 135] on label "True" at bounding box center [447, 133] width 65 height 21
click at [427, 135] on input "True" at bounding box center [423, 134] width 7 height 6
radio input "true"
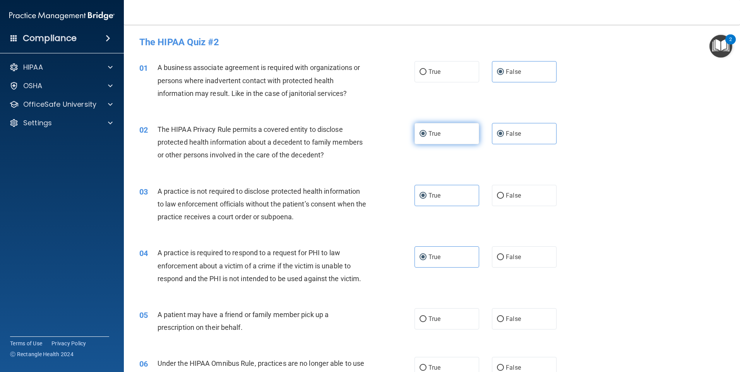
radio input "false"
click at [502, 201] on label "False" at bounding box center [524, 195] width 65 height 21
click at [502, 199] on input "False" at bounding box center [500, 196] width 7 height 6
radio input "true"
radio input "false"
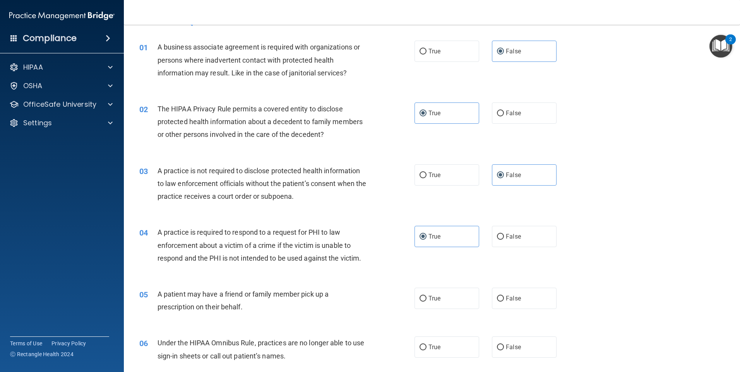
scroll to position [39, 0]
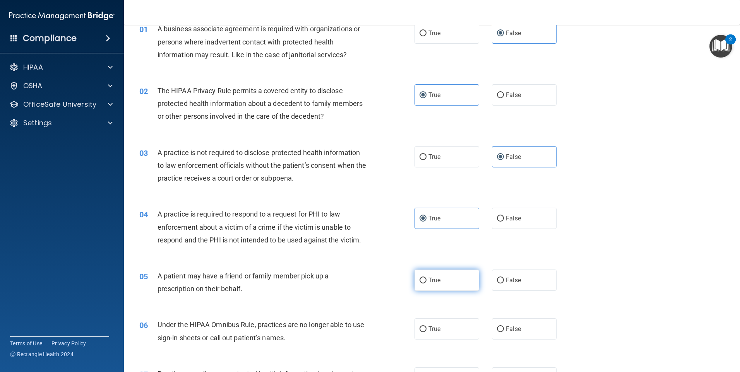
click at [458, 281] on label "True" at bounding box center [447, 280] width 65 height 21
click at [427, 281] on input "True" at bounding box center [423, 281] width 7 height 6
radio input "true"
click at [504, 285] on label "False" at bounding box center [524, 280] width 65 height 21
click at [504, 284] on input "False" at bounding box center [500, 281] width 7 height 6
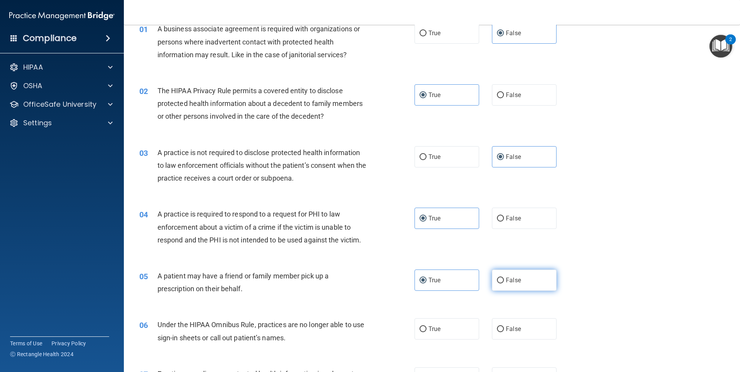
radio input "true"
radio input "false"
click at [511, 332] on span "False" at bounding box center [513, 329] width 15 height 7
click at [504, 332] on input "False" at bounding box center [500, 330] width 7 height 6
radio input "true"
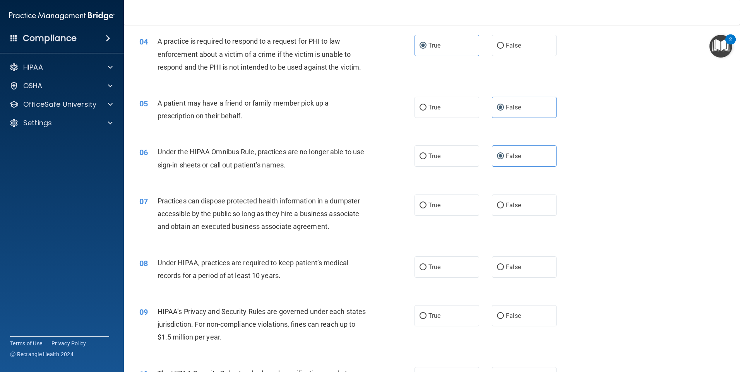
scroll to position [206, 0]
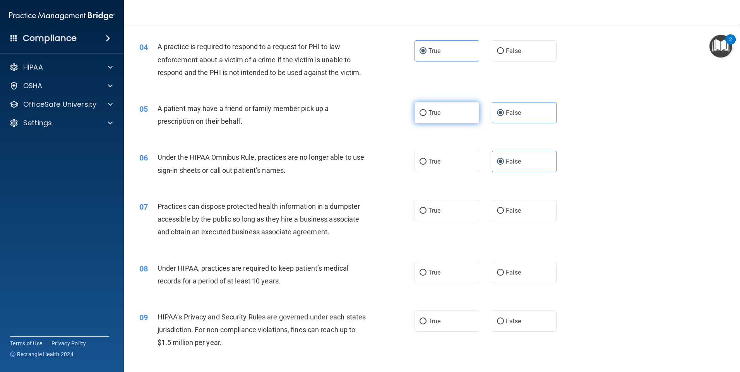
click at [440, 107] on label "True" at bounding box center [447, 112] width 65 height 21
click at [427, 110] on input "True" at bounding box center [423, 113] width 7 height 6
radio input "true"
radio input "false"
click at [541, 210] on label "False" at bounding box center [524, 210] width 65 height 21
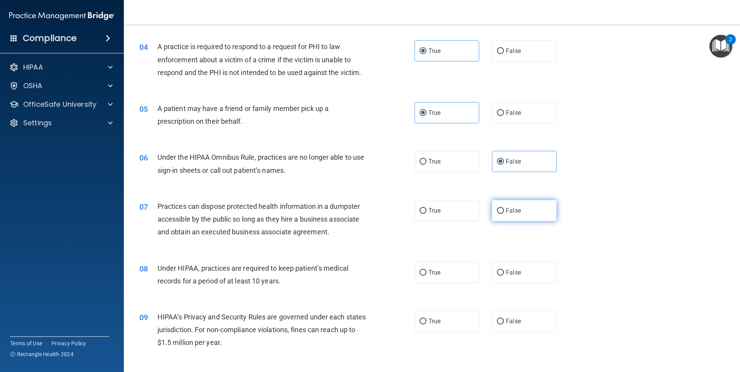
click at [504, 210] on input "False" at bounding box center [500, 211] width 7 height 6
radio input "true"
click at [526, 274] on label "False" at bounding box center [524, 272] width 65 height 21
click at [504, 274] on input "False" at bounding box center [500, 273] width 7 height 6
radio input "true"
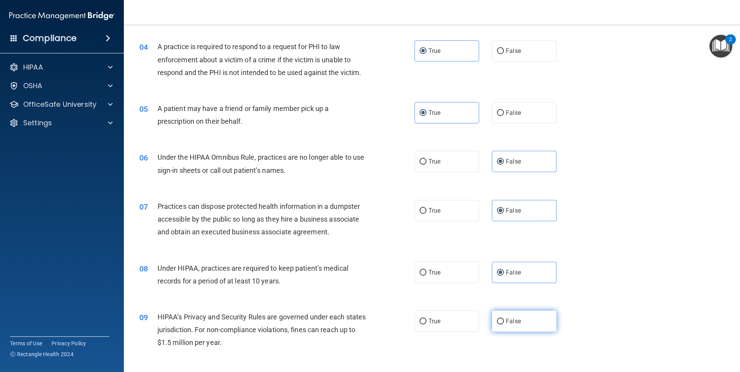
click at [521, 320] on label "False" at bounding box center [524, 321] width 65 height 21
click at [504, 320] on input "False" at bounding box center [500, 322] width 7 height 6
radio input "true"
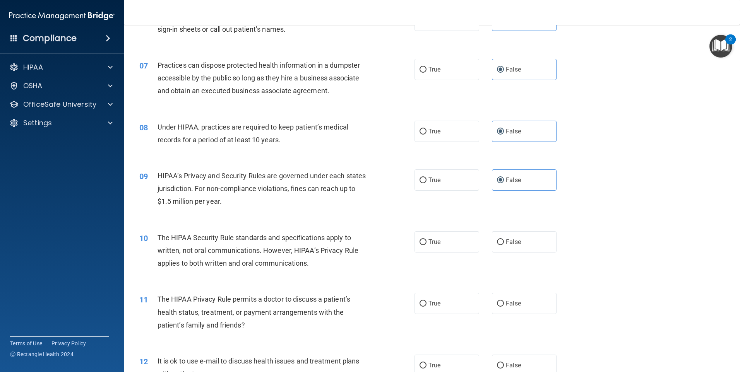
scroll to position [361, 0]
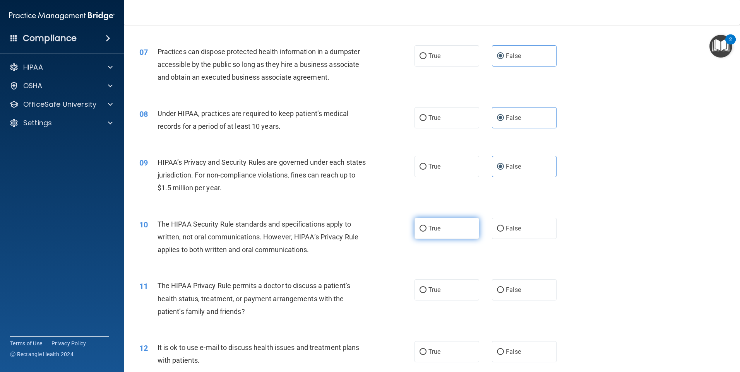
click at [452, 227] on label "True" at bounding box center [447, 228] width 65 height 21
click at [427, 227] on input "True" at bounding box center [423, 229] width 7 height 6
radio input "true"
click at [445, 296] on label "True" at bounding box center [447, 289] width 65 height 21
click at [427, 293] on input "True" at bounding box center [423, 291] width 7 height 6
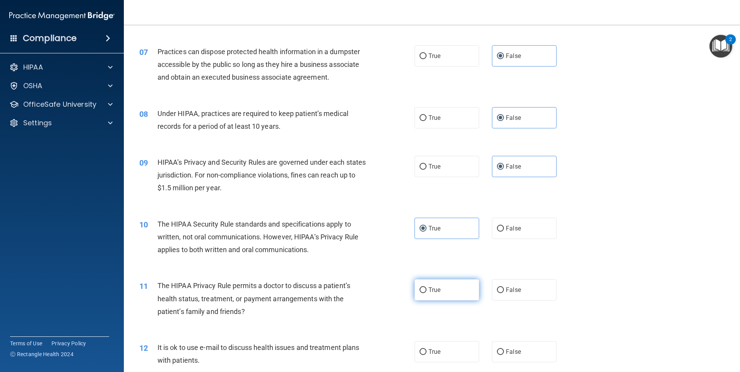
radio input "true"
click at [449, 355] on label "True" at bounding box center [447, 351] width 65 height 21
click at [427, 355] on input "True" at bounding box center [423, 353] width 7 height 6
radio input "true"
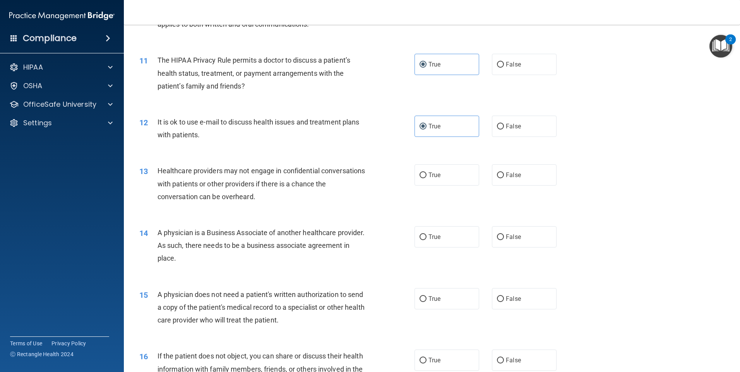
scroll to position [593, 0]
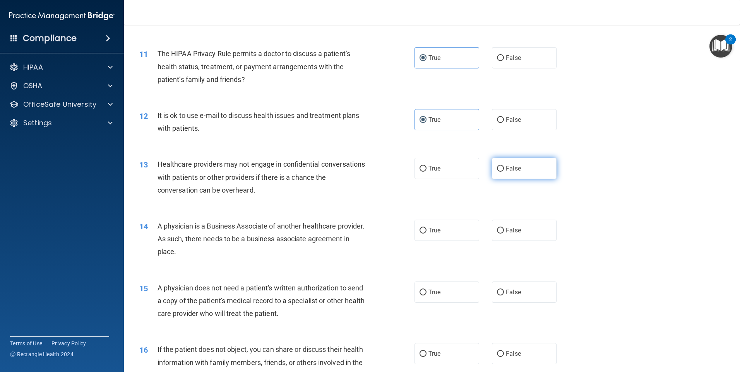
click at [539, 172] on label "False" at bounding box center [524, 168] width 65 height 21
click at [504, 172] on input "False" at bounding box center [500, 169] width 7 height 6
radio input "true"
click at [538, 230] on label "False" at bounding box center [524, 230] width 65 height 21
click at [504, 230] on input "False" at bounding box center [500, 231] width 7 height 6
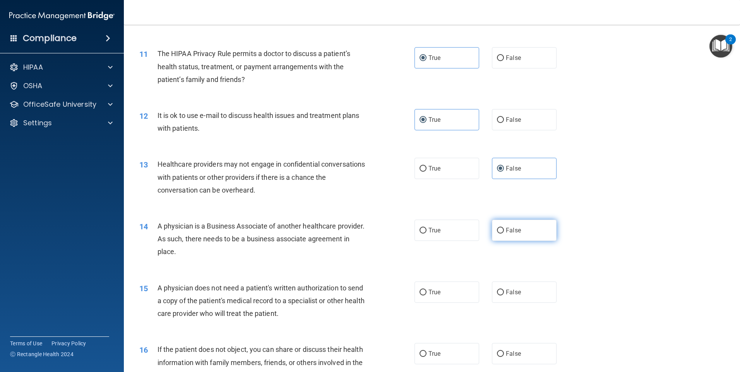
radio input "true"
click at [441, 293] on label "True" at bounding box center [447, 292] width 65 height 21
click at [427, 293] on input "True" at bounding box center [423, 293] width 7 height 6
radio input "true"
click at [447, 352] on label "True" at bounding box center [447, 353] width 65 height 21
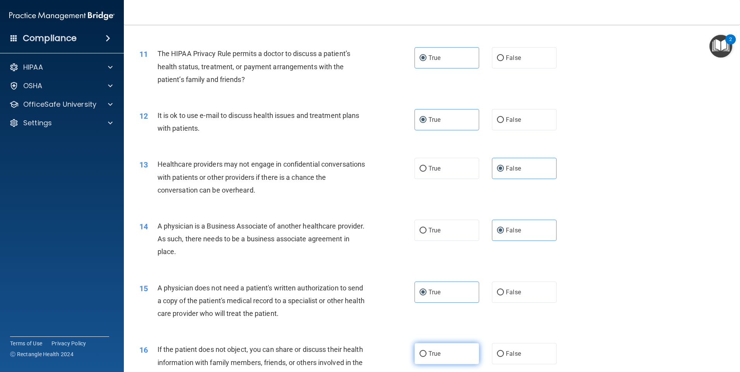
click at [427, 352] on input "True" at bounding box center [423, 354] width 7 height 6
radio input "true"
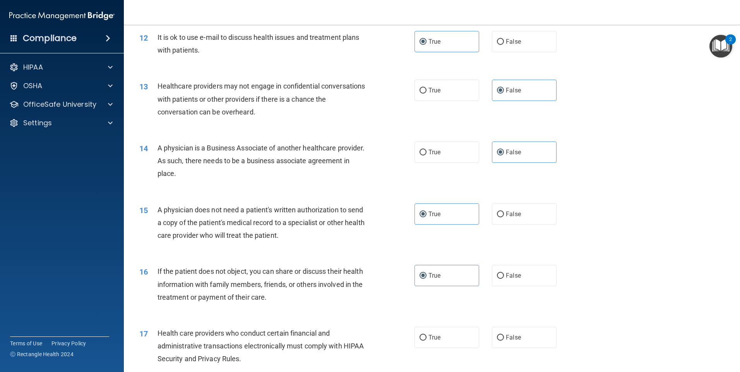
scroll to position [709, 0]
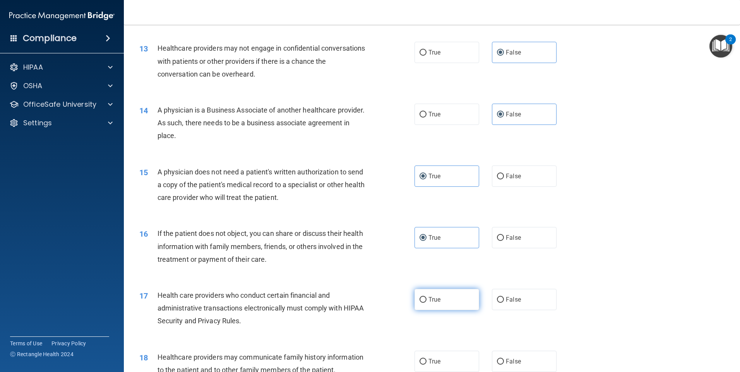
click at [458, 302] on label "True" at bounding box center [447, 299] width 65 height 21
click at [427, 302] on input "True" at bounding box center [423, 300] width 7 height 6
radio input "true"
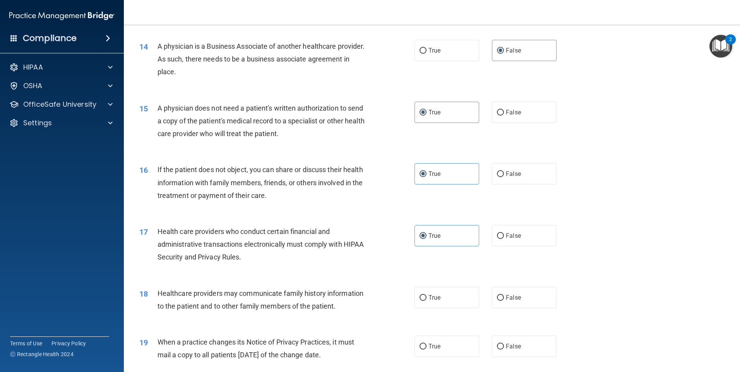
scroll to position [787, 0]
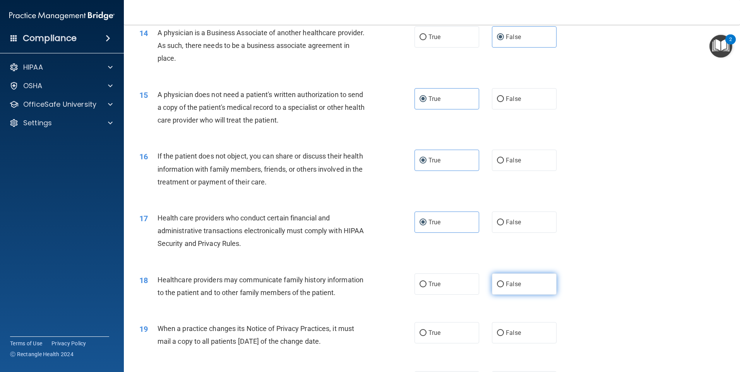
click at [526, 286] on label "False" at bounding box center [524, 284] width 65 height 21
click at [504, 286] on input "False" at bounding box center [500, 285] width 7 height 6
radio input "true"
click at [524, 338] on label "False" at bounding box center [524, 332] width 65 height 21
click at [504, 336] on input "False" at bounding box center [500, 334] width 7 height 6
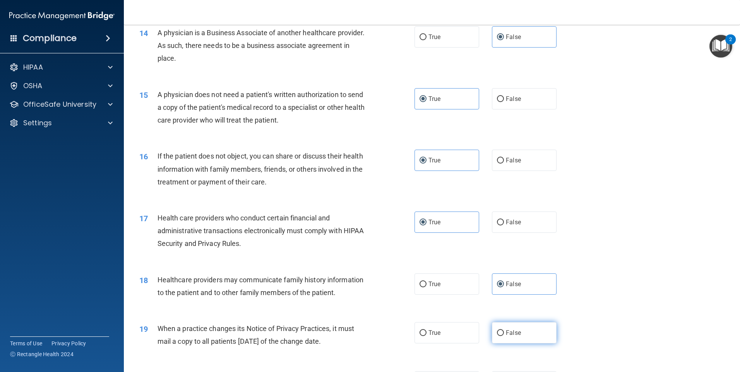
radio input "true"
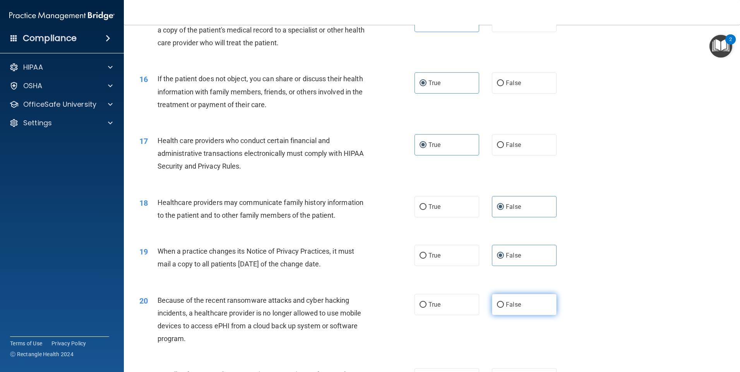
click at [521, 305] on label "False" at bounding box center [524, 304] width 65 height 21
click at [504, 305] on input "False" at bounding box center [500, 305] width 7 height 6
radio input "true"
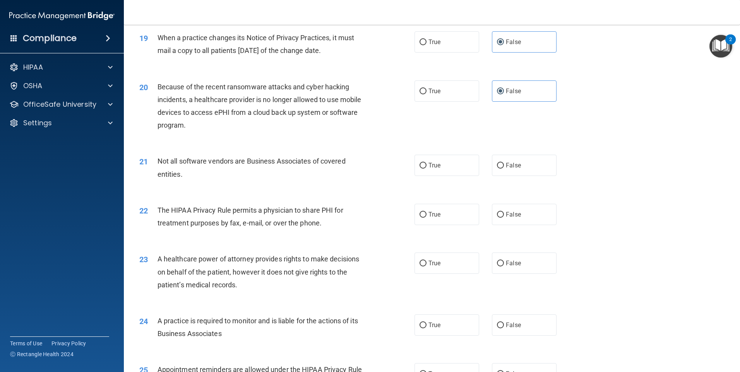
scroll to position [1097, 0]
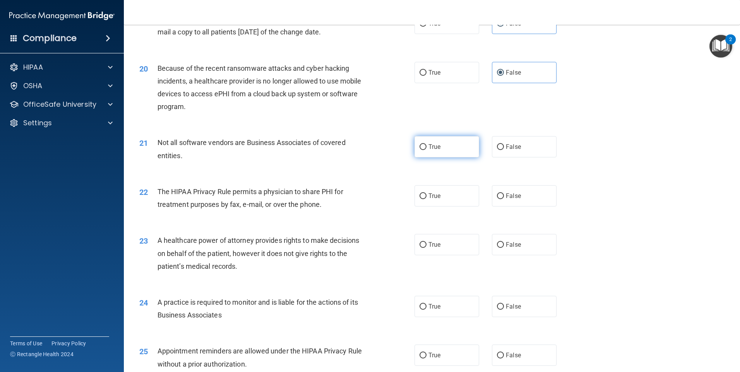
click at [439, 149] on label "True" at bounding box center [447, 146] width 65 height 21
click at [427, 149] on input "True" at bounding box center [423, 147] width 7 height 6
radio input "true"
click at [443, 196] on label "True" at bounding box center [447, 195] width 65 height 21
click at [427, 196] on input "True" at bounding box center [423, 197] width 7 height 6
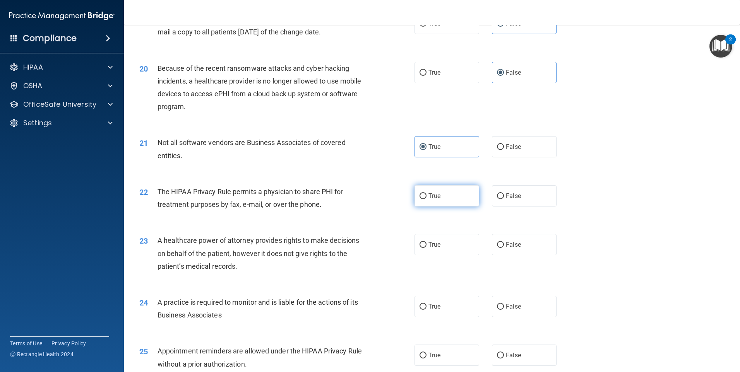
radio input "true"
click at [514, 249] on label "False" at bounding box center [524, 244] width 65 height 21
click at [504, 248] on input "False" at bounding box center [500, 245] width 7 height 6
radio input "true"
click at [516, 303] on span "False" at bounding box center [513, 306] width 15 height 7
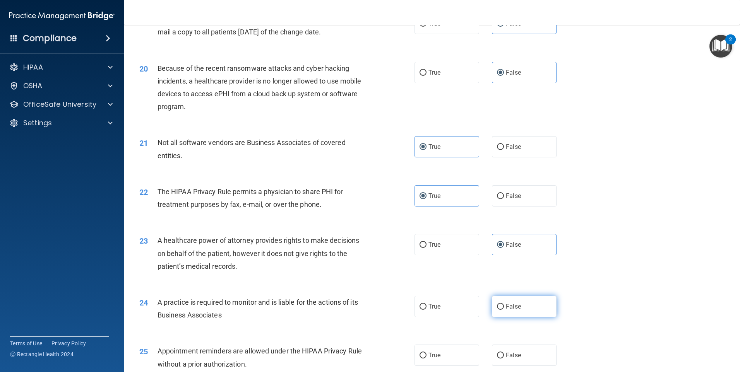
click at [504, 304] on input "False" at bounding box center [500, 307] width 7 height 6
radio input "true"
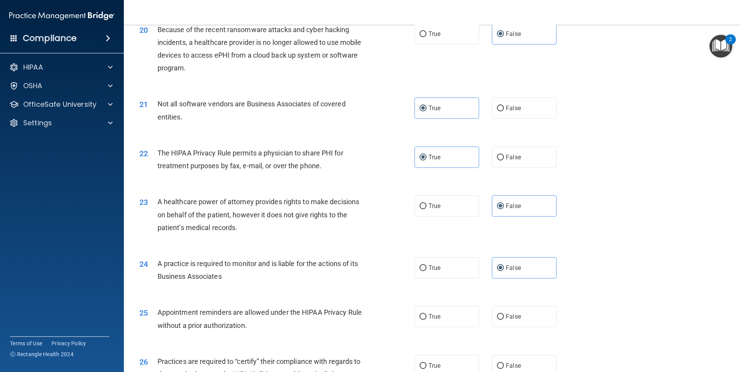
scroll to position [1213, 0]
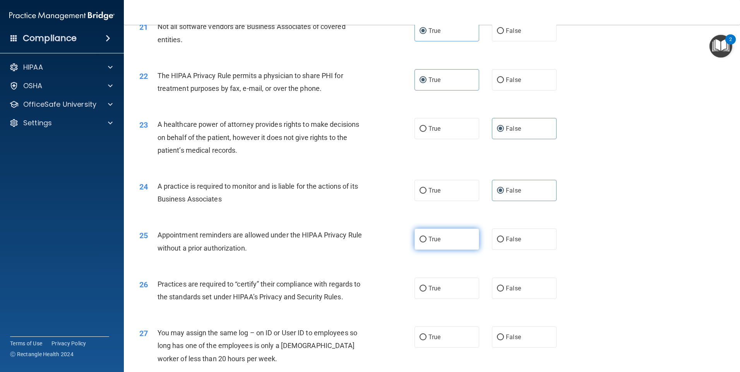
click at [446, 238] on label "True" at bounding box center [447, 239] width 65 height 21
click at [427, 238] on input "True" at bounding box center [423, 240] width 7 height 6
radio input "true"
click at [529, 293] on label "False" at bounding box center [524, 288] width 65 height 21
click at [504, 292] on input "False" at bounding box center [500, 289] width 7 height 6
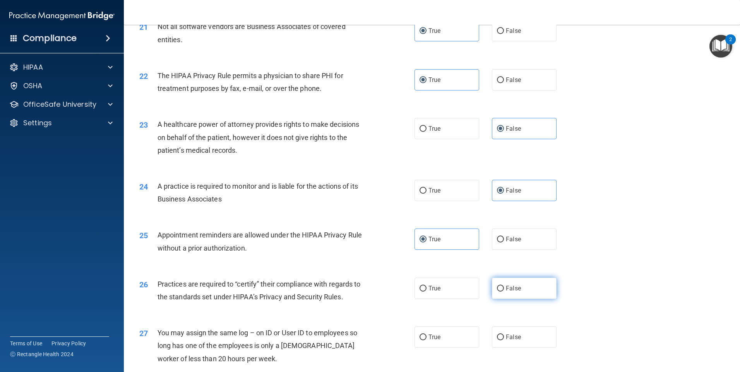
radio input "true"
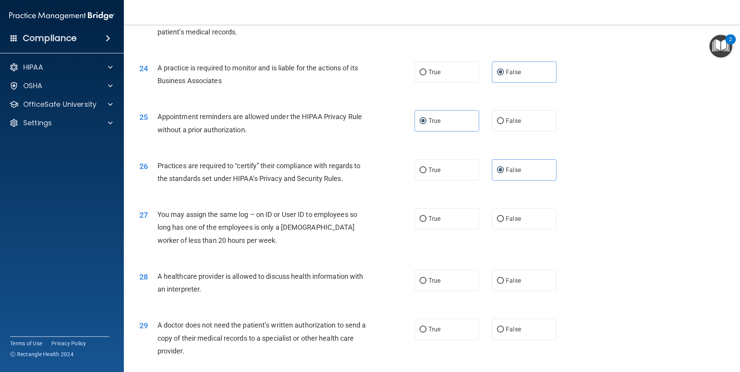
scroll to position [1367, 0]
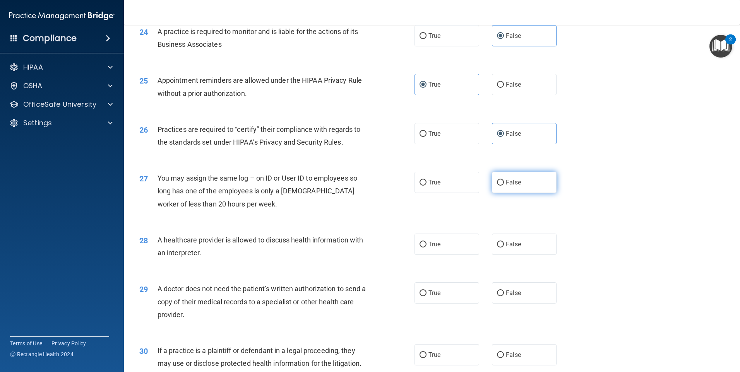
click at [517, 185] on span "False" at bounding box center [513, 182] width 15 height 7
click at [504, 185] on input "False" at bounding box center [500, 183] width 7 height 6
radio input "true"
click at [447, 248] on label "True" at bounding box center [447, 244] width 65 height 21
click at [427, 248] on input "True" at bounding box center [423, 245] width 7 height 6
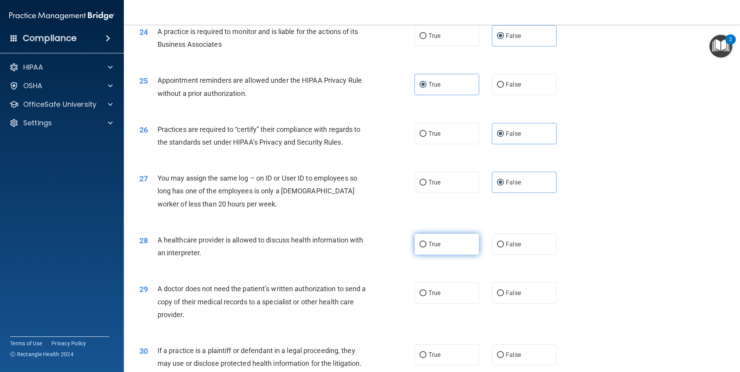
radio input "true"
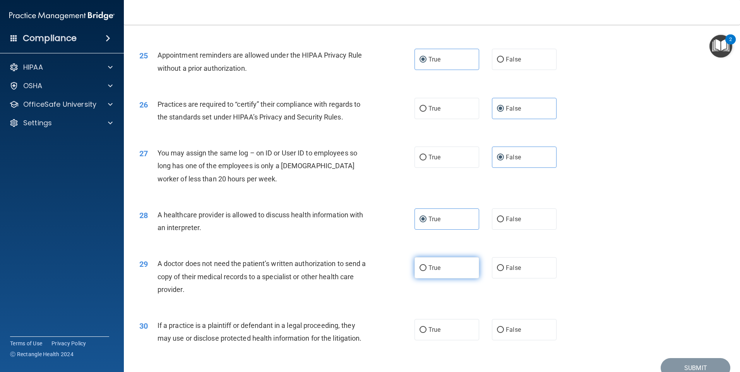
scroll to position [1406, 0]
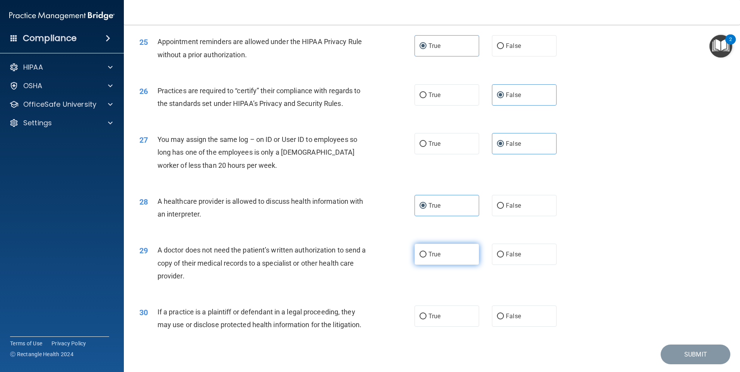
click at [441, 257] on label "True" at bounding box center [447, 254] width 65 height 21
click at [427, 257] on input "True" at bounding box center [423, 255] width 7 height 6
radio input "true"
click at [444, 318] on label "True" at bounding box center [447, 316] width 65 height 21
click at [427, 318] on input "True" at bounding box center [423, 317] width 7 height 6
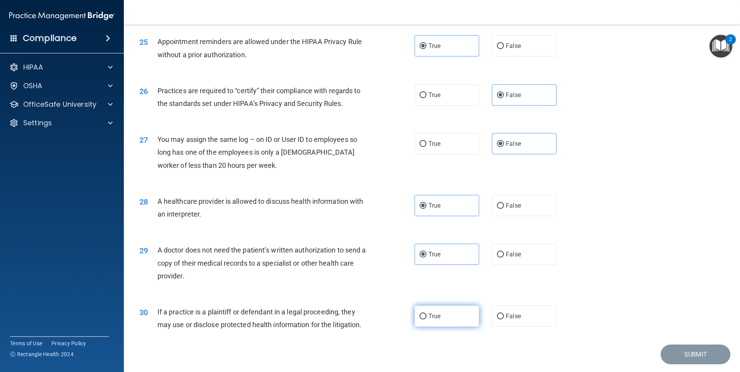
radio input "true"
click at [707, 354] on button "Submit" at bounding box center [696, 355] width 70 height 20
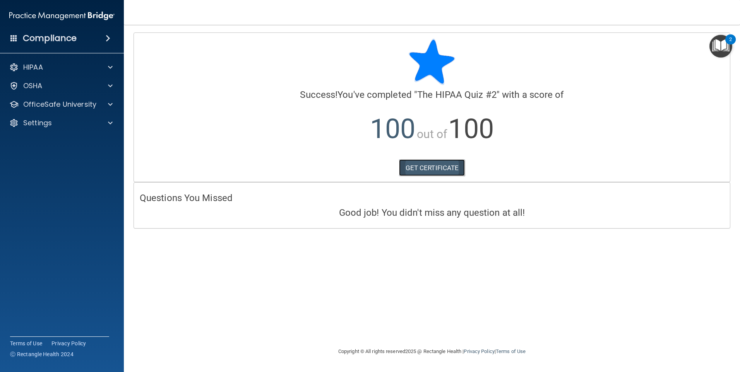
click at [431, 170] on link "GET CERTIFICATE" at bounding box center [432, 167] width 66 height 17
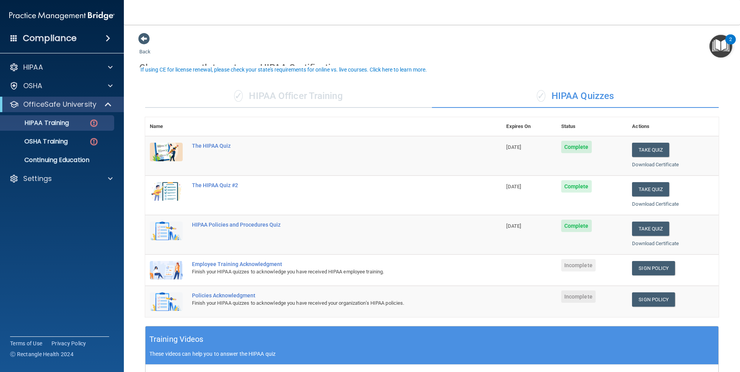
scroll to position [39, 0]
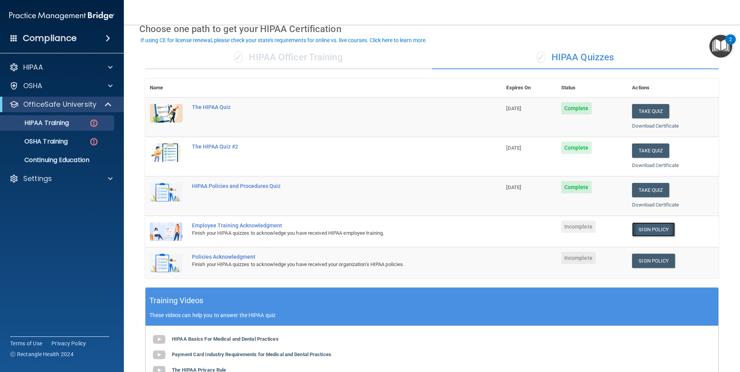
click at [653, 226] on link "Sign Policy" at bounding box center [653, 230] width 43 height 14
click at [644, 228] on link "Sign Policy" at bounding box center [653, 230] width 43 height 14
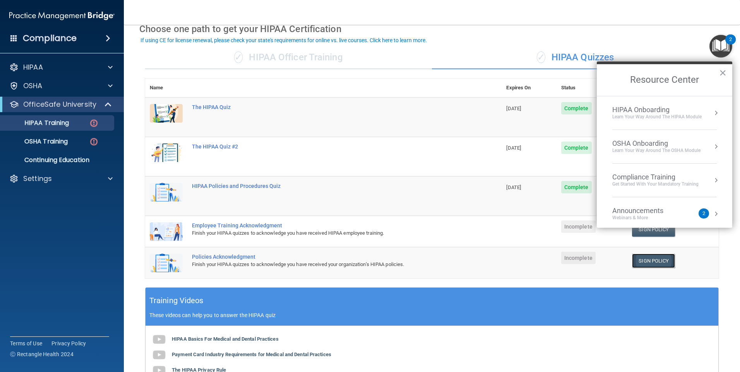
click at [648, 261] on link "Sign Policy" at bounding box center [653, 261] width 43 height 14
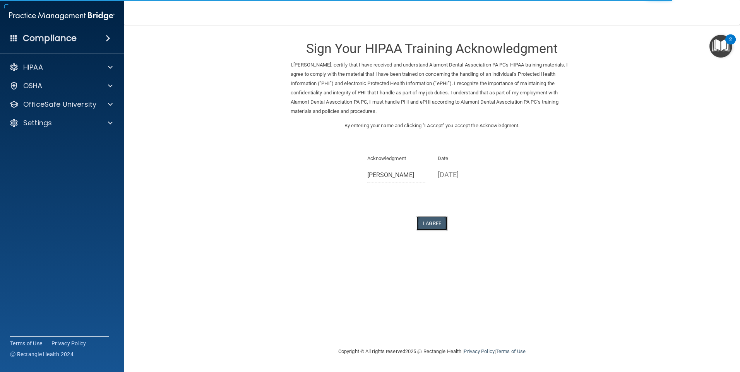
click at [438, 226] on button "I Agree" at bounding box center [431, 223] width 31 height 14
click at [439, 224] on button "I Agree" at bounding box center [431, 223] width 31 height 14
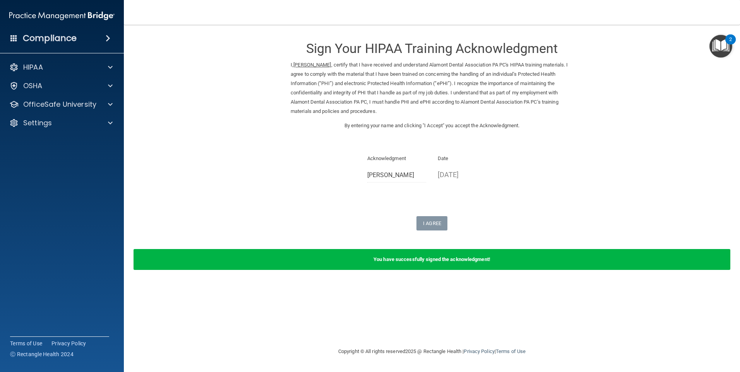
click at [725, 47] on img "Open Resource Center, 2 new notifications" at bounding box center [720, 46] width 23 height 23
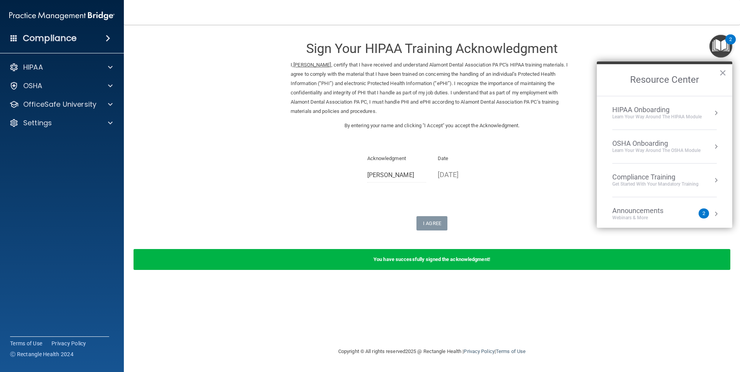
click at [665, 114] on div "Learn Your Way around the HIPAA module" at bounding box center [656, 117] width 89 height 7
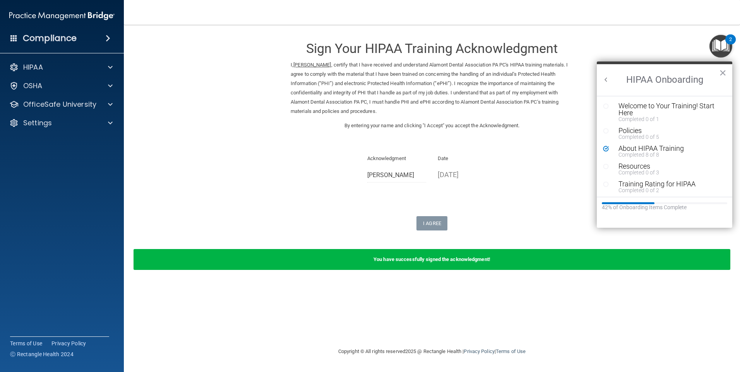
click at [607, 77] on button "Back to Resource Center Home" at bounding box center [606, 80] width 8 height 8
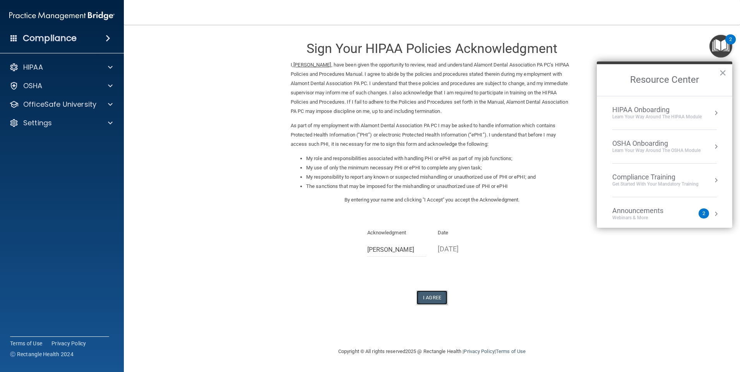
click at [432, 301] on button "I Agree" at bounding box center [431, 298] width 31 height 14
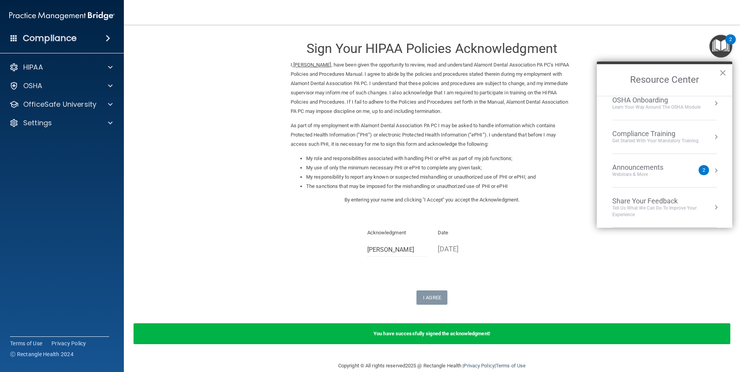
scroll to position [26, 0]
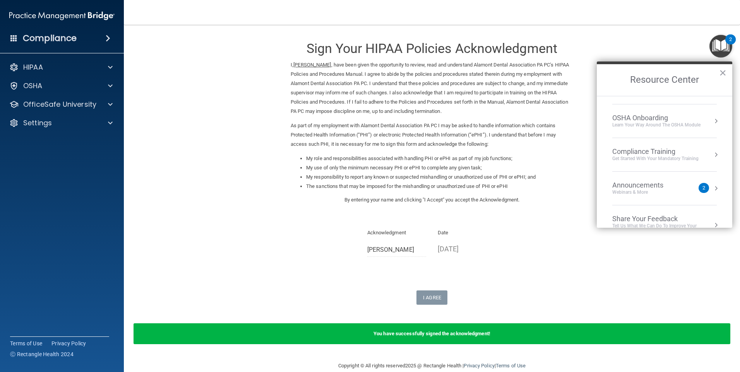
click at [665, 185] on div "Announcements" at bounding box center [645, 185] width 67 height 9
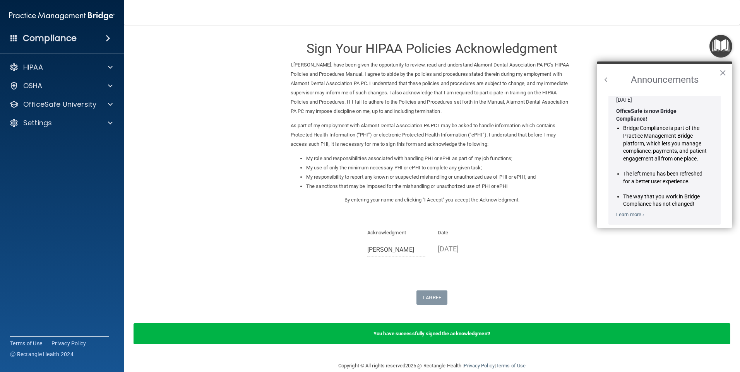
scroll to position [0, 0]
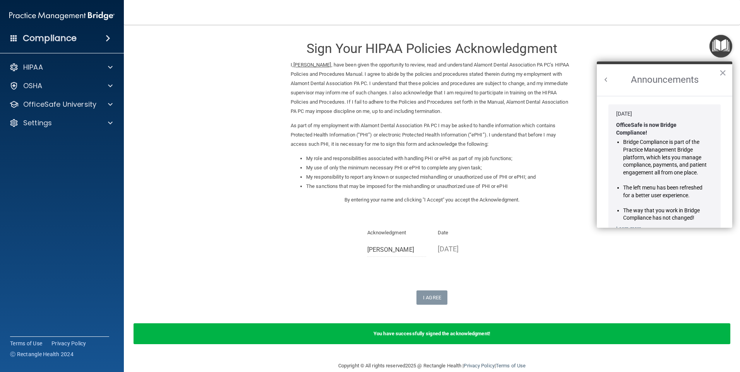
click at [608, 81] on button "Back to Resource Center Home" at bounding box center [606, 80] width 8 height 8
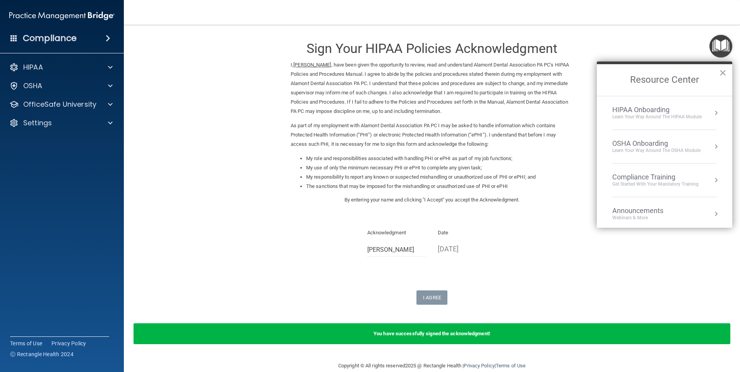
click at [712, 113] on button "Resource Center" at bounding box center [716, 113] width 8 height 8
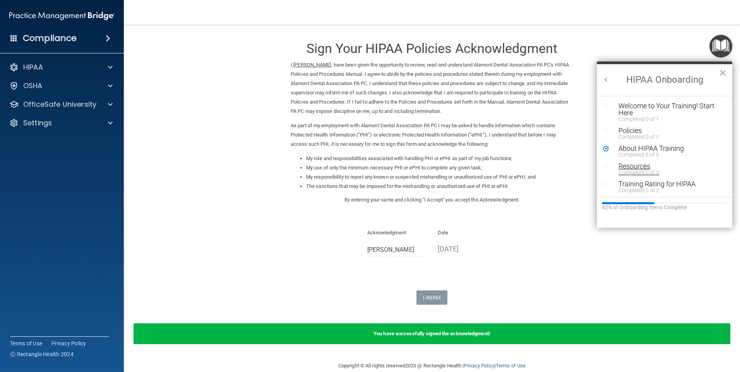
scroll to position [2, 0]
click at [690, 180] on div "Training Rating for HIPAA" at bounding box center [668, 182] width 98 height 7
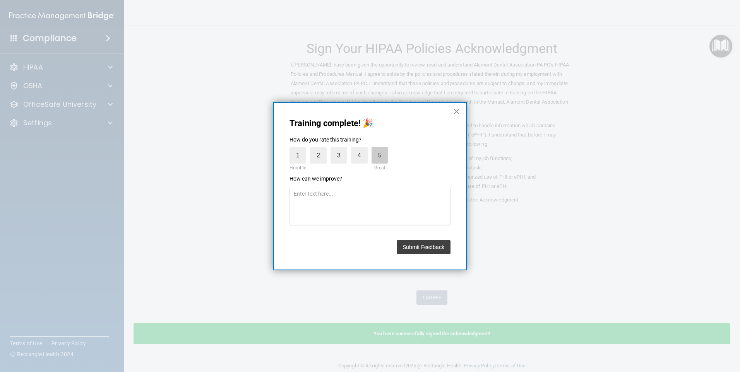
click at [380, 156] on label "5" at bounding box center [380, 155] width 17 height 17
click at [362, 149] on input "5" at bounding box center [362, 149] width 0 height 0
click at [424, 246] on button "Submit Feedback" at bounding box center [424, 247] width 54 height 14
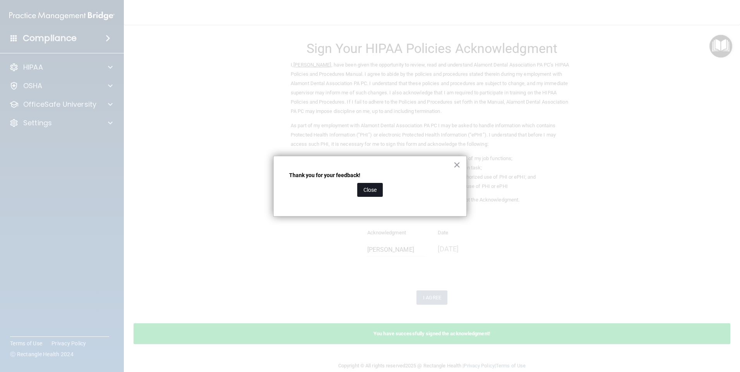
click at [379, 188] on button "Close" at bounding box center [370, 190] width 26 height 14
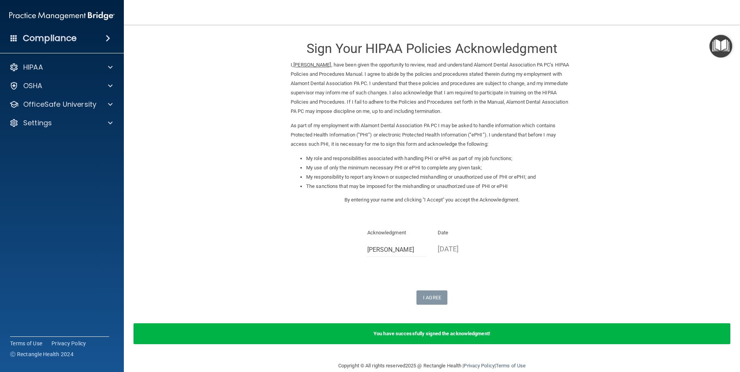
click at [718, 47] on img "Open Resource Center" at bounding box center [720, 46] width 23 height 23
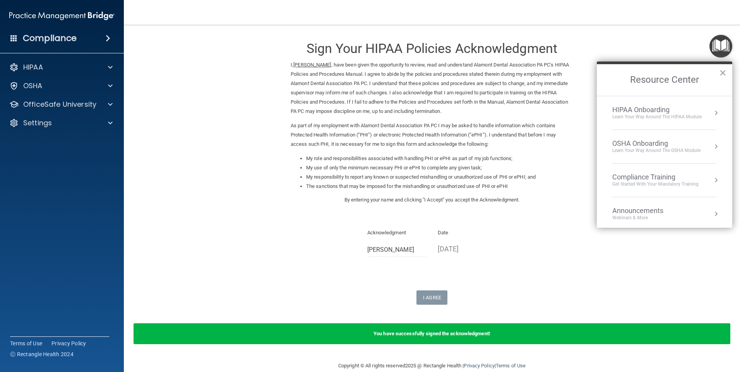
click at [674, 176] on div "Compliance Training" at bounding box center [655, 177] width 86 height 9
click at [721, 69] on button "×" at bounding box center [722, 73] width 7 height 12
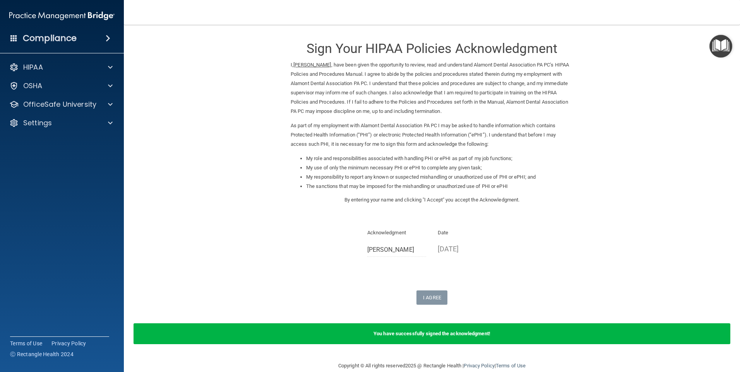
click at [719, 48] on img "Open Resource Center" at bounding box center [720, 46] width 23 height 23
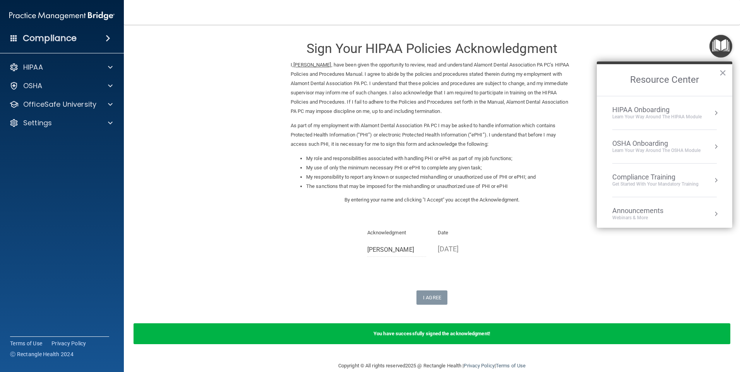
click at [672, 115] on div "Learn Your Way around the HIPAA module" at bounding box center [656, 117] width 89 height 7
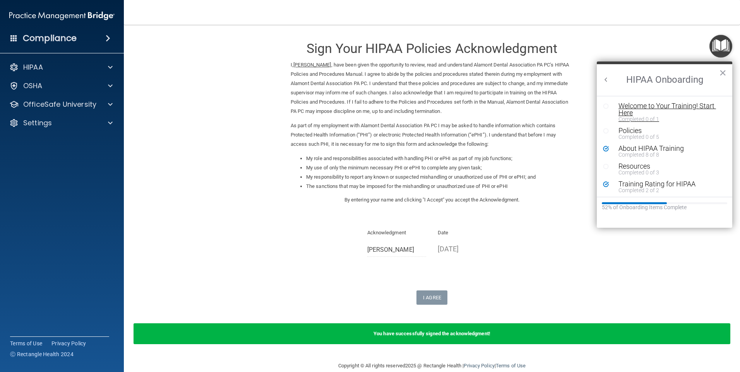
click at [652, 105] on div "Welcome to Your Training! Start Here" at bounding box center [668, 110] width 98 height 14
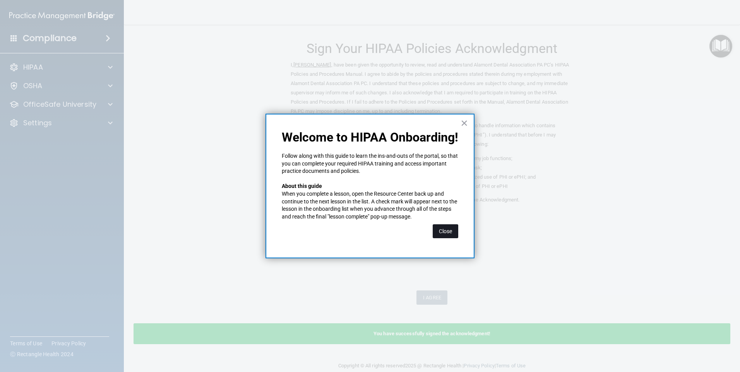
click at [452, 233] on button "Close" at bounding box center [446, 231] width 26 height 14
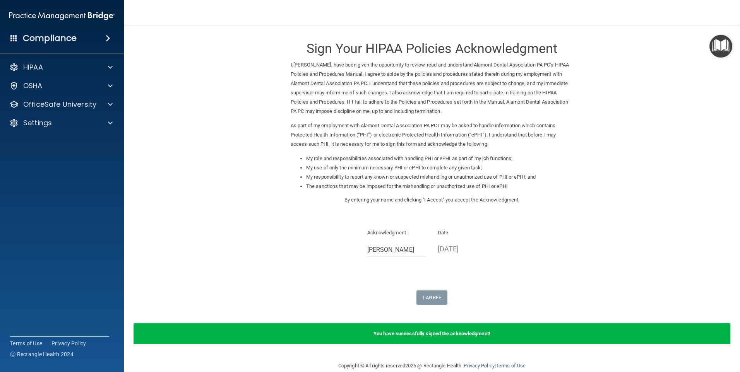
click at [722, 49] on img "Open Resource Center" at bounding box center [720, 46] width 23 height 23
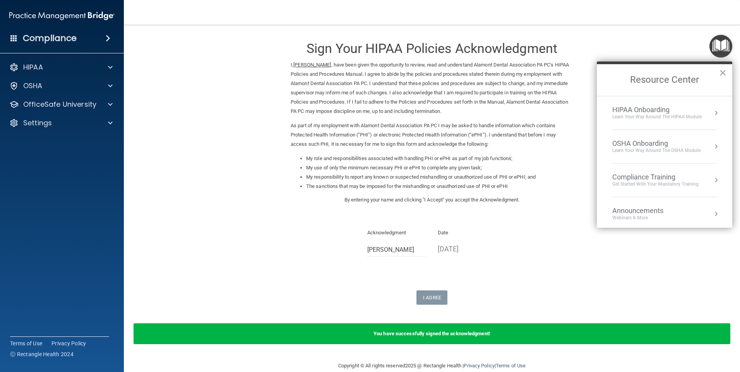
click at [677, 109] on div "HIPAA Onboarding" at bounding box center [656, 110] width 89 height 9
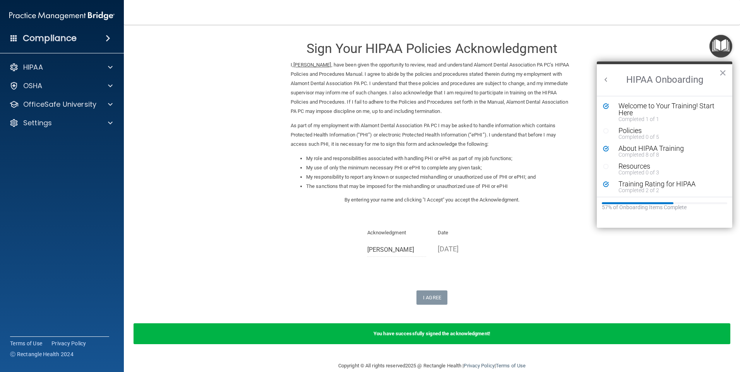
scroll to position [2, 0]
click at [632, 165] on div "Resources" at bounding box center [668, 164] width 98 height 7
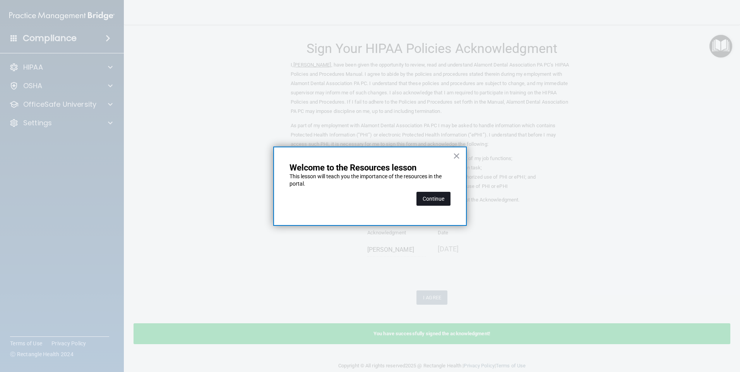
click at [442, 200] on button "Continue" at bounding box center [433, 199] width 34 height 14
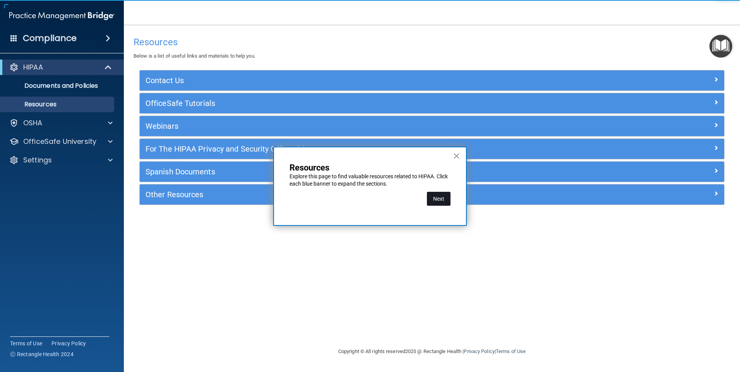
click at [444, 200] on button "Next" at bounding box center [439, 199] width 24 height 14
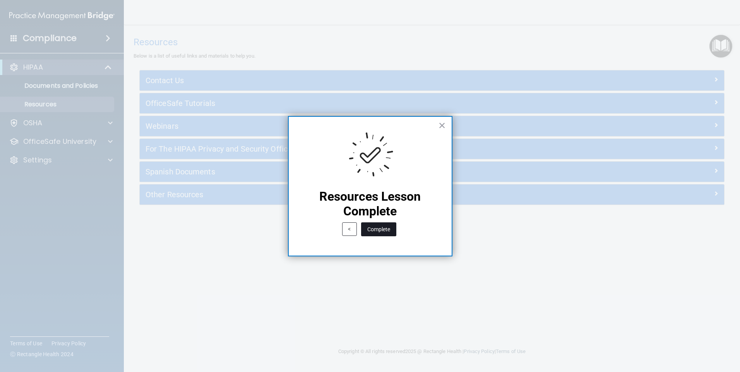
click at [385, 230] on button "Complete" at bounding box center [378, 230] width 35 height 14
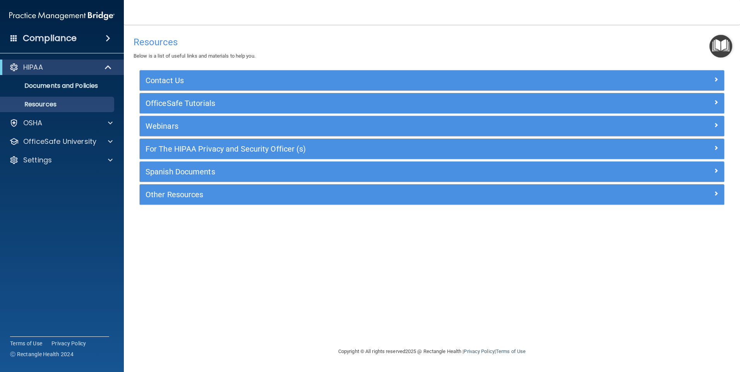
click at [723, 44] on img "Open Resource Center" at bounding box center [720, 46] width 23 height 23
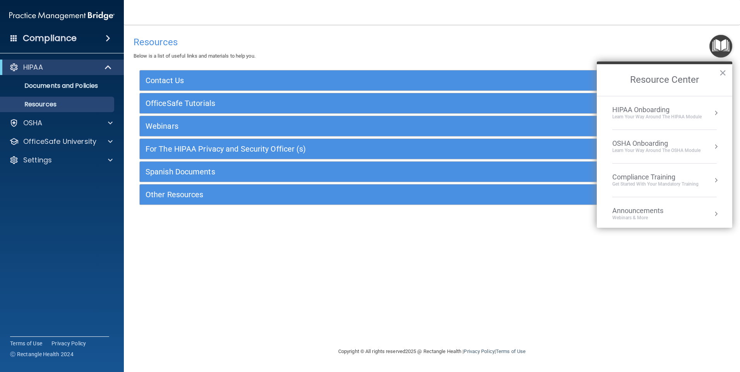
click at [656, 111] on div "HIPAA Onboarding" at bounding box center [656, 110] width 89 height 9
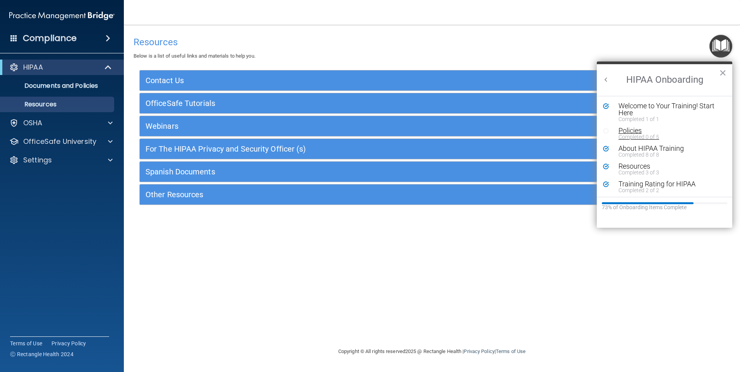
scroll to position [2, 0]
click at [718, 48] on img "Open Resource Center" at bounding box center [720, 46] width 23 height 23
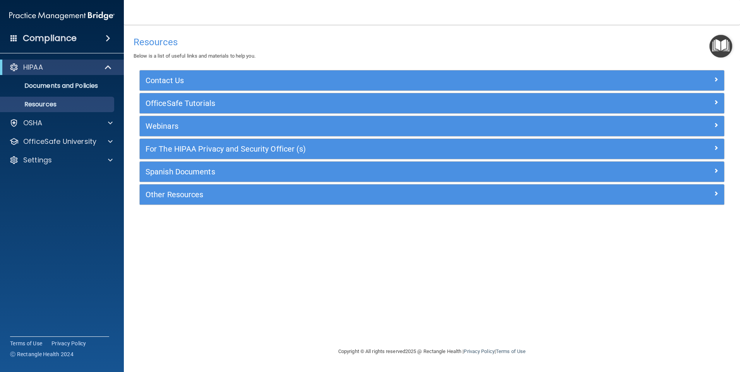
click at [718, 46] on img "Open Resource Center" at bounding box center [720, 46] width 23 height 23
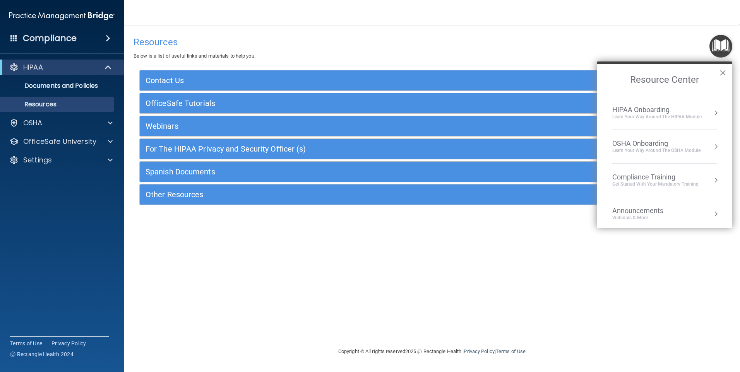
click at [663, 143] on div "OSHA Onboarding" at bounding box center [656, 143] width 88 height 9
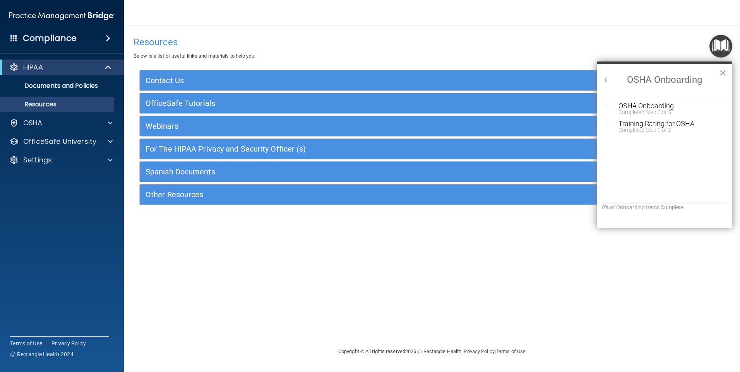
scroll to position [0, 0]
click at [664, 110] on div "Completed Step 0 of 5" at bounding box center [671, 112] width 104 height 5
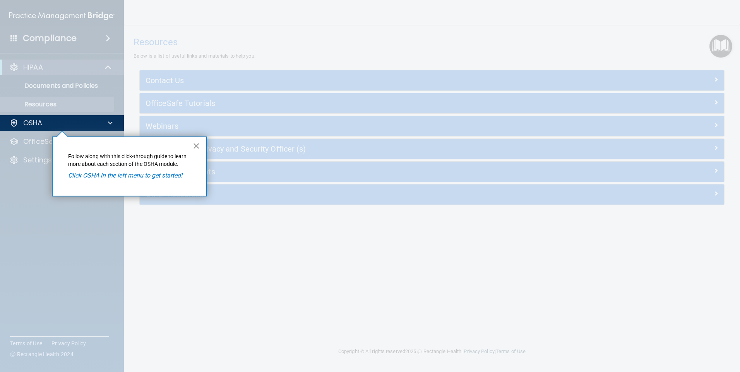
click at [196, 145] on button "×" at bounding box center [196, 146] width 7 height 12
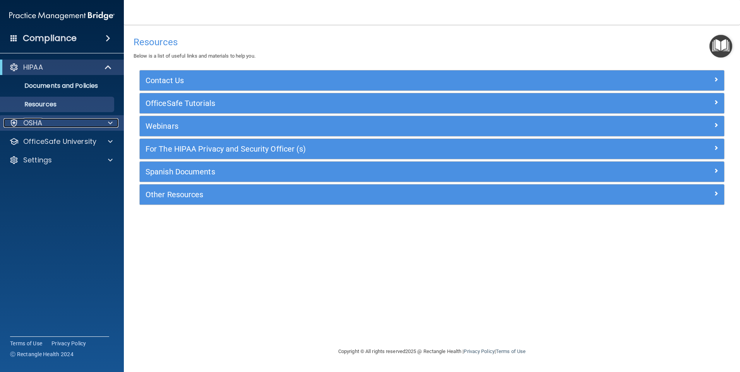
click at [63, 125] on div "OSHA" at bounding box center [51, 122] width 96 height 9
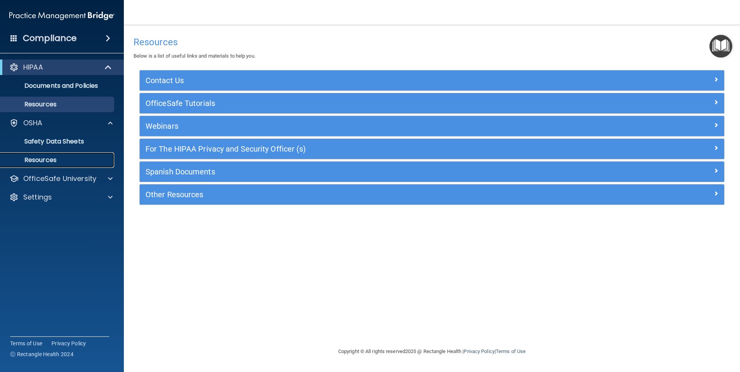
click at [52, 161] on p "Resources" at bounding box center [58, 160] width 106 height 8
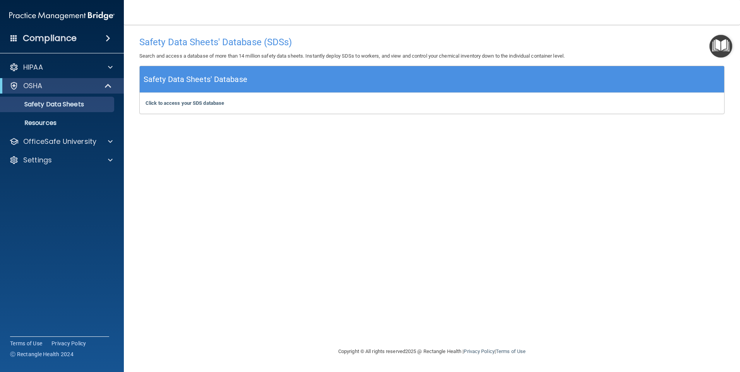
click at [724, 48] on img "Open Resource Center" at bounding box center [720, 46] width 23 height 23
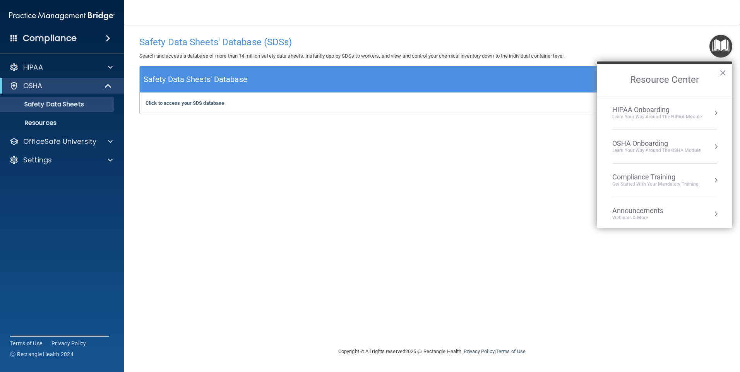
click at [665, 147] on div "Learn your way around the OSHA module" at bounding box center [656, 150] width 88 height 7
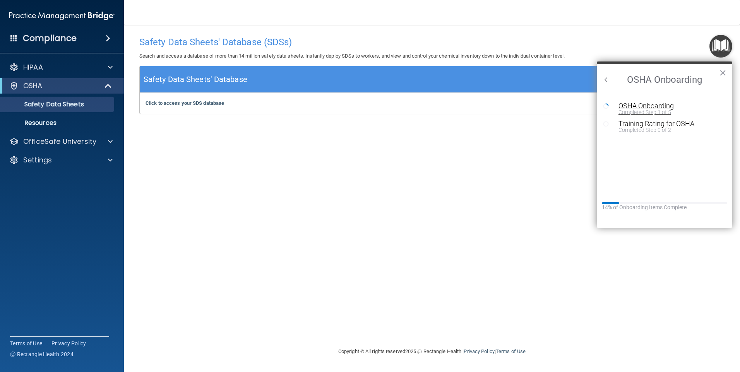
click at [654, 110] on div "Completed Step 1 of 5" at bounding box center [671, 112] width 104 height 5
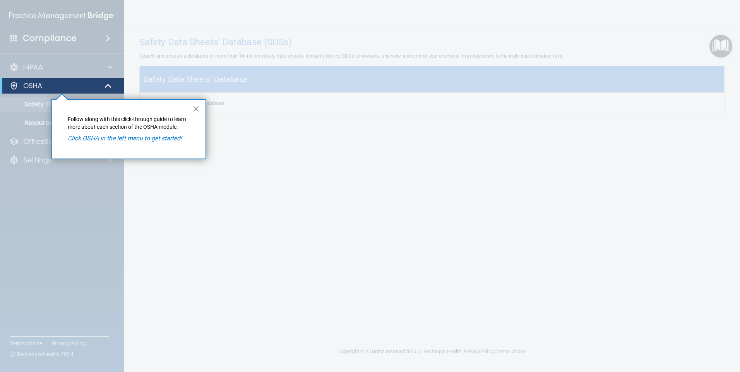
click at [196, 108] on button "×" at bounding box center [195, 109] width 7 height 12
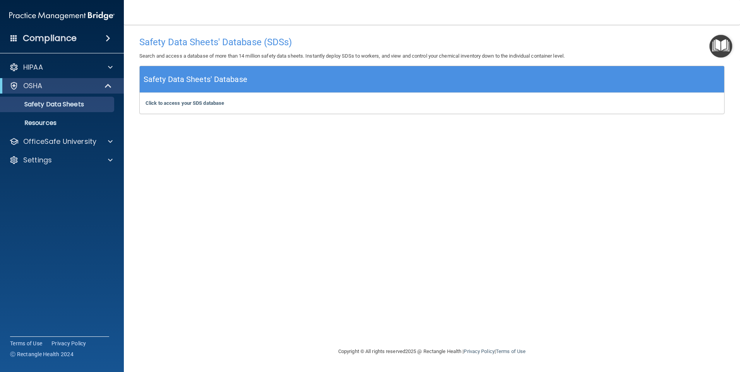
click at [727, 46] on img "Open Resource Center" at bounding box center [720, 46] width 23 height 23
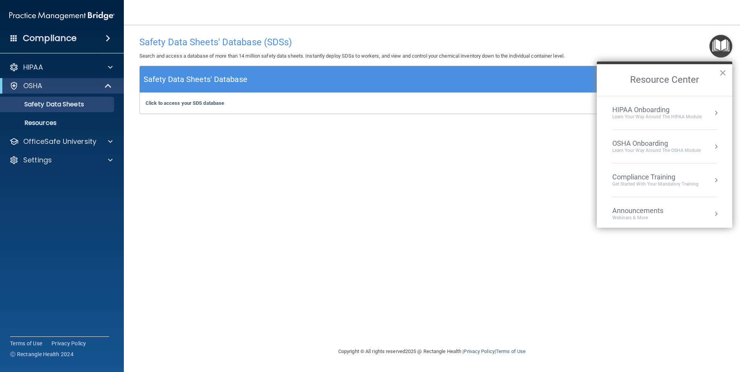
click at [664, 142] on div "OSHA Onboarding" at bounding box center [656, 143] width 88 height 9
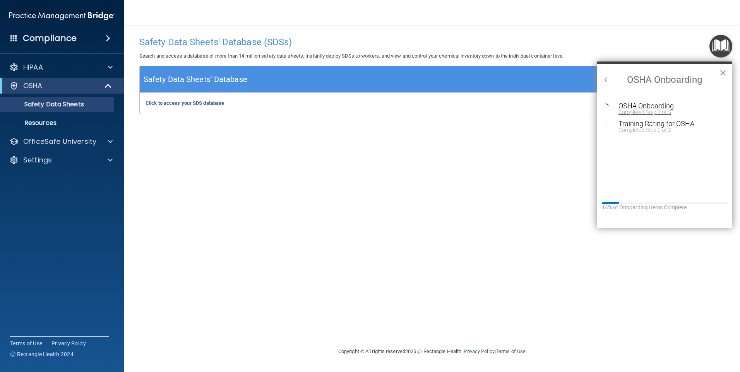
click at [653, 111] on div "Completed Step 1 of 5" at bounding box center [671, 112] width 104 height 5
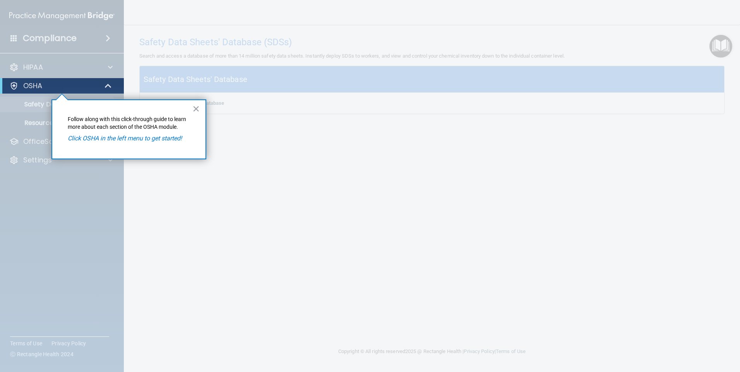
click at [103, 140] on em "Click OSHA in the left menu to get started!" at bounding box center [125, 138] width 114 height 7
click at [196, 110] on button "×" at bounding box center [195, 109] width 7 height 12
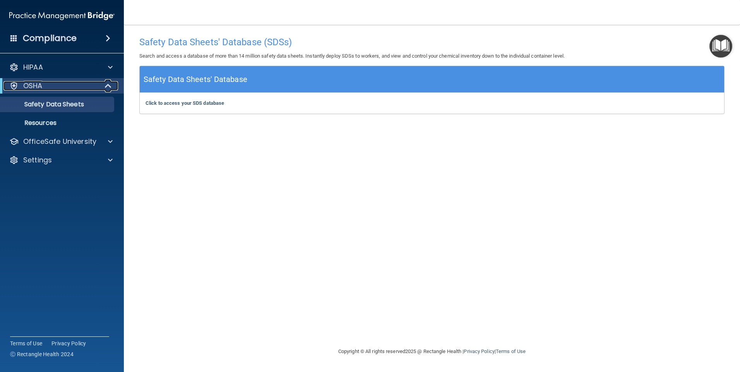
click at [35, 86] on p "OSHA" at bounding box center [32, 85] width 19 height 9
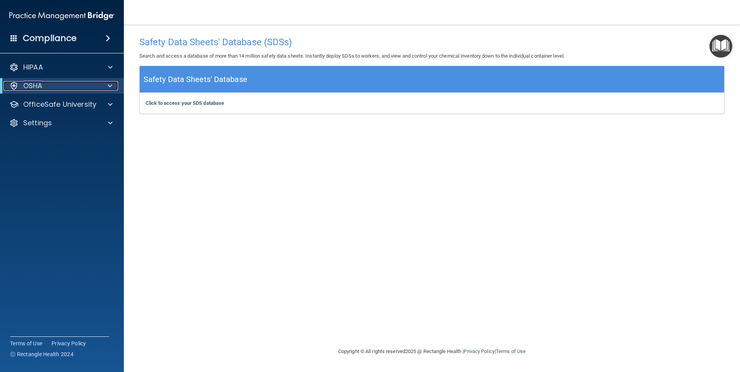
click at [16, 86] on div at bounding box center [13, 85] width 9 height 9
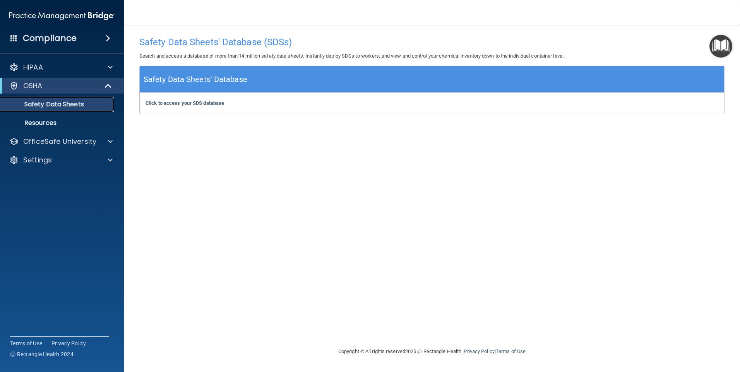
click at [18, 103] on p "Safety Data Sheets" at bounding box center [58, 105] width 106 height 8
click at [722, 50] on img "Open Resource Center" at bounding box center [720, 46] width 23 height 23
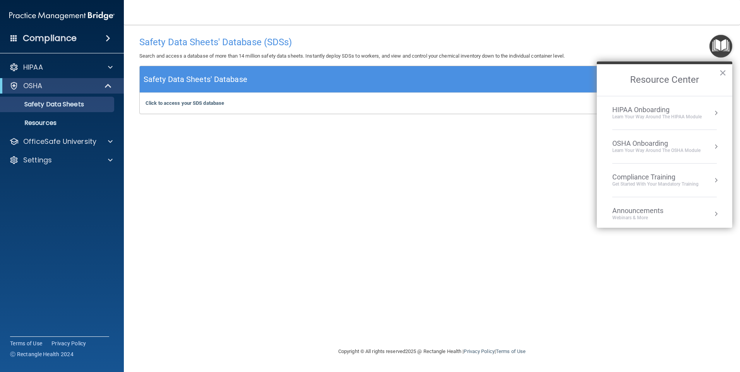
click at [669, 112] on div "HIPAA Onboarding" at bounding box center [656, 110] width 89 height 9
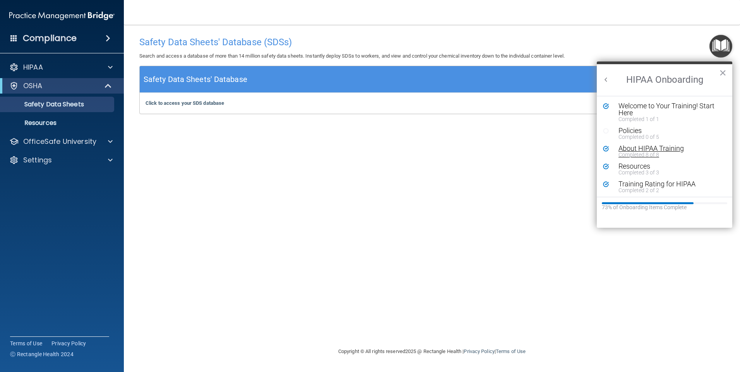
scroll to position [2, 0]
click at [722, 45] on img "Open Resource Center" at bounding box center [720, 46] width 23 height 23
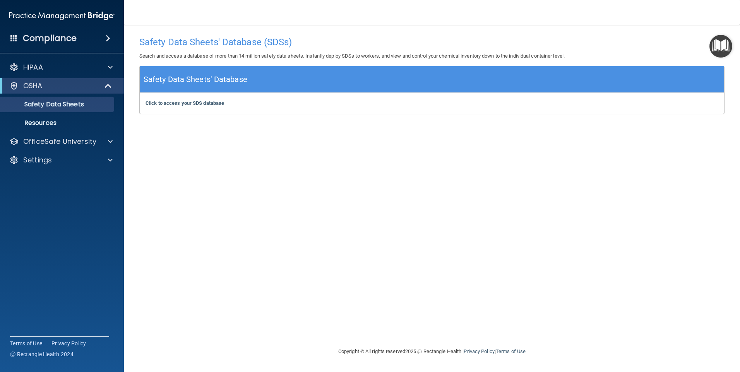
click at [716, 46] on img "Open Resource Center" at bounding box center [720, 46] width 23 height 23
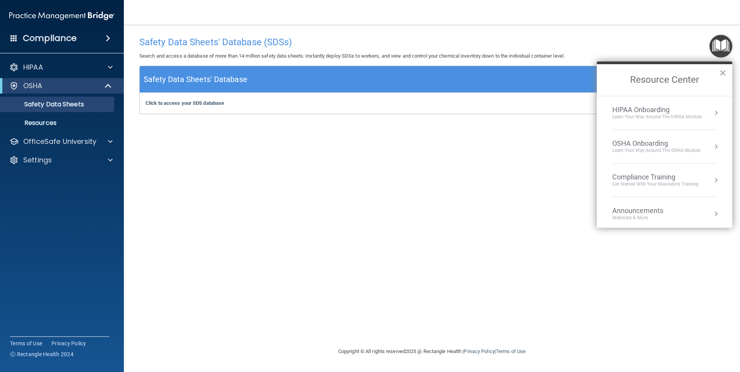
click at [655, 178] on div "Compliance Training" at bounding box center [655, 177] width 86 height 9
click at [658, 110] on div "HIPAA Training for Members" at bounding box center [646, 109] width 86 height 7
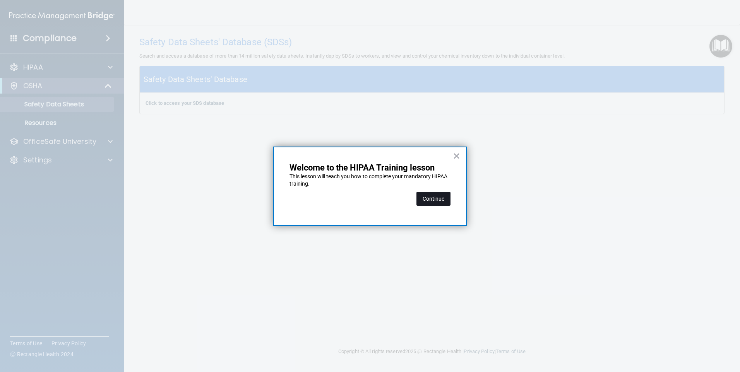
click at [433, 199] on button "Continue" at bounding box center [433, 199] width 34 height 14
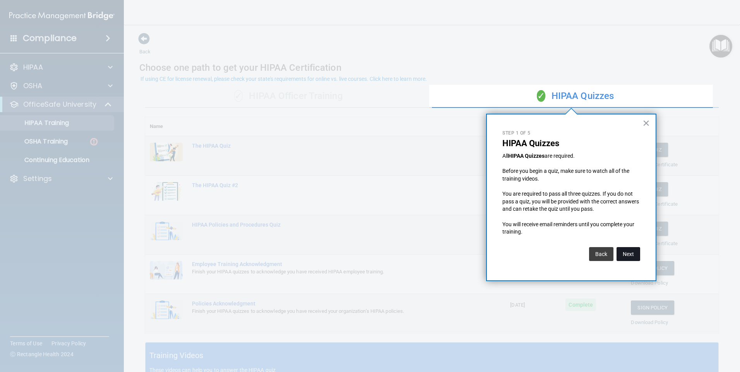
click at [625, 256] on button "Next" at bounding box center [629, 254] width 24 height 14
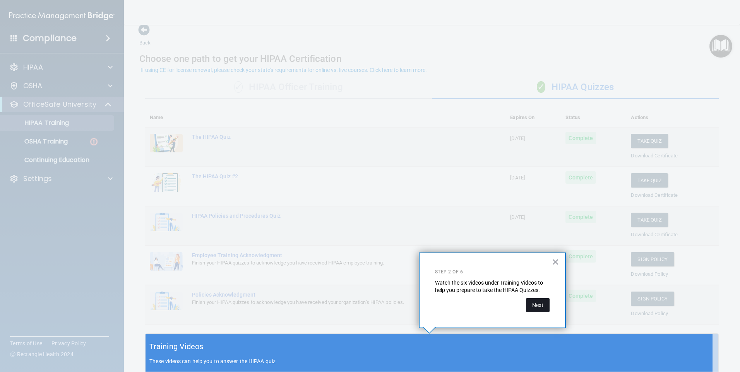
click at [543, 306] on button "Next" at bounding box center [538, 305] width 24 height 14
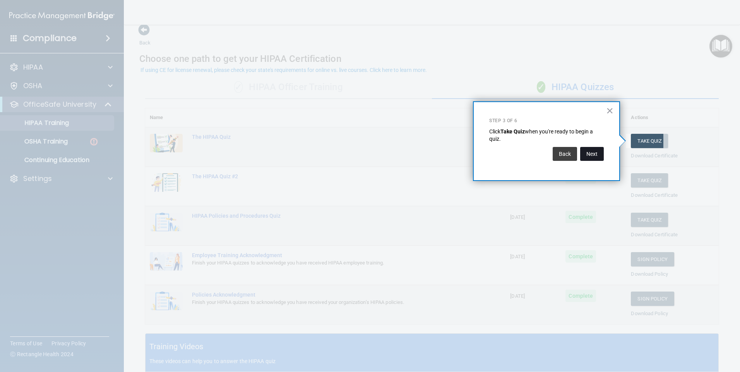
click at [591, 153] on button "Next" at bounding box center [592, 154] width 24 height 14
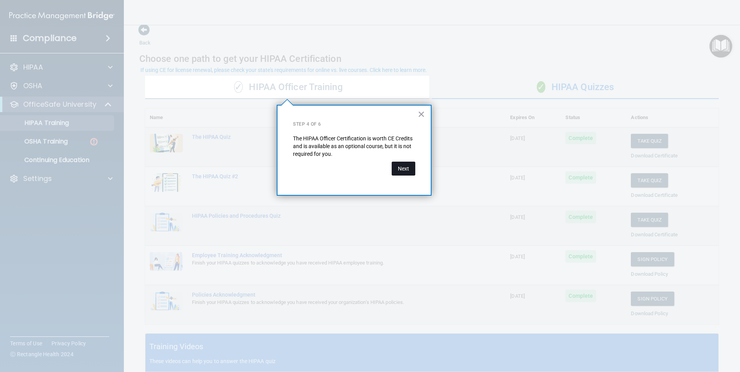
click at [400, 166] on button "Next" at bounding box center [404, 169] width 24 height 14
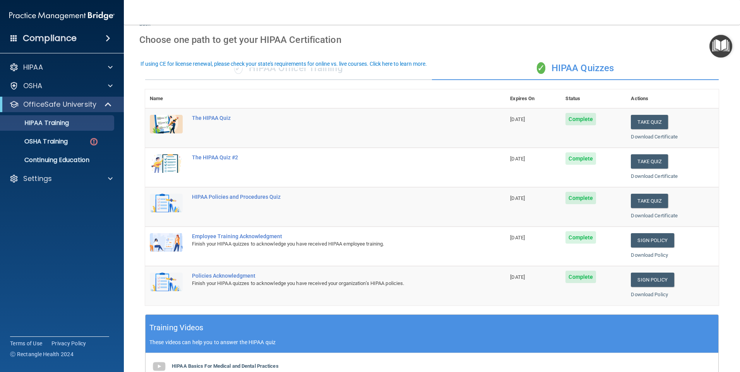
scroll to position [0, 0]
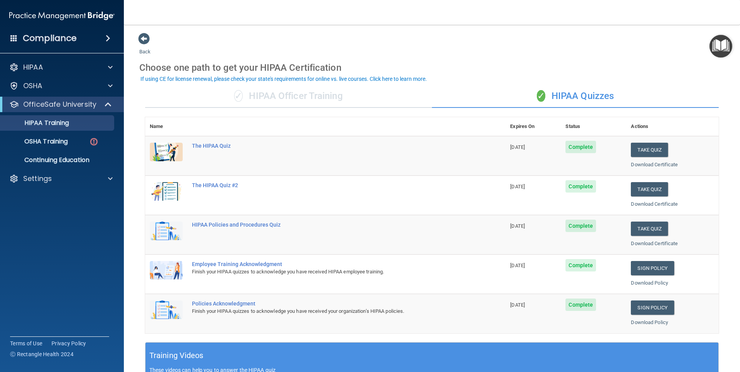
click at [723, 46] on img "Open Resource Center" at bounding box center [720, 46] width 23 height 23
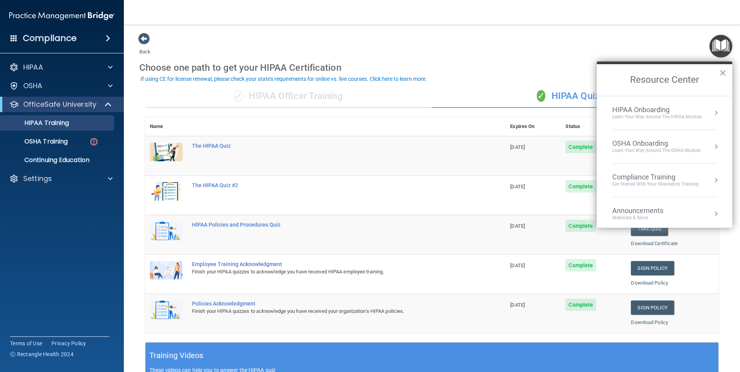
click at [659, 146] on div "OSHA Onboarding" at bounding box center [656, 143] width 88 height 9
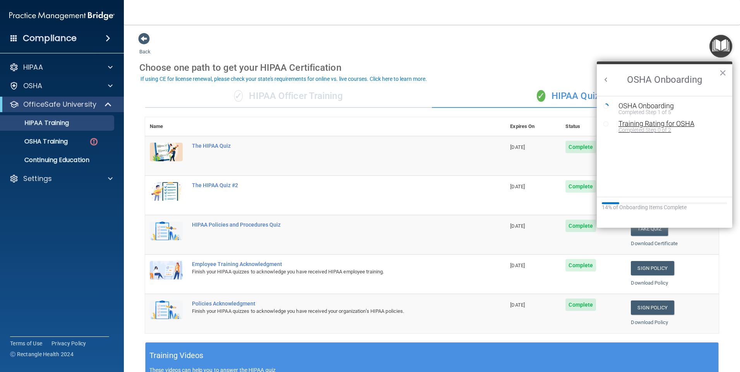
click at [650, 125] on div "Training Rating for OSHA" at bounding box center [671, 123] width 104 height 7
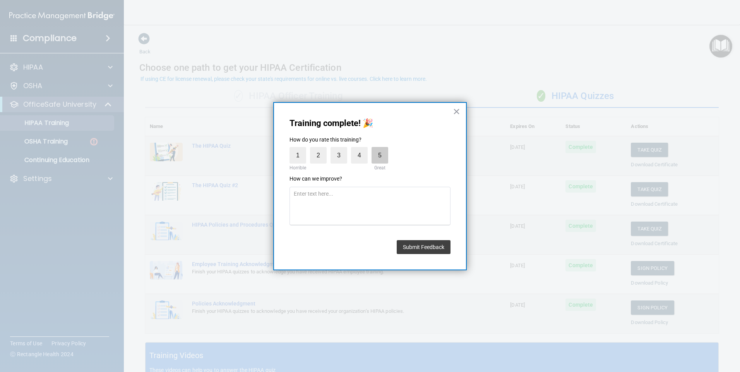
click at [380, 160] on label "5" at bounding box center [380, 155] width 17 height 17
click at [362, 149] on input "5" at bounding box center [362, 149] width 0 height 0
click at [438, 248] on button "Submit Feedback" at bounding box center [424, 247] width 54 height 14
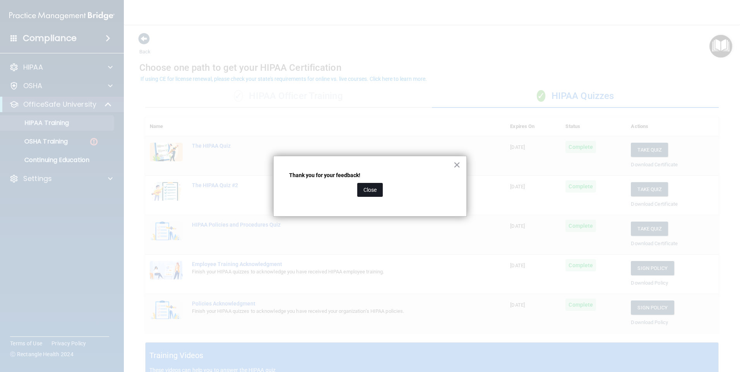
click at [376, 192] on button "Close" at bounding box center [370, 190] width 26 height 14
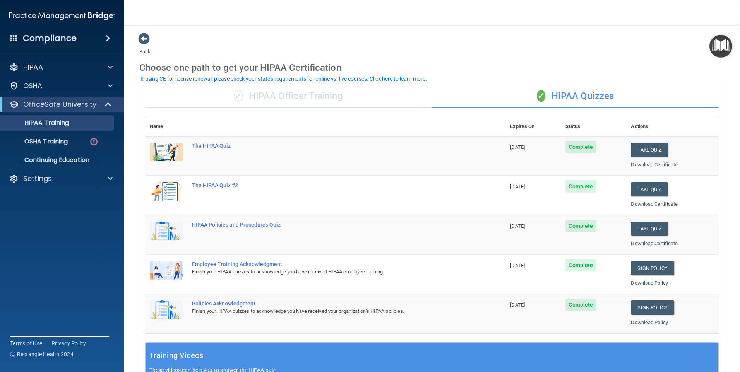
click at [723, 45] on img "Open Resource Center" at bounding box center [720, 46] width 23 height 23
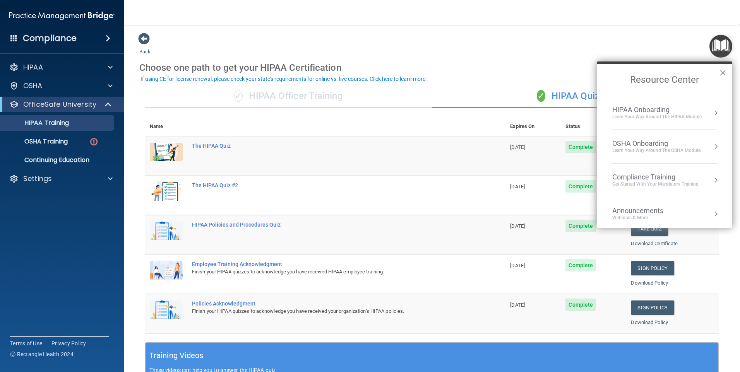
click at [658, 142] on div "OSHA Onboarding" at bounding box center [656, 143] width 88 height 9
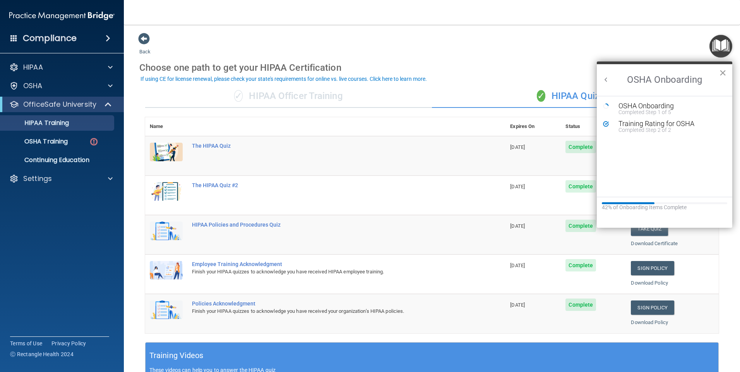
click at [724, 74] on button "×" at bounding box center [722, 73] width 7 height 12
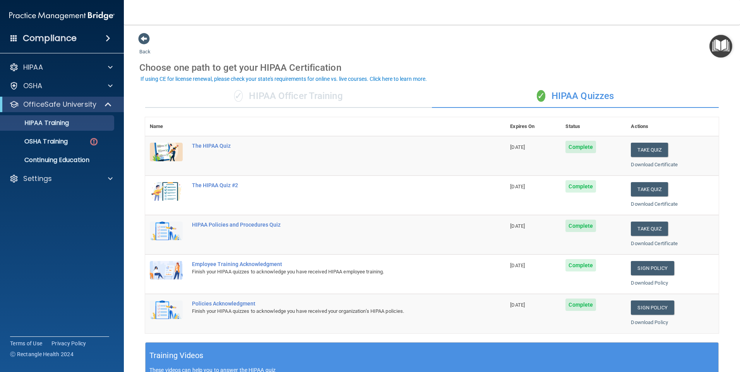
click at [721, 47] on img "Open Resource Center" at bounding box center [720, 46] width 23 height 23
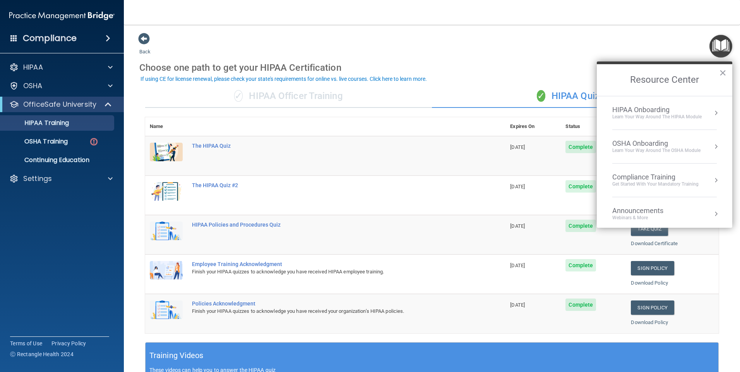
click at [563, 34] on div "Back Choose one path to get your HIPAA Certification ✓ HIPAA Officer Training ✓…" at bounding box center [431, 292] width 585 height 519
click at [664, 33] on div "Back Choose one path to get your HIPAA Certification ✓ HIPAA Officer Training ✓…" at bounding box center [431, 292] width 585 height 519
click at [725, 72] on button "×" at bounding box center [722, 73] width 7 height 12
